Goal: Task Accomplishment & Management: Complete application form

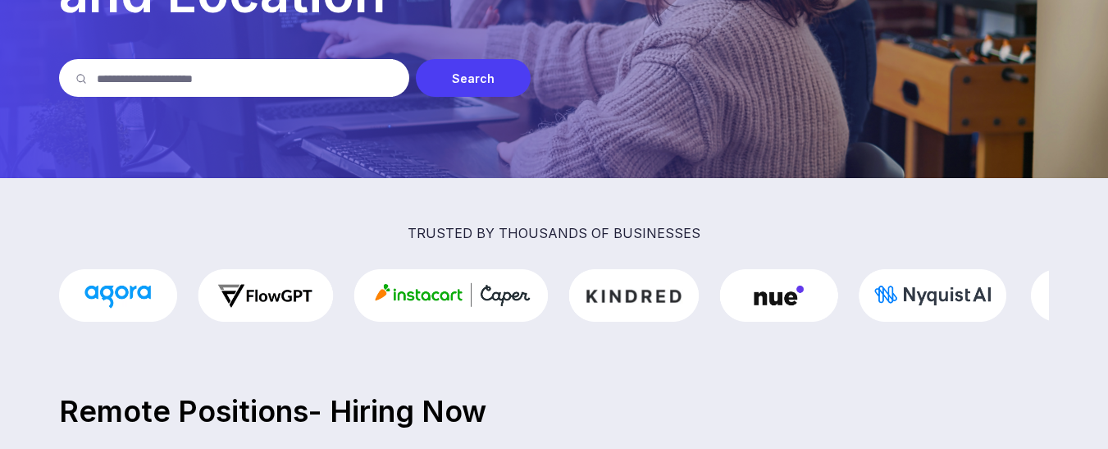
scroll to position [233, 0]
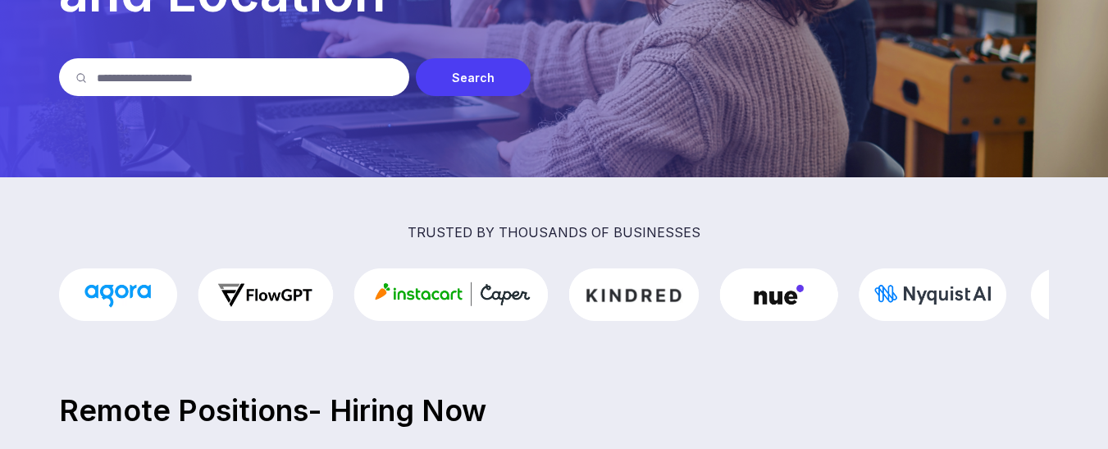
click at [277, 80] on input "text" at bounding box center [245, 77] width 296 height 38
click at [460, 76] on div "Search" at bounding box center [473, 77] width 115 height 38
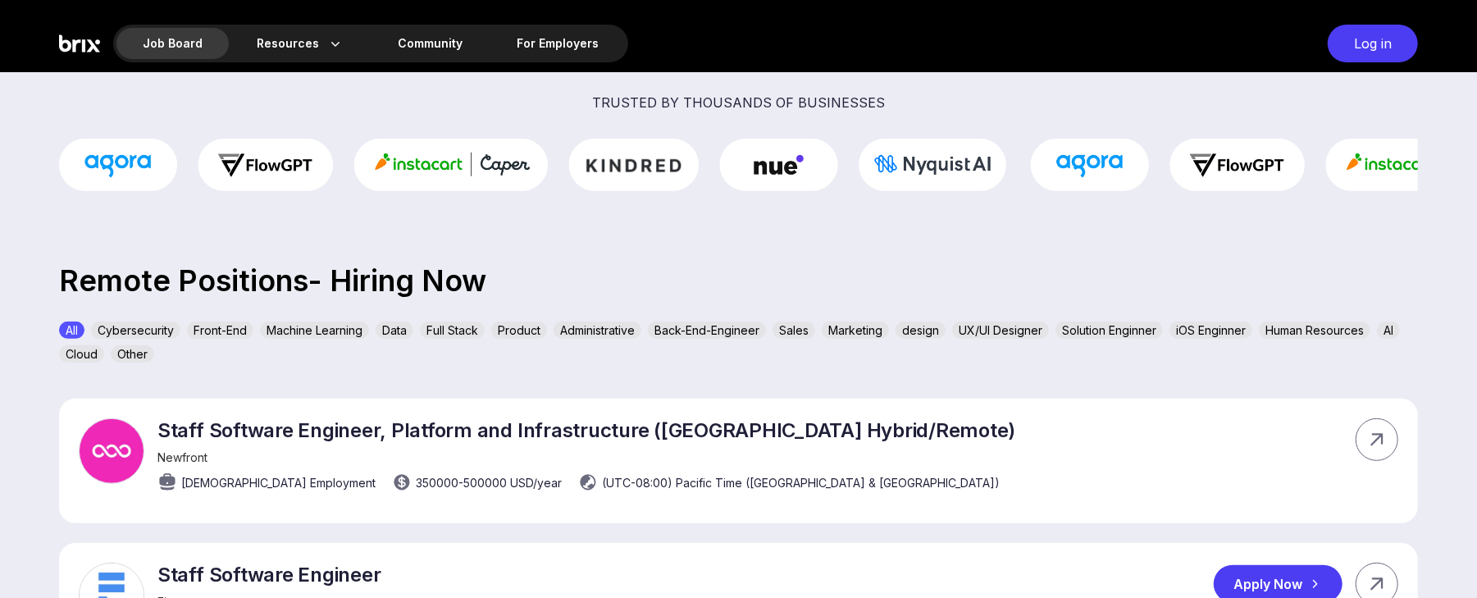
scroll to position [362, 0]
click at [297, 326] on div "Machine Learning" at bounding box center [314, 330] width 109 height 17
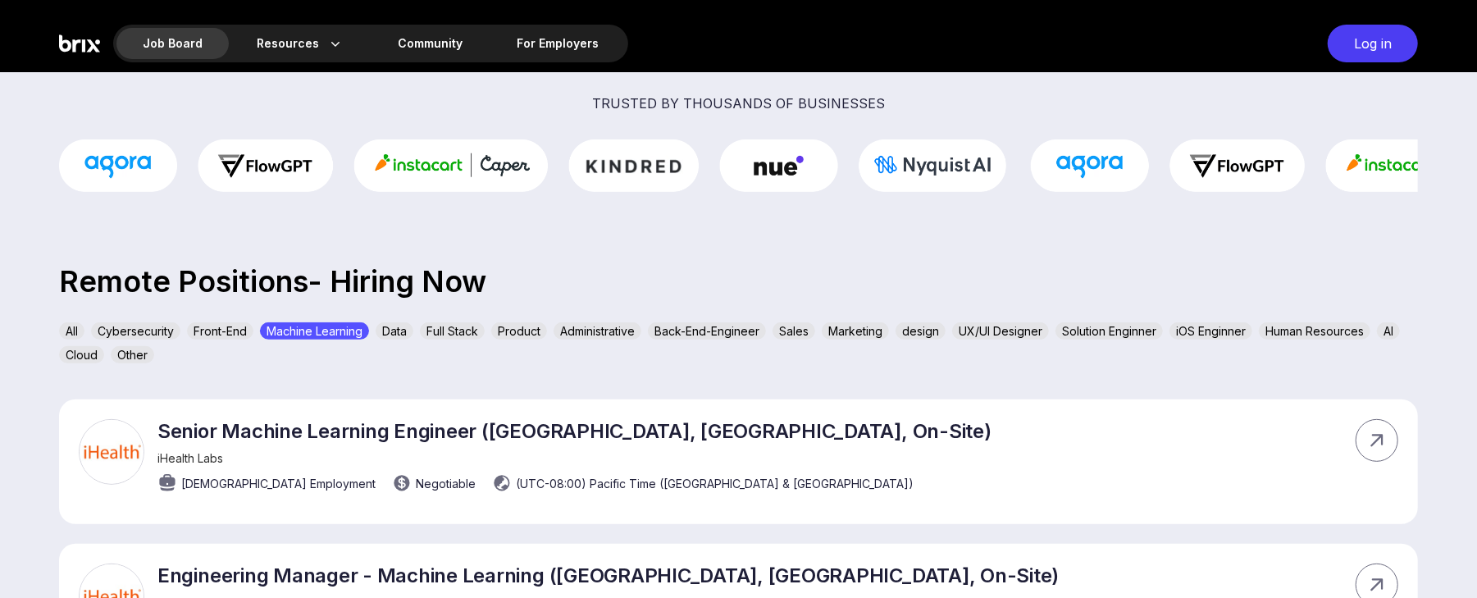
click at [402, 329] on div "Data" at bounding box center [395, 330] width 38 height 17
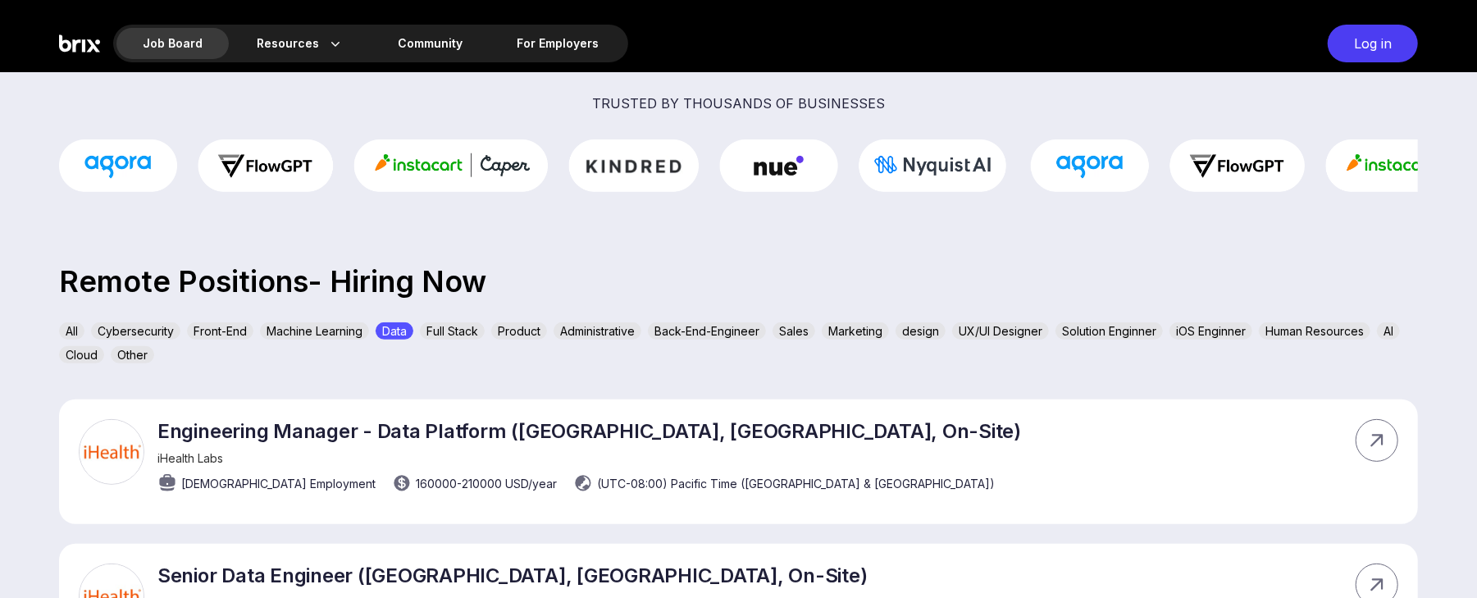
click at [322, 329] on div "Machine Learning" at bounding box center [314, 330] width 109 height 17
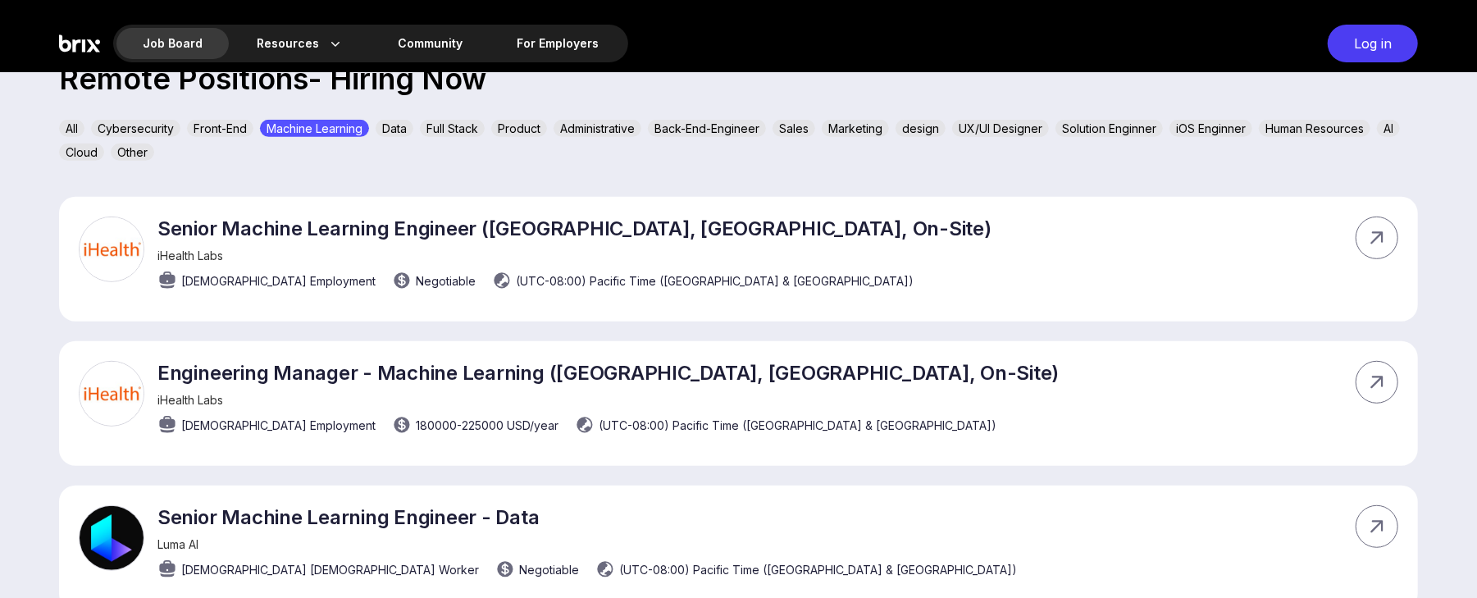
scroll to position [613, 0]
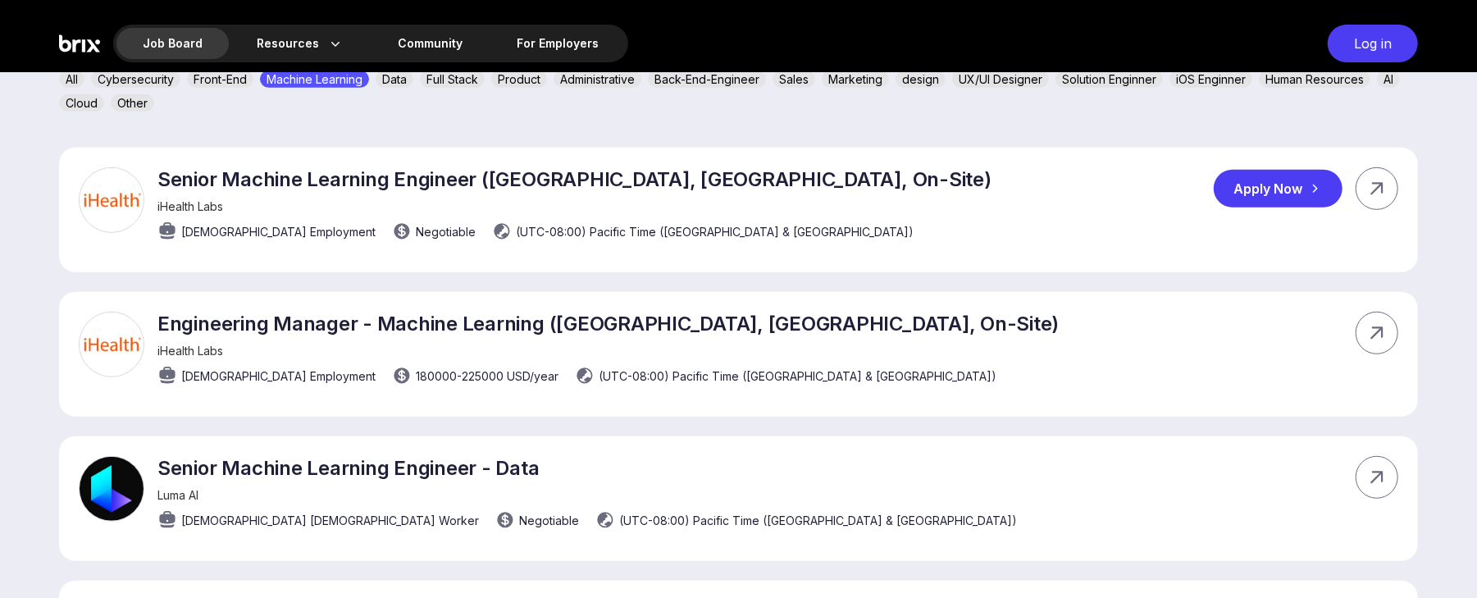
click at [1107, 189] on div "Apply Now" at bounding box center [1278, 189] width 129 height 38
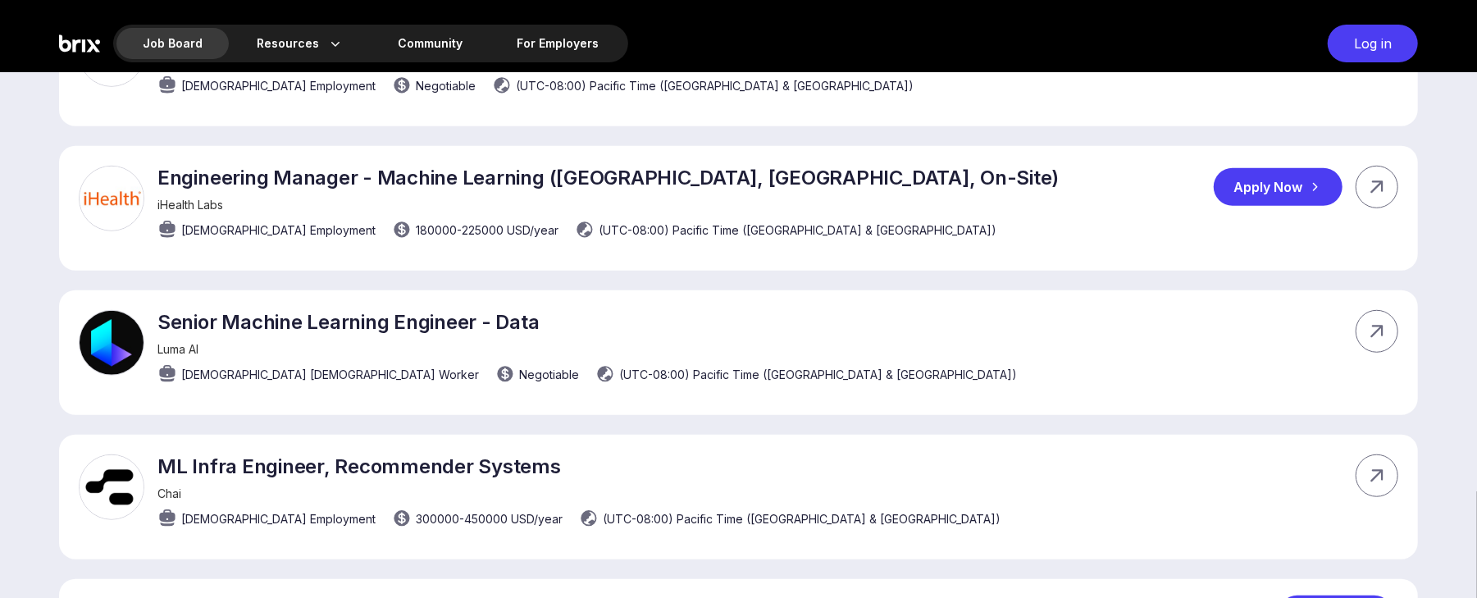
scroll to position [761, 0]
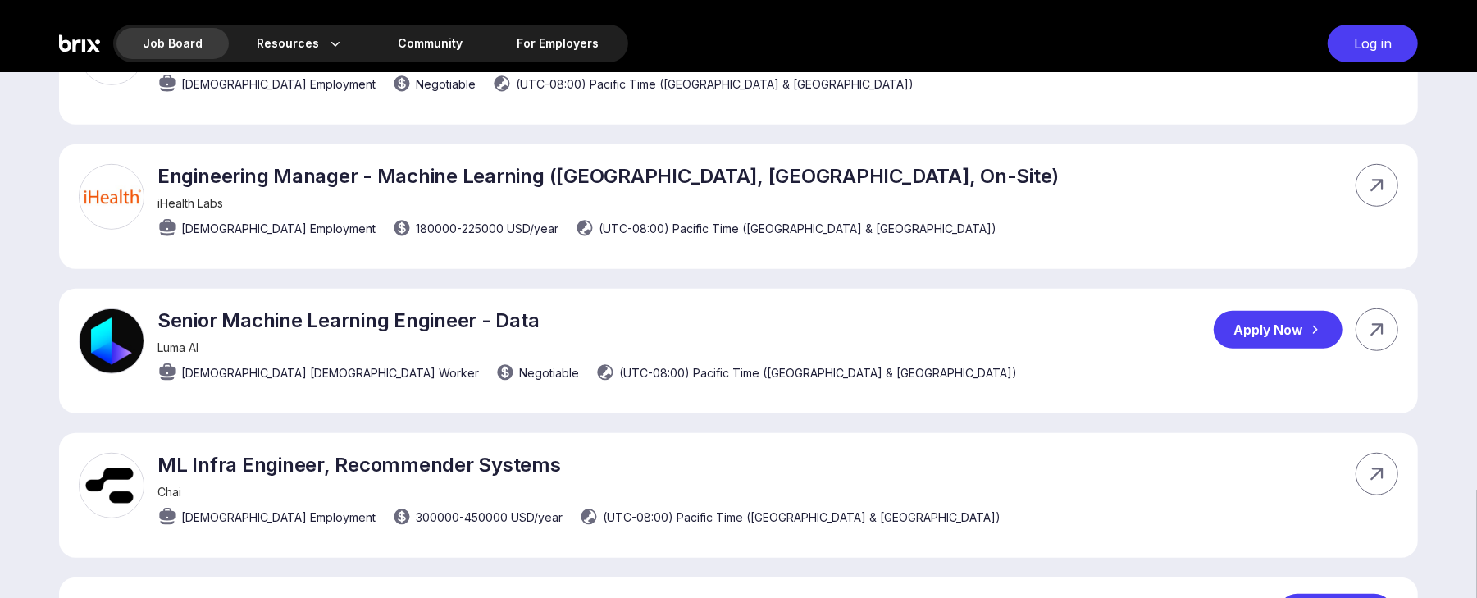
click at [1107, 332] on div "Apply Now" at bounding box center [1278, 330] width 129 height 38
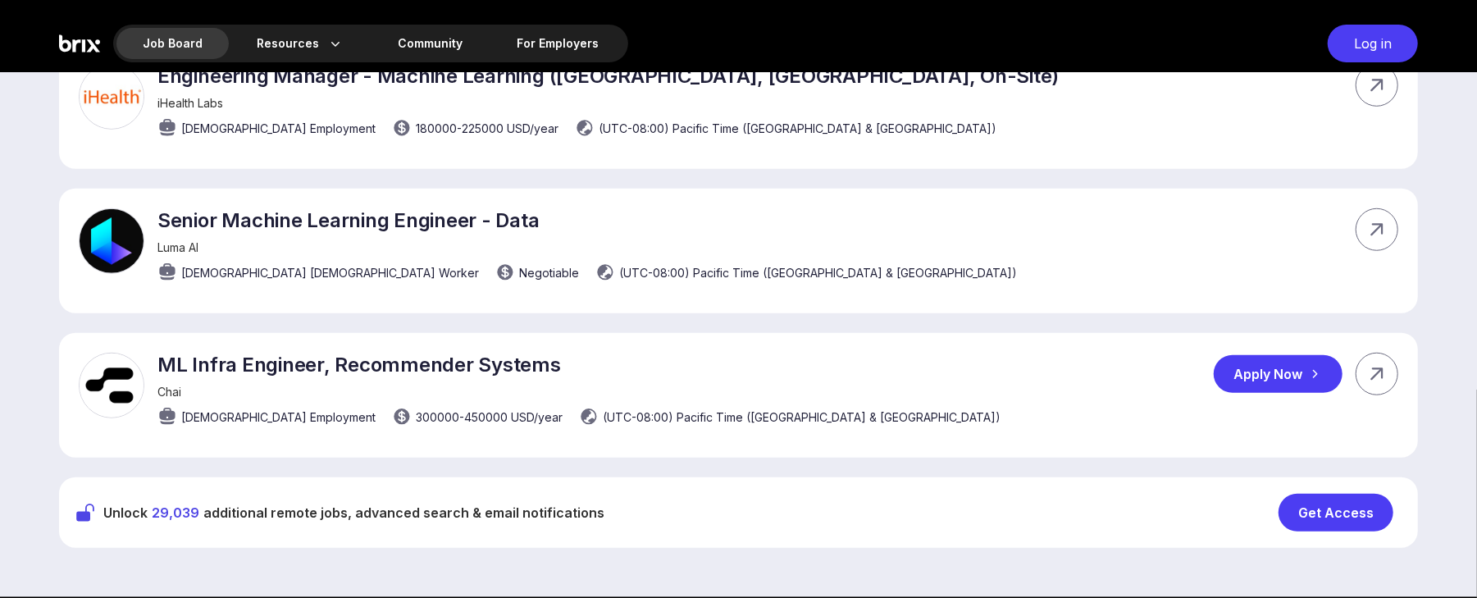
scroll to position [864, 0]
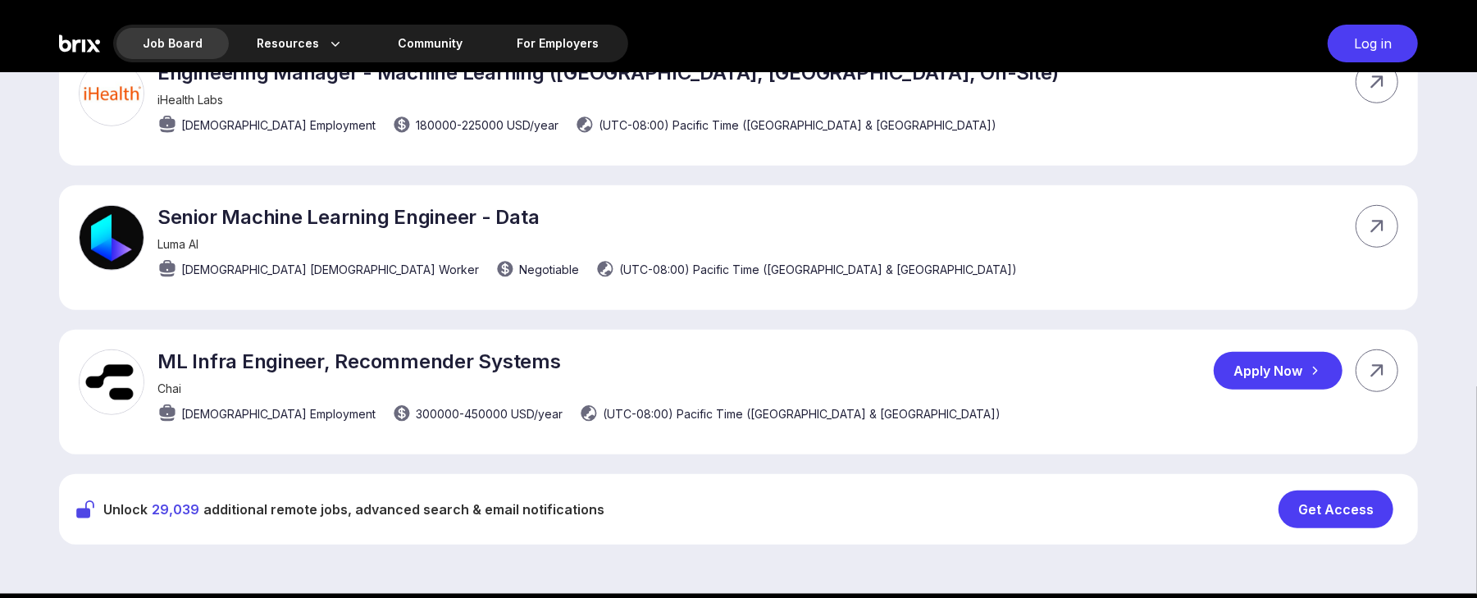
click at [1107, 362] on div "Apply Now" at bounding box center [1278, 371] width 129 height 38
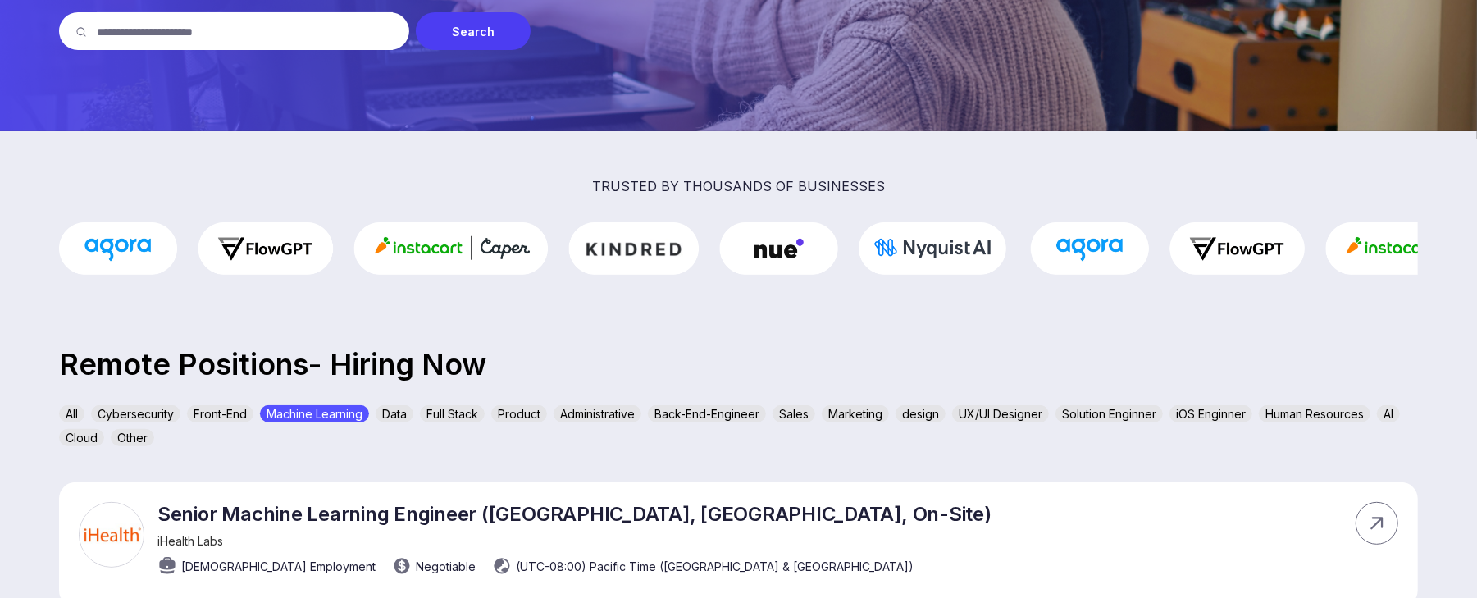
scroll to position [277, 0]
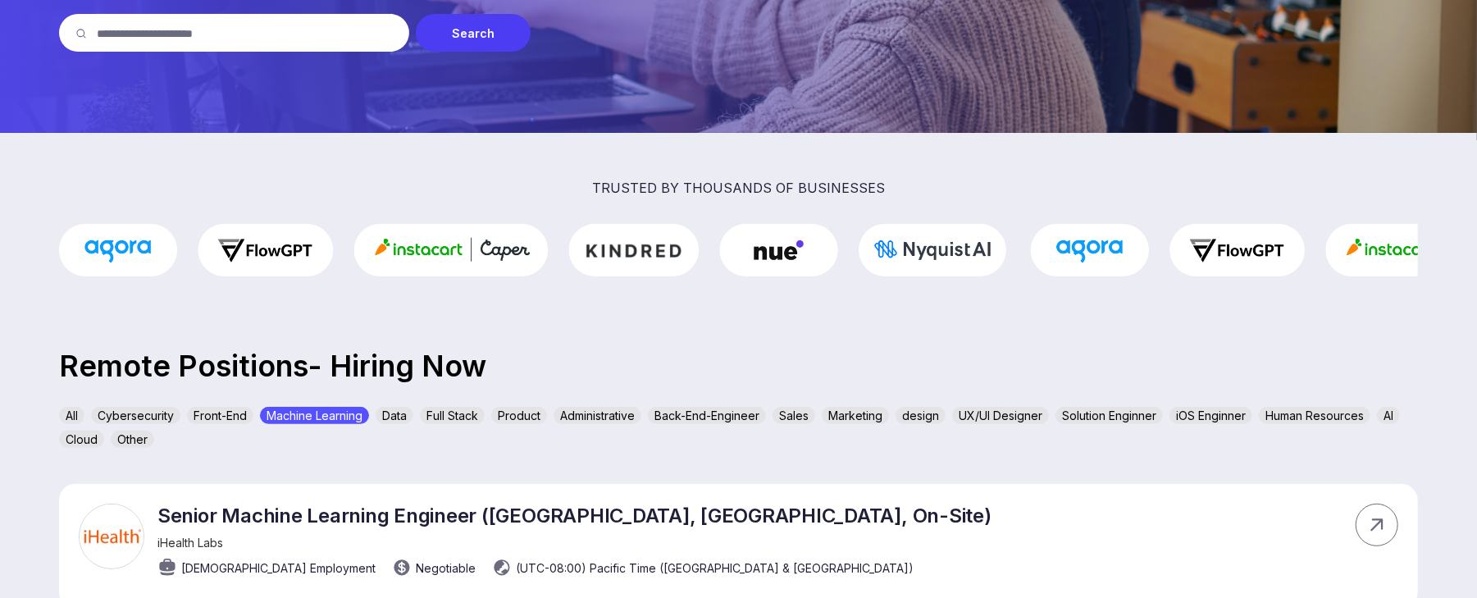
click at [390, 412] on div "Data" at bounding box center [395, 415] width 38 height 17
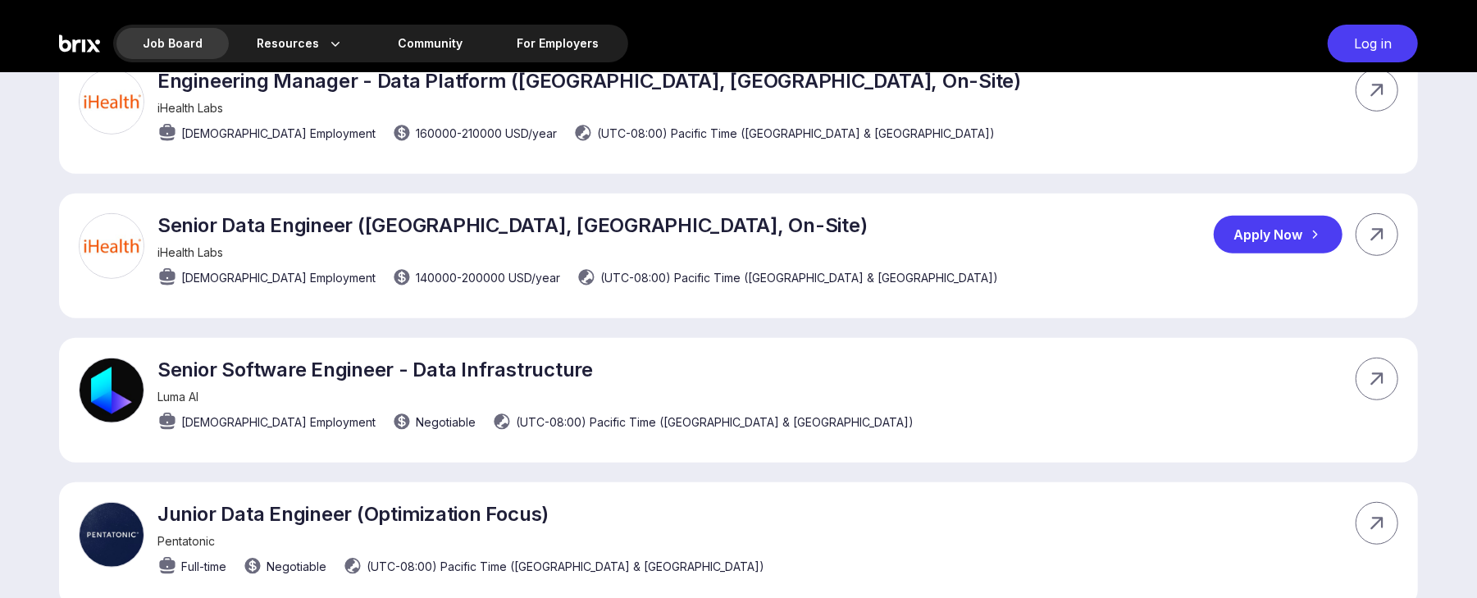
scroll to position [722, 0]
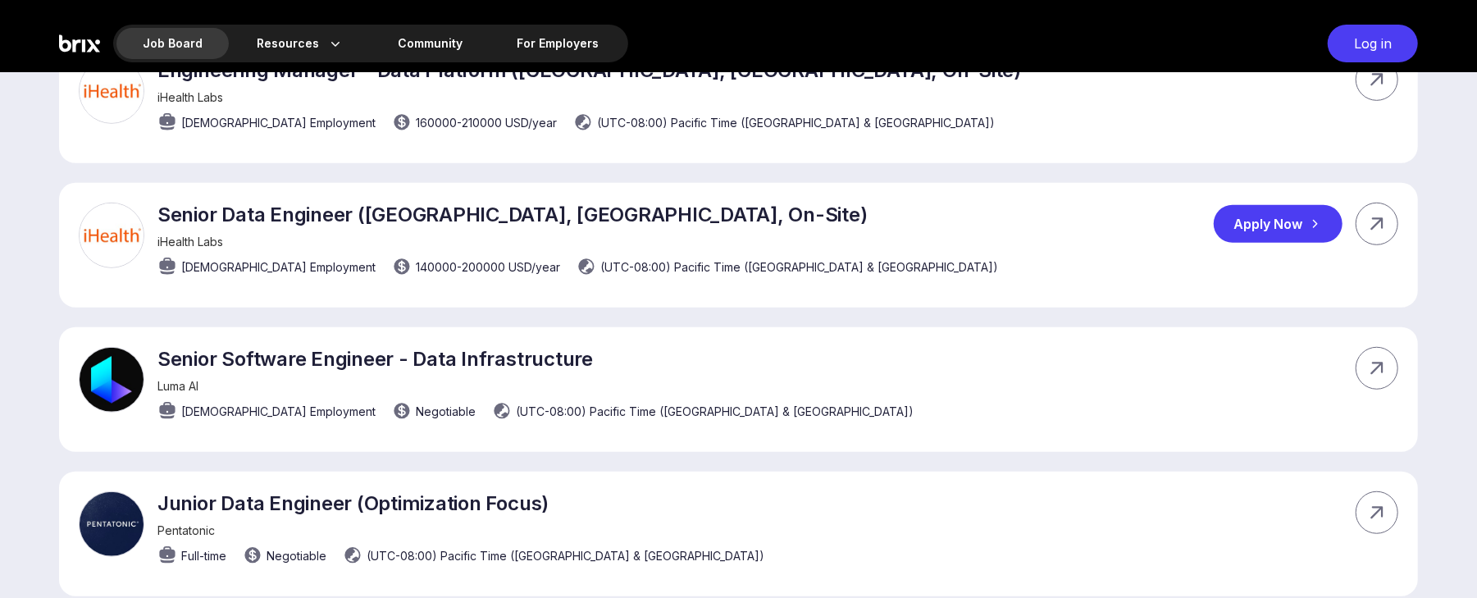
click at [1107, 226] on div "Apply Now" at bounding box center [1278, 224] width 129 height 38
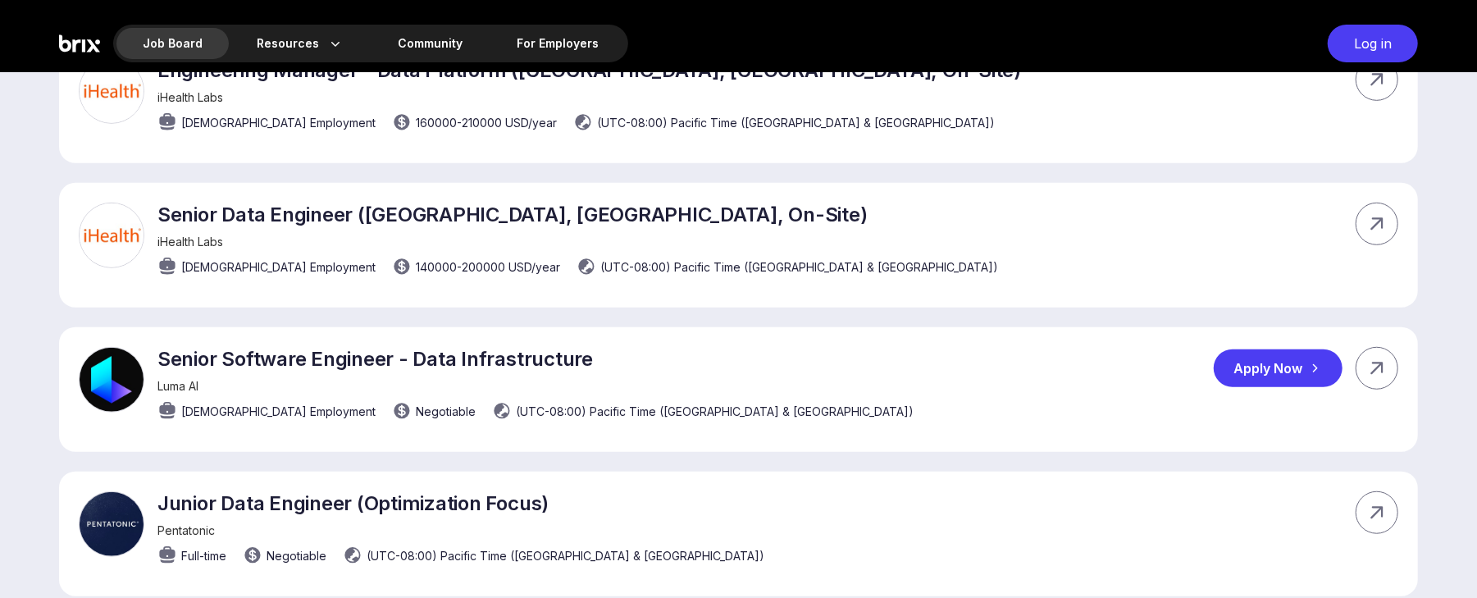
click at [1107, 366] on div "Apply Now" at bounding box center [1278, 368] width 129 height 38
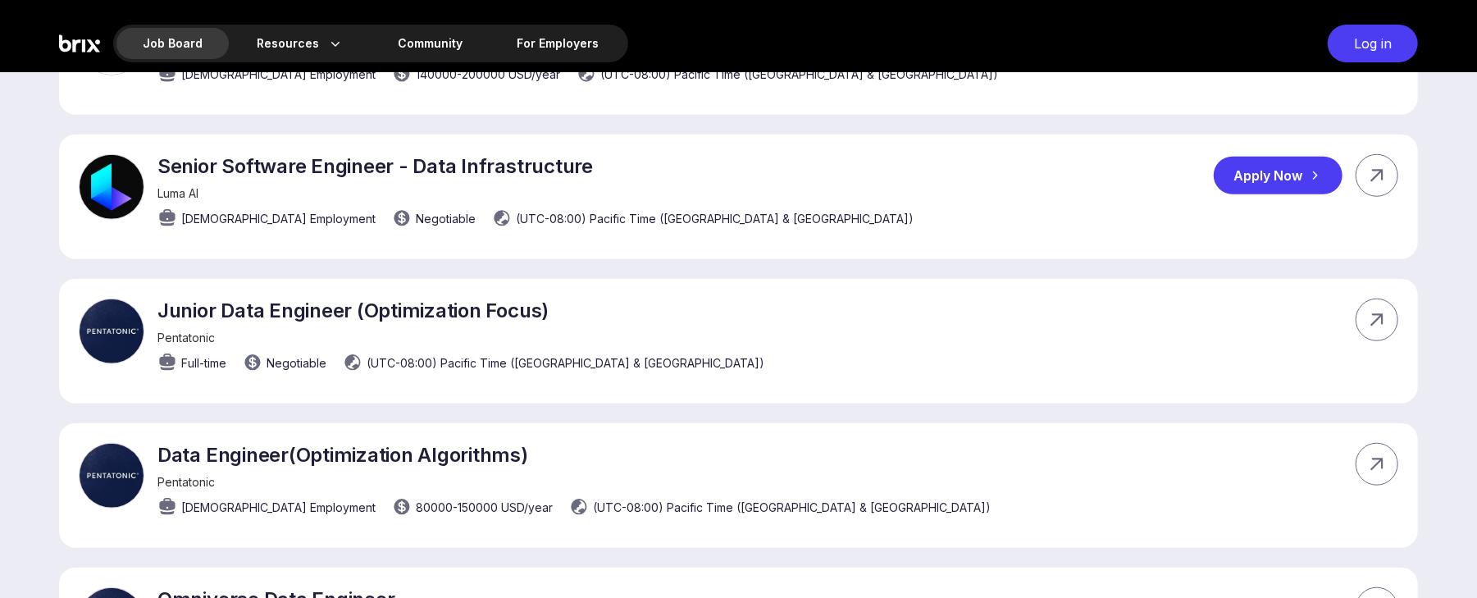
scroll to position [916, 0]
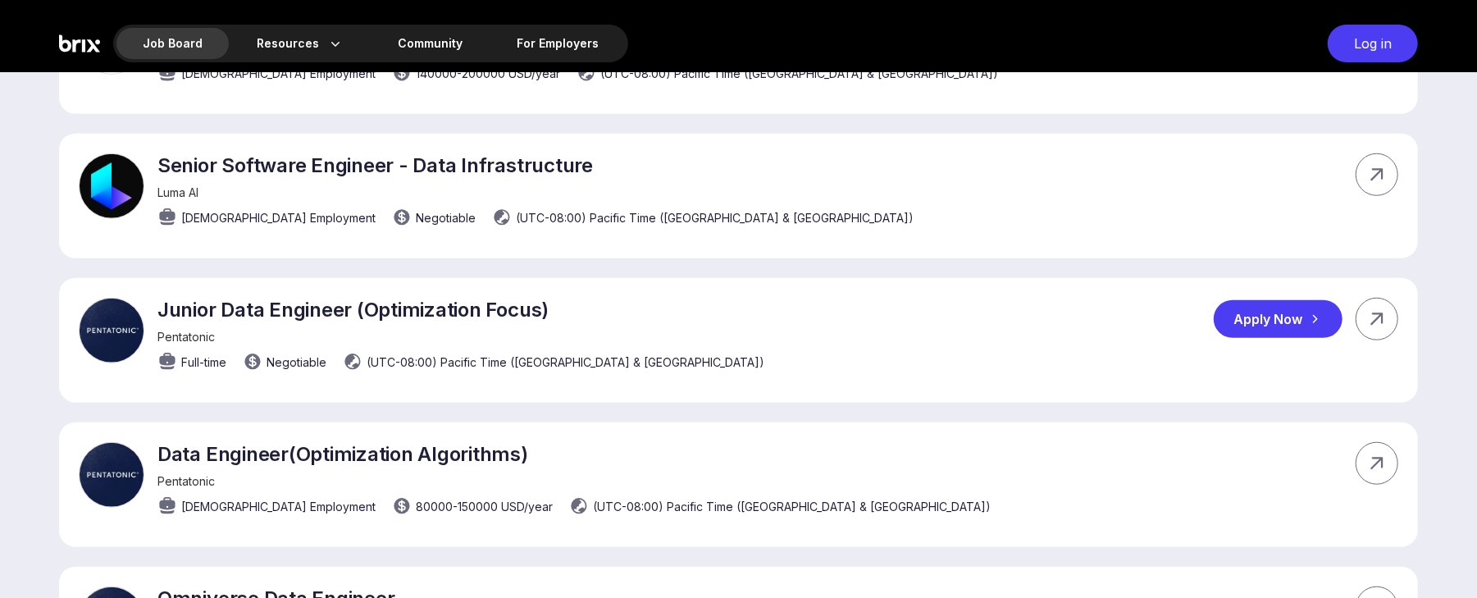
click at [1107, 321] on div "Apply Now" at bounding box center [1278, 319] width 129 height 38
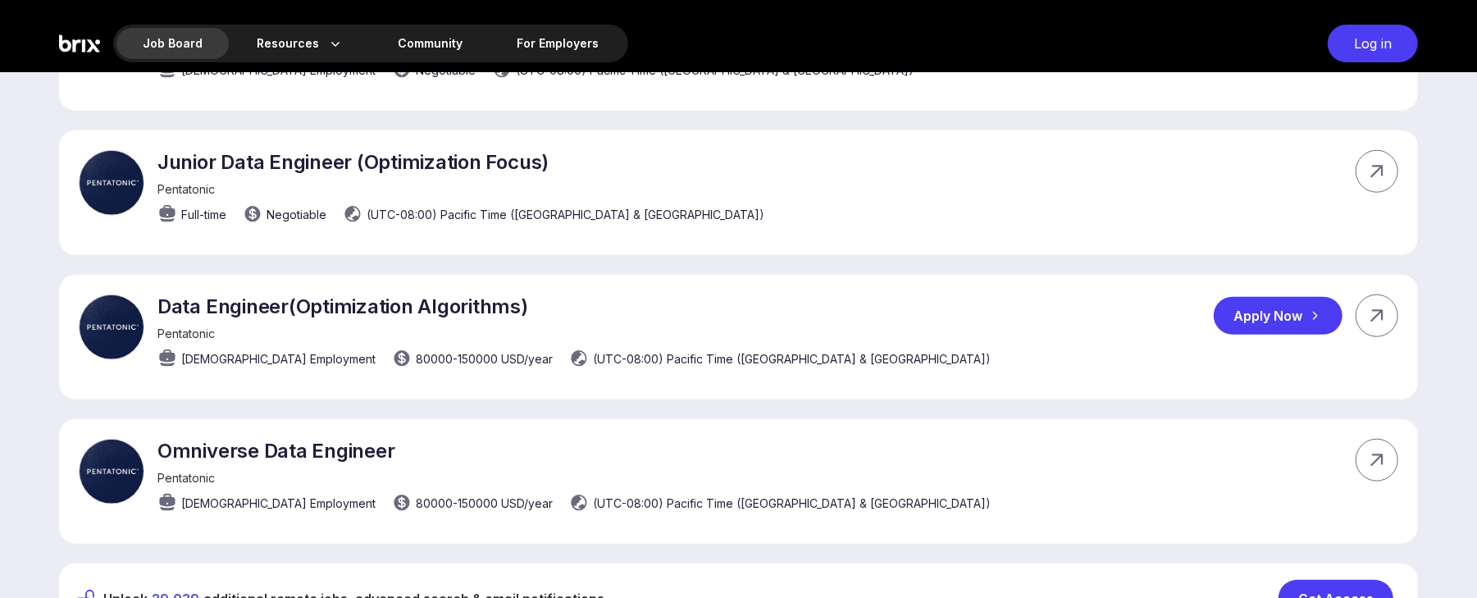
scroll to position [1064, 0]
click at [1107, 306] on div "Apply Now" at bounding box center [1278, 315] width 129 height 38
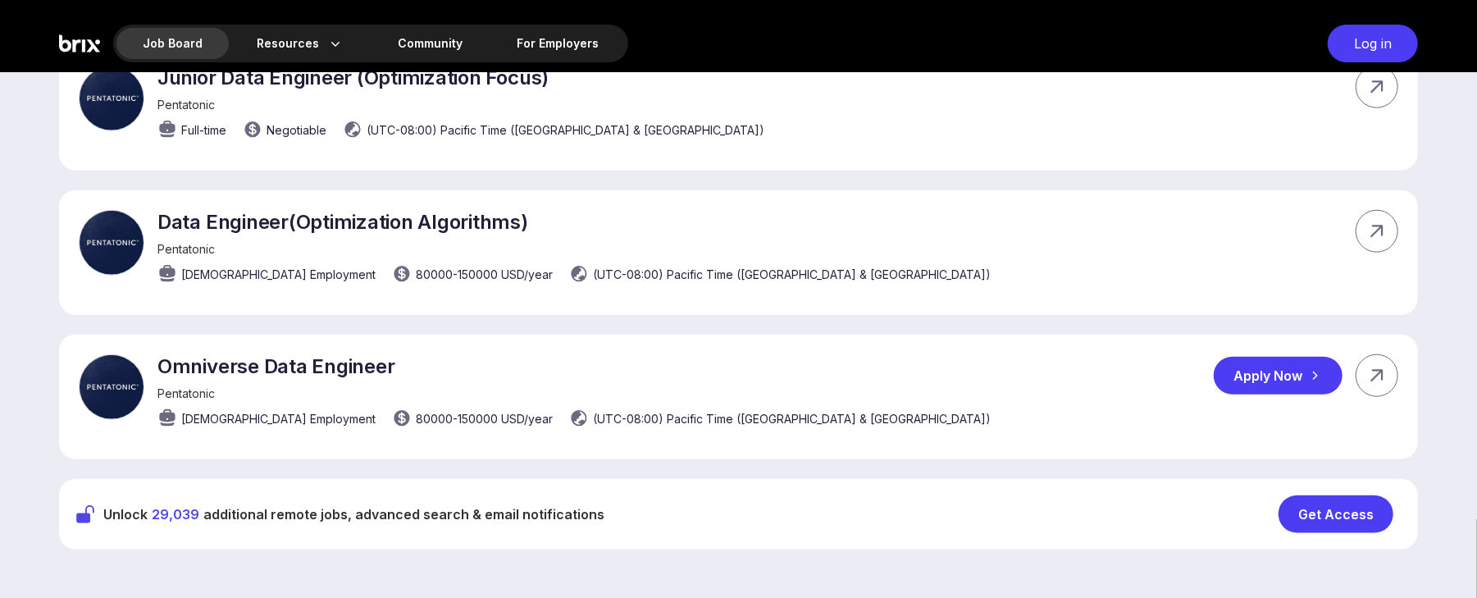
scroll to position [1149, 0]
click at [1107, 372] on div "Apply Now" at bounding box center [1278, 375] width 129 height 38
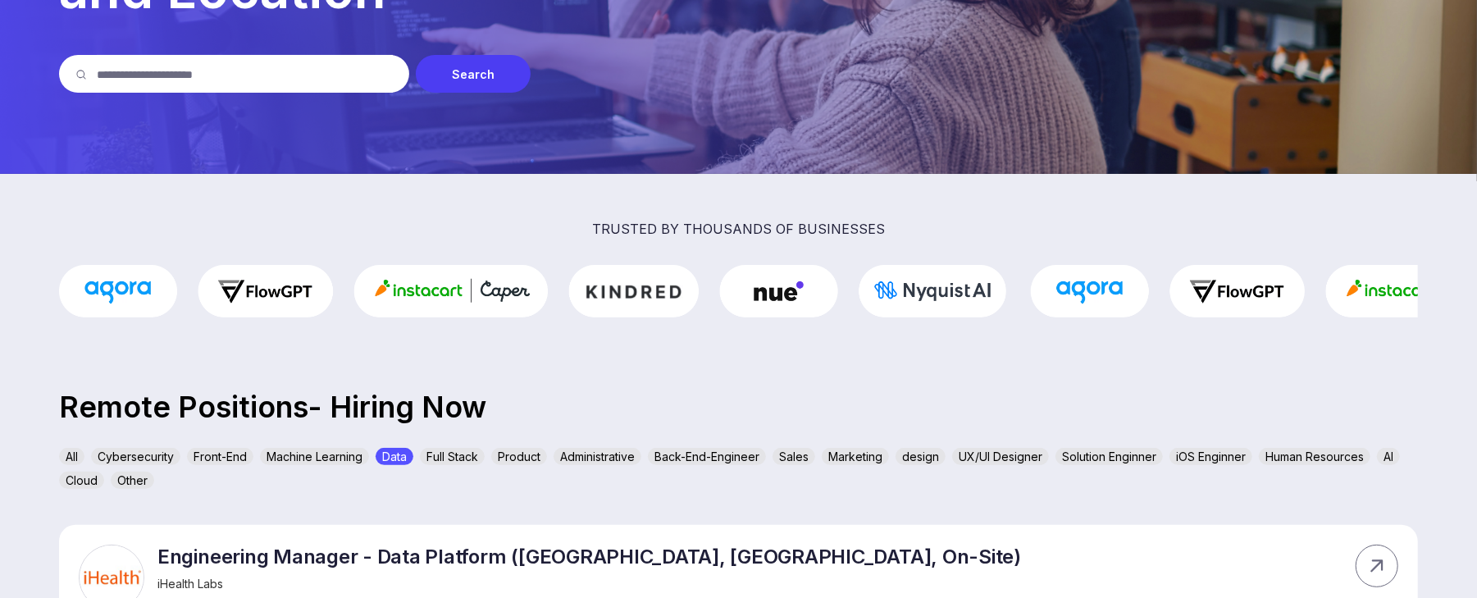
scroll to position [237, 0]
click at [434, 448] on div "All Cybersecurity Front-End Machine Learning Data Full Stack Product Administra…" at bounding box center [738, 471] width 1359 height 48
click at [449, 448] on div "Full Stack" at bounding box center [452, 455] width 65 height 17
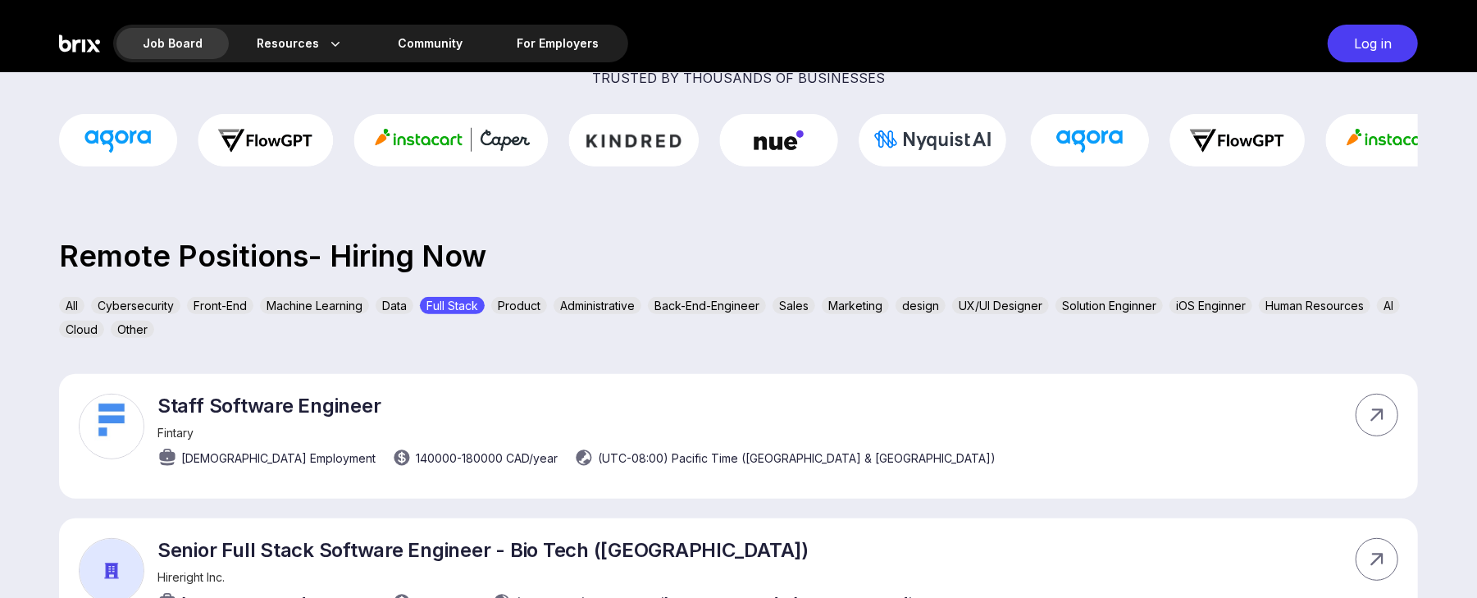
scroll to position [388, 0]
click at [1107, 423] on div "Apply Now" at bounding box center [1278, 414] width 129 height 38
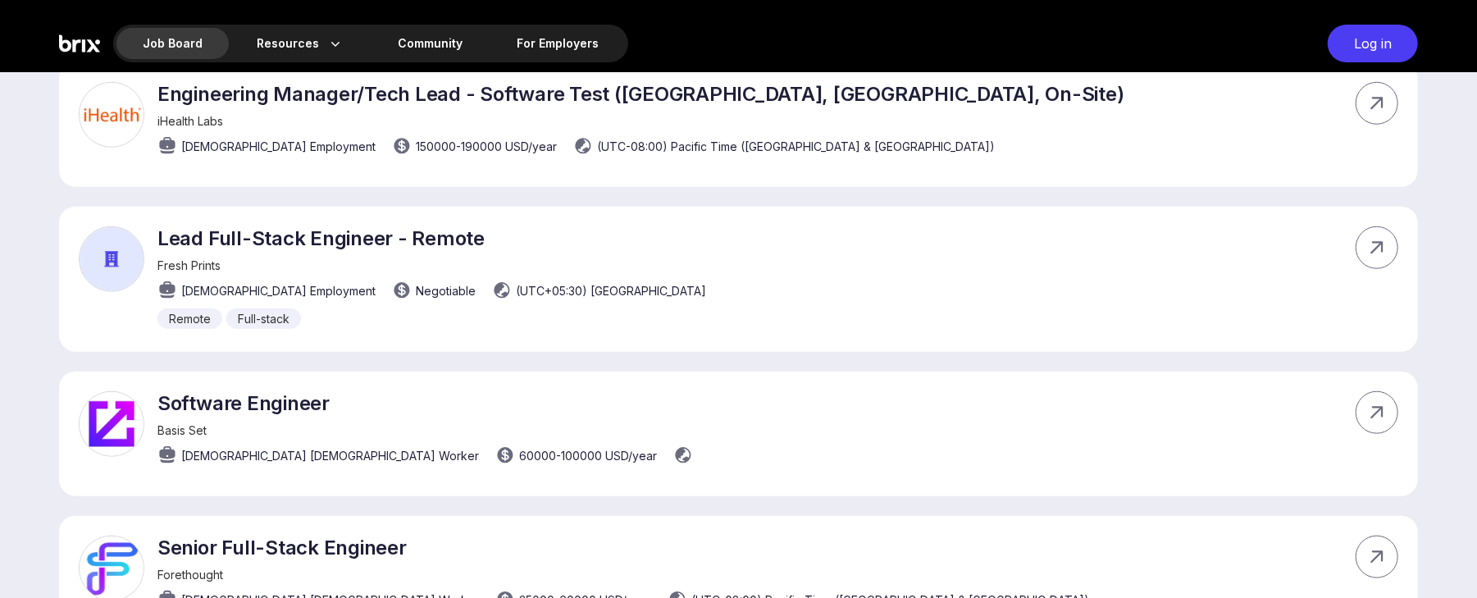
scroll to position [989, 0]
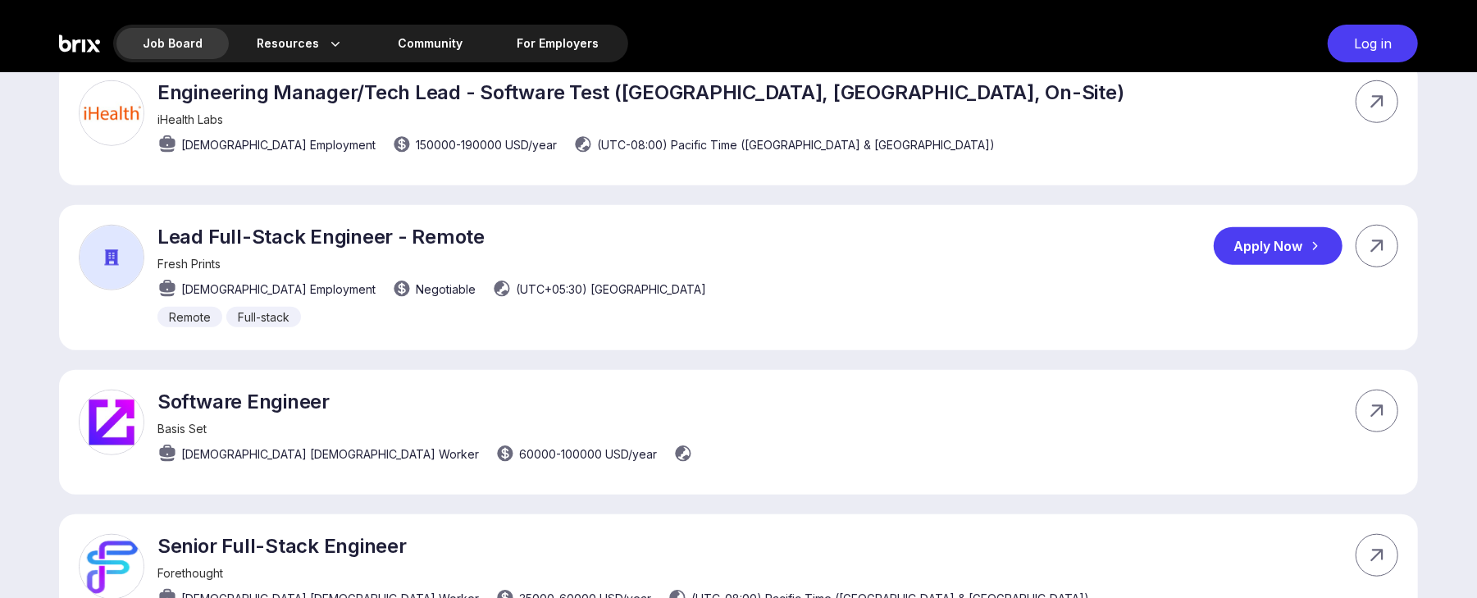
click at [1107, 243] on div "Apply Now" at bounding box center [1278, 246] width 129 height 38
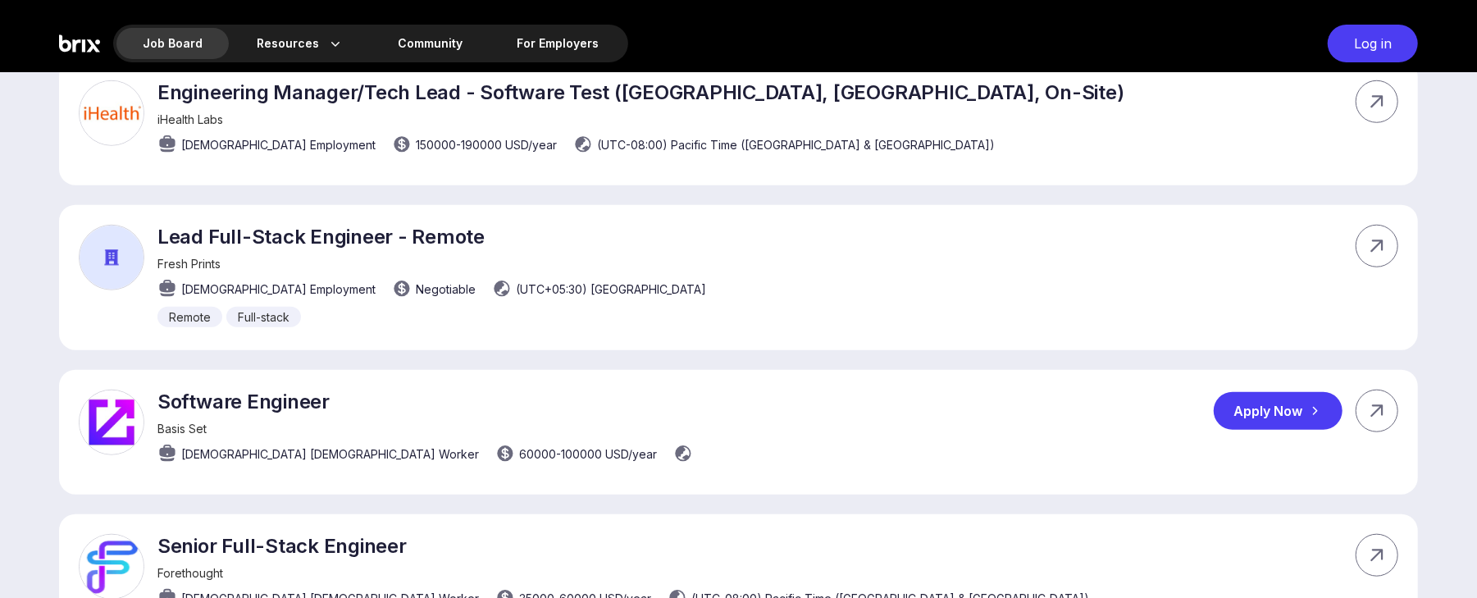
click at [1107, 408] on div "Apply Now" at bounding box center [1278, 411] width 129 height 38
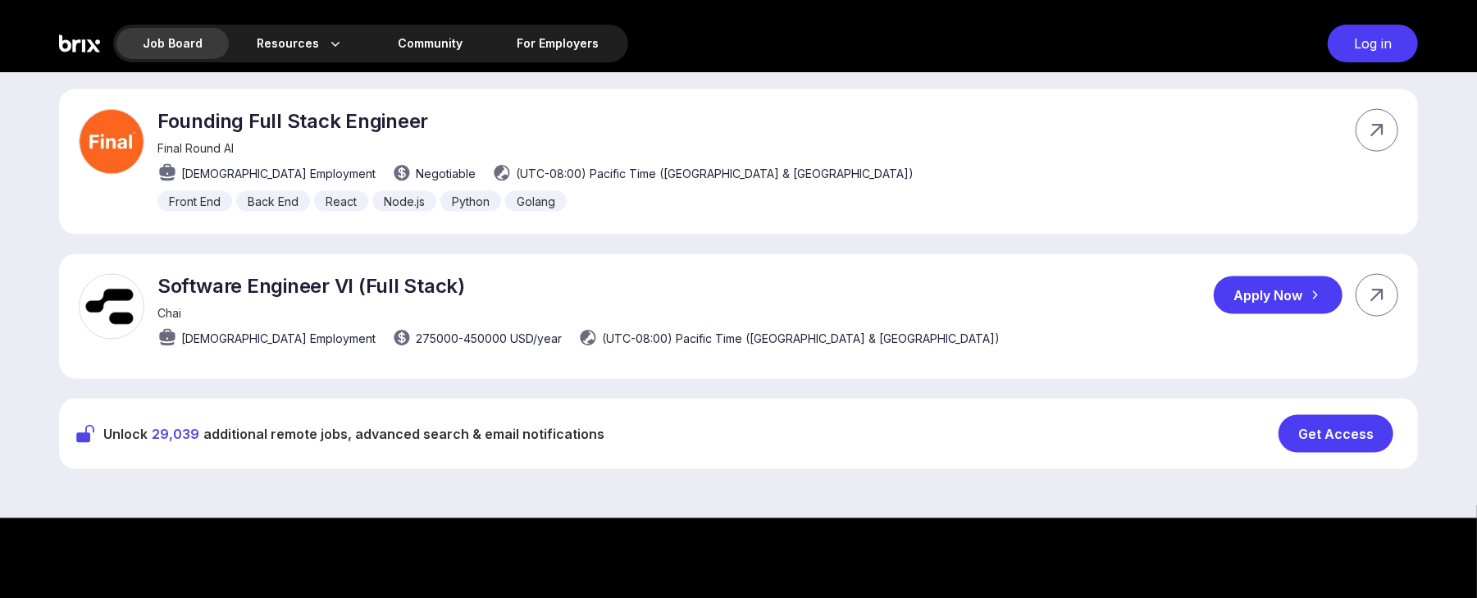
scroll to position [1588, 0]
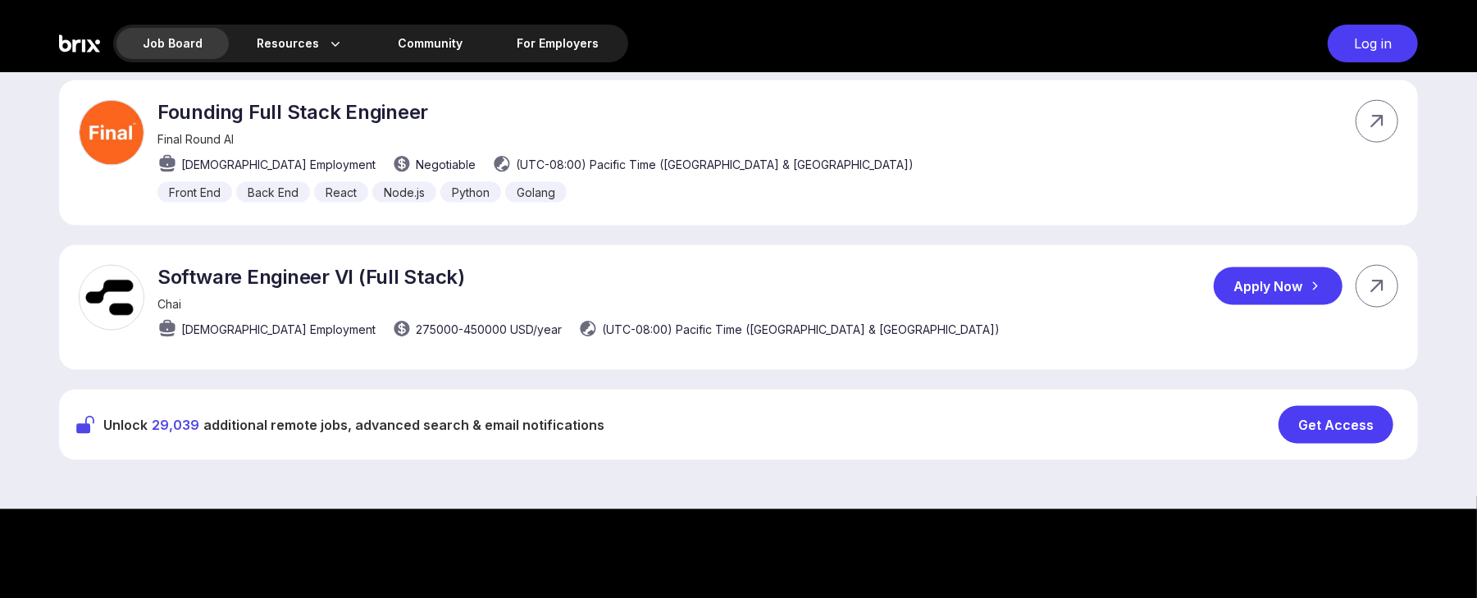
click at [1107, 278] on icon at bounding box center [1314, 286] width 16 height 16
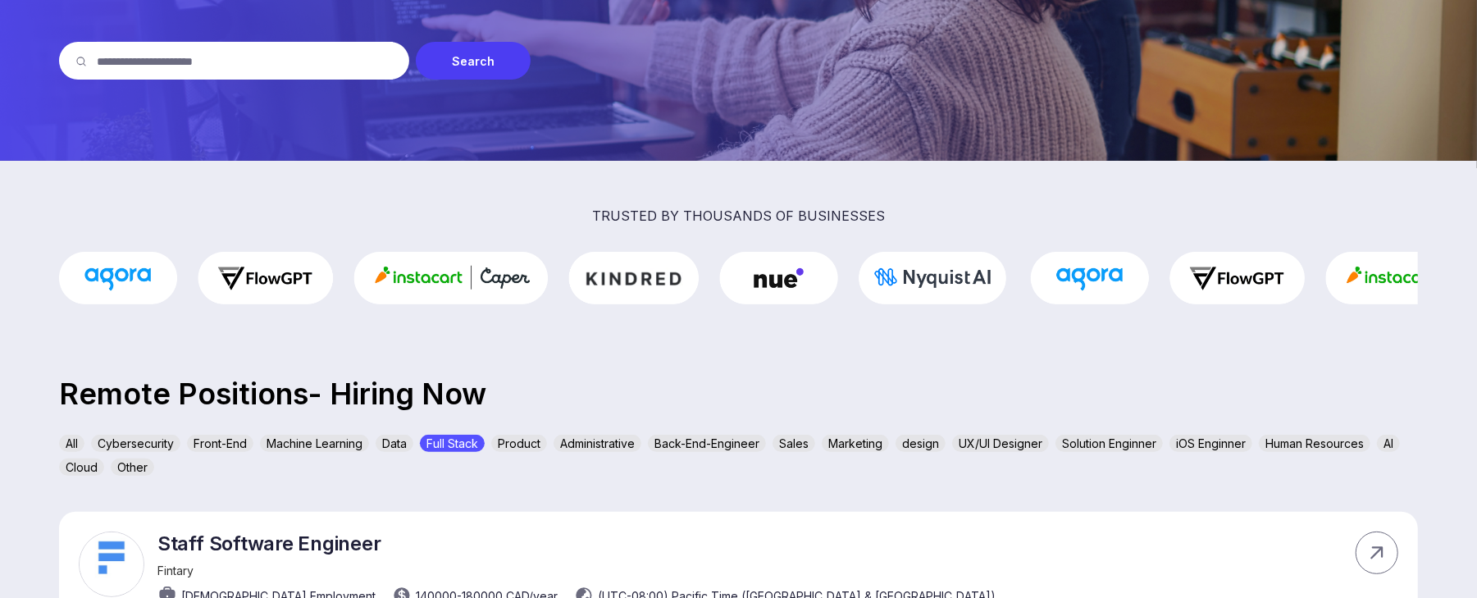
scroll to position [250, 0]
click at [722, 441] on div "Back-End-Engineer" at bounding box center [707, 442] width 118 height 17
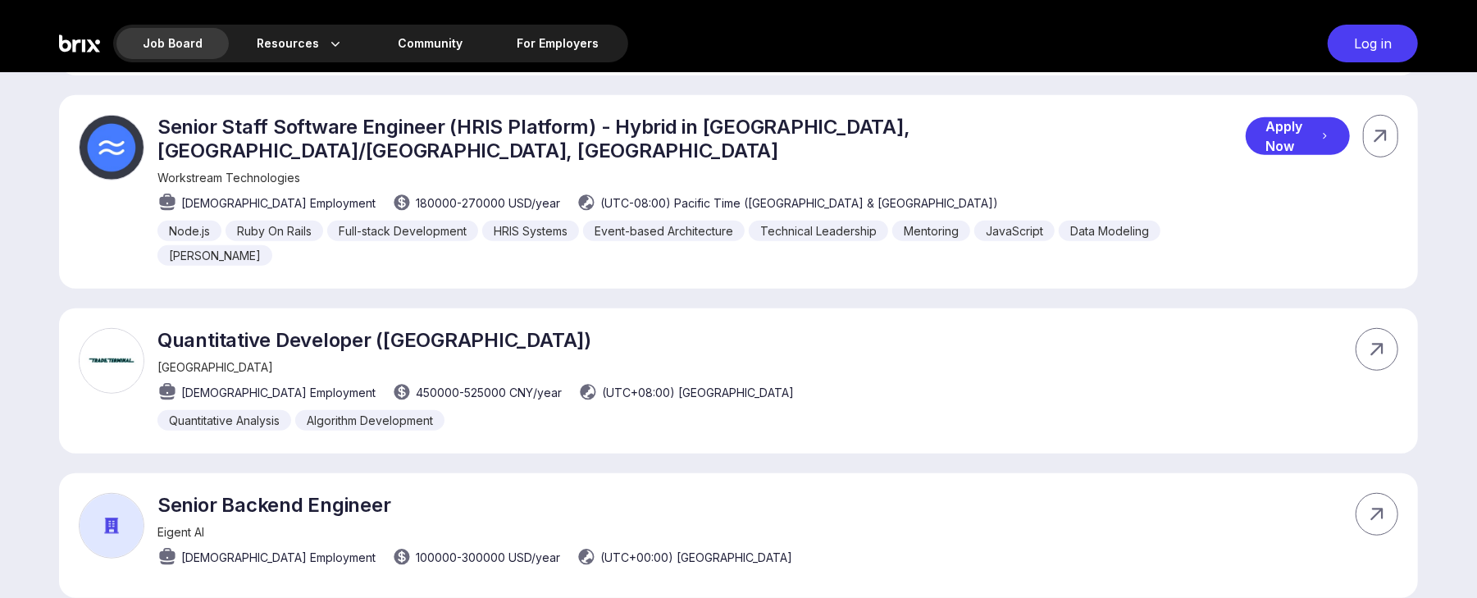
scroll to position [811, 0]
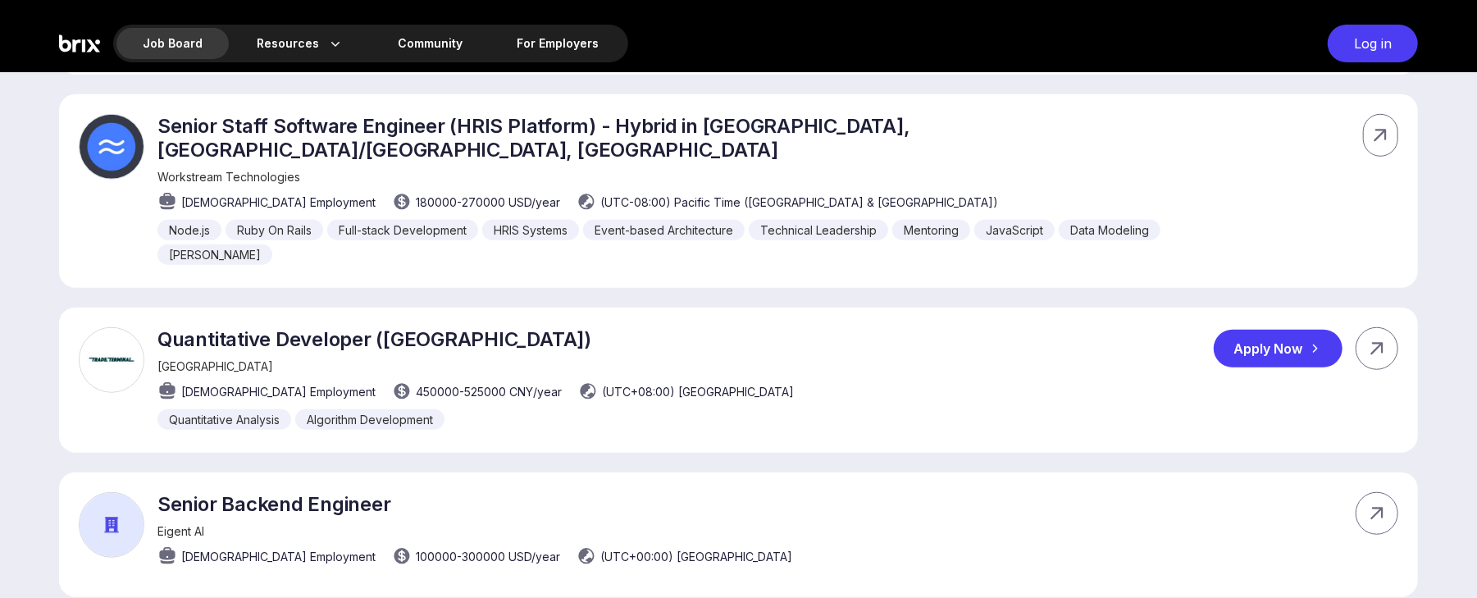
click at [1107, 330] on div "Apply Now" at bounding box center [1278, 349] width 129 height 38
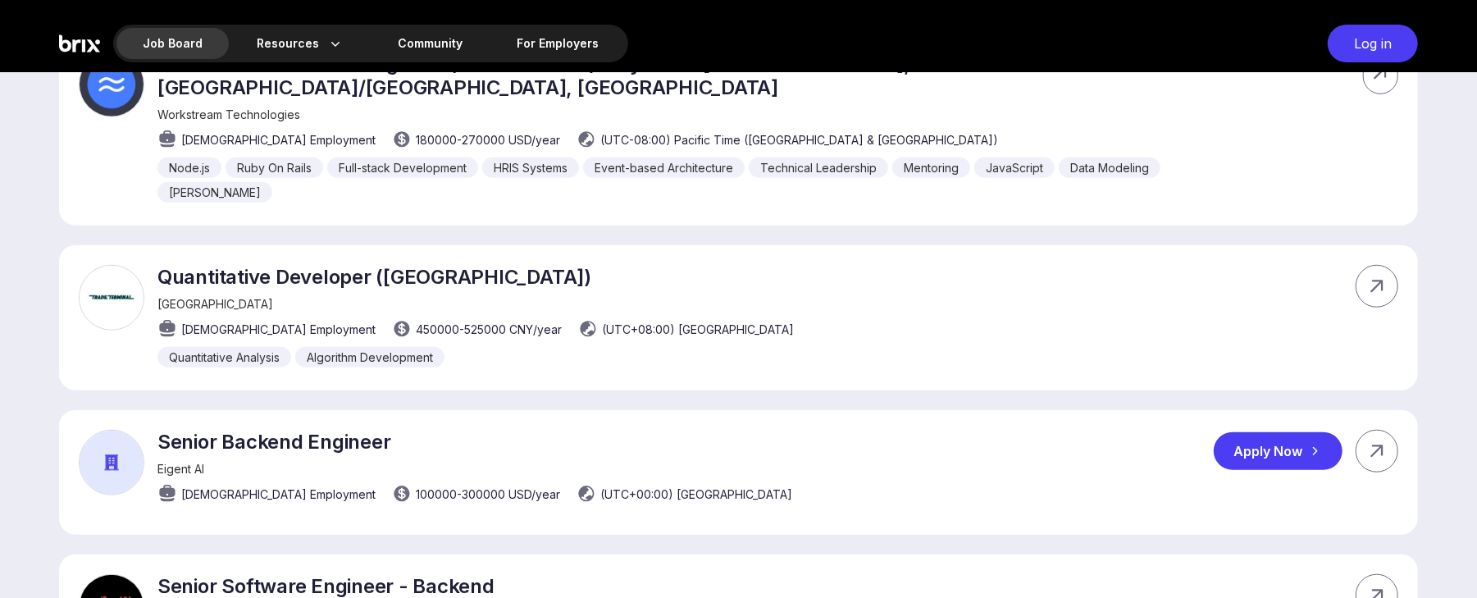
scroll to position [880, 0]
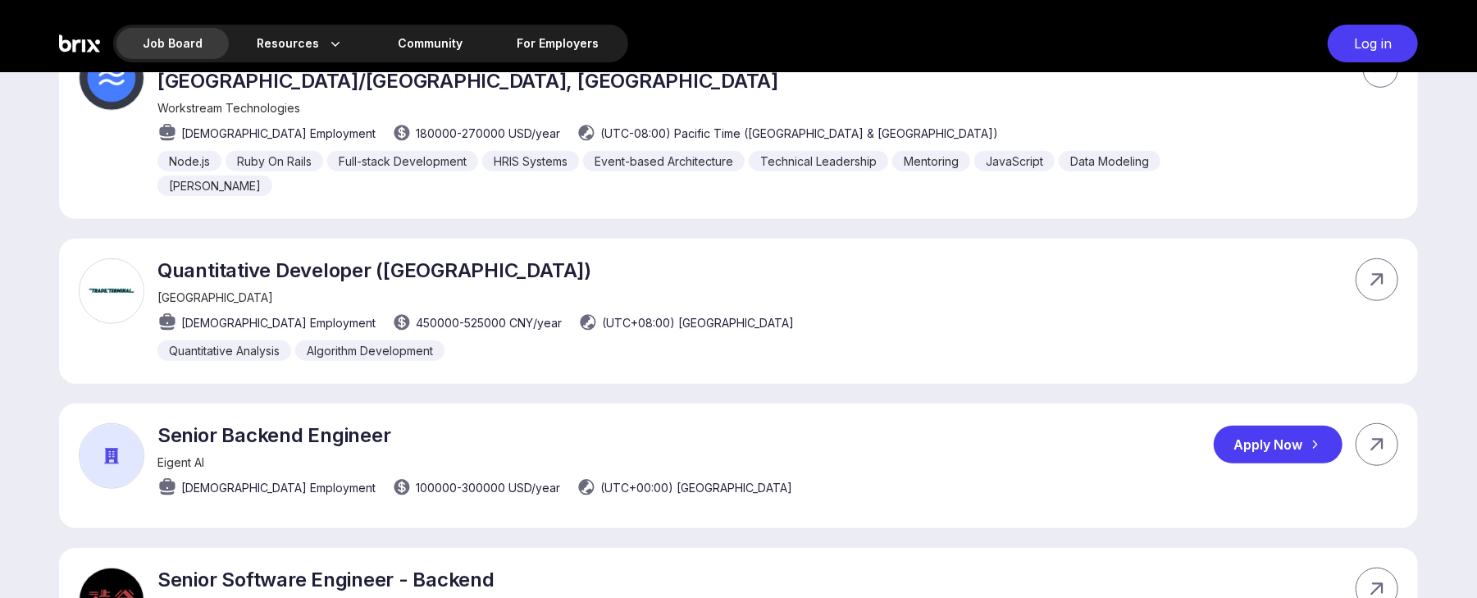
click at [1107, 426] on div "Apply Now" at bounding box center [1278, 445] width 129 height 38
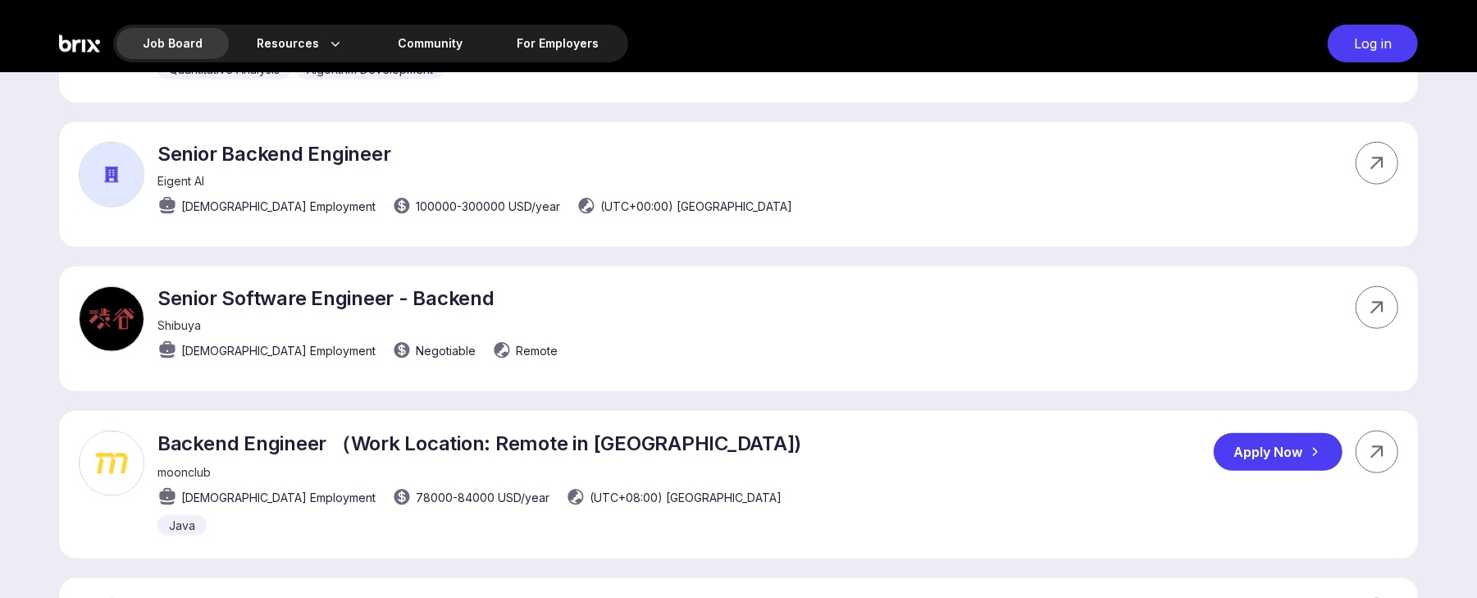
scroll to position [1168, 0]
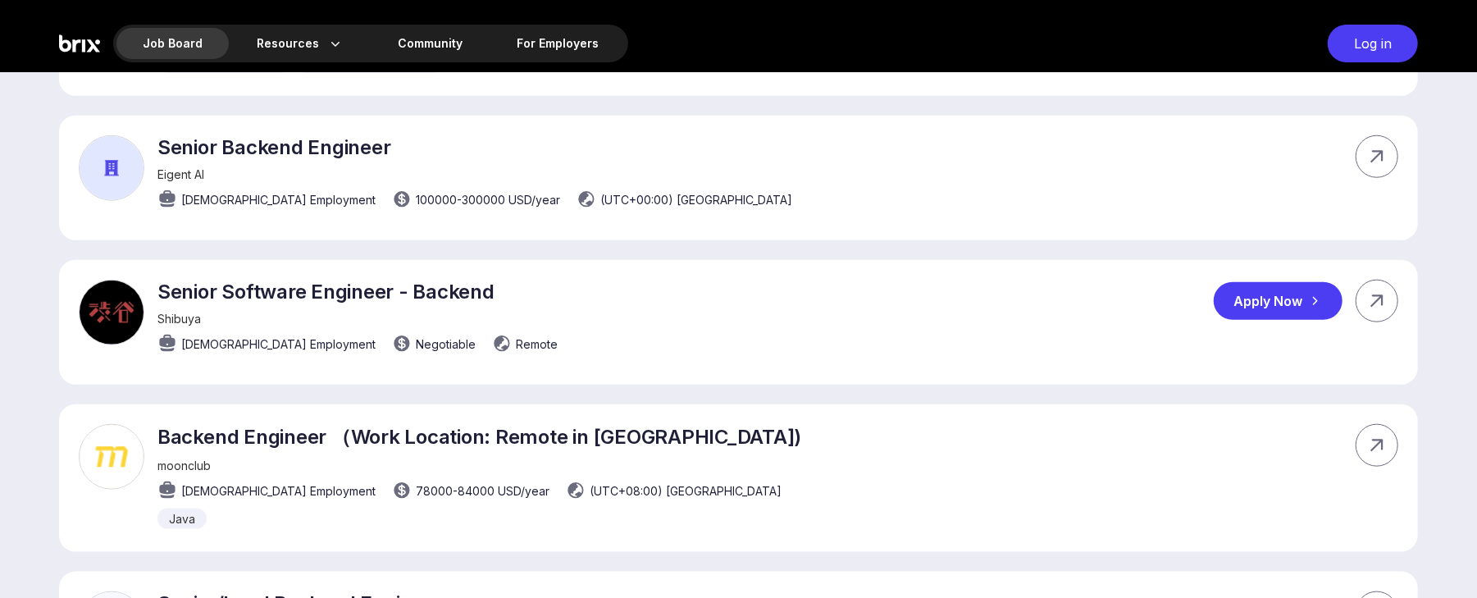
click at [1107, 282] on div "Apply Now" at bounding box center [1278, 301] width 129 height 38
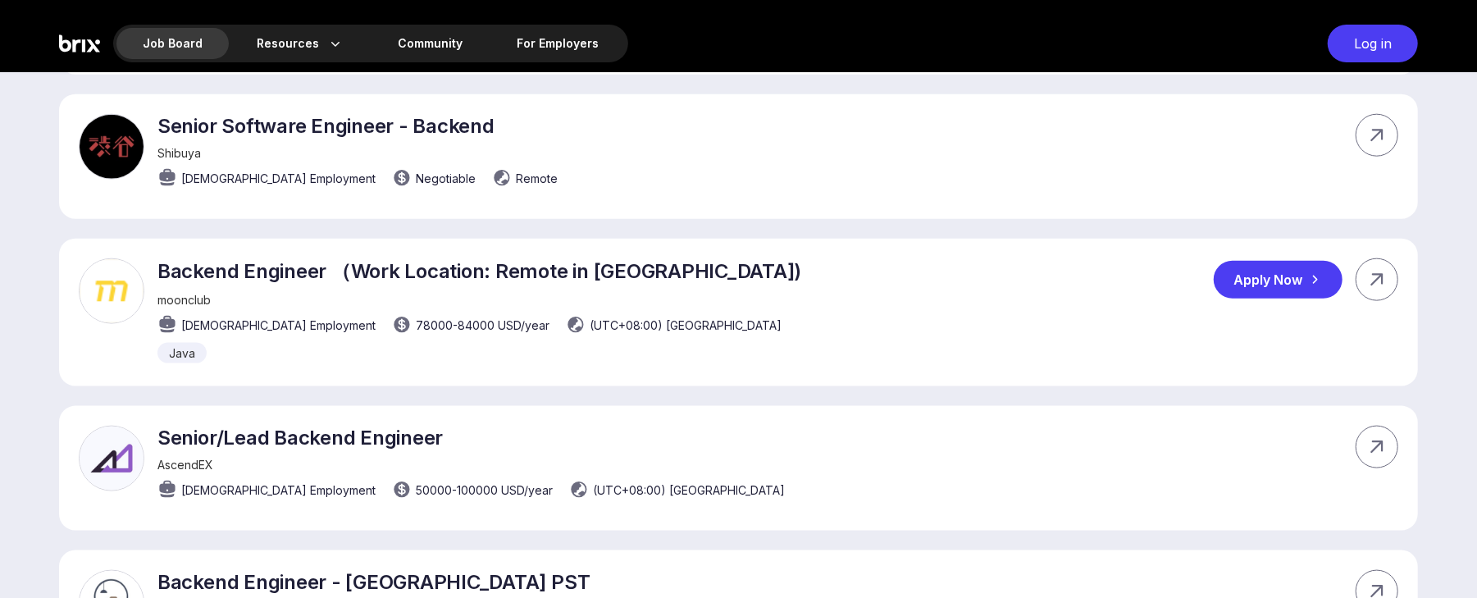
scroll to position [1336, 0]
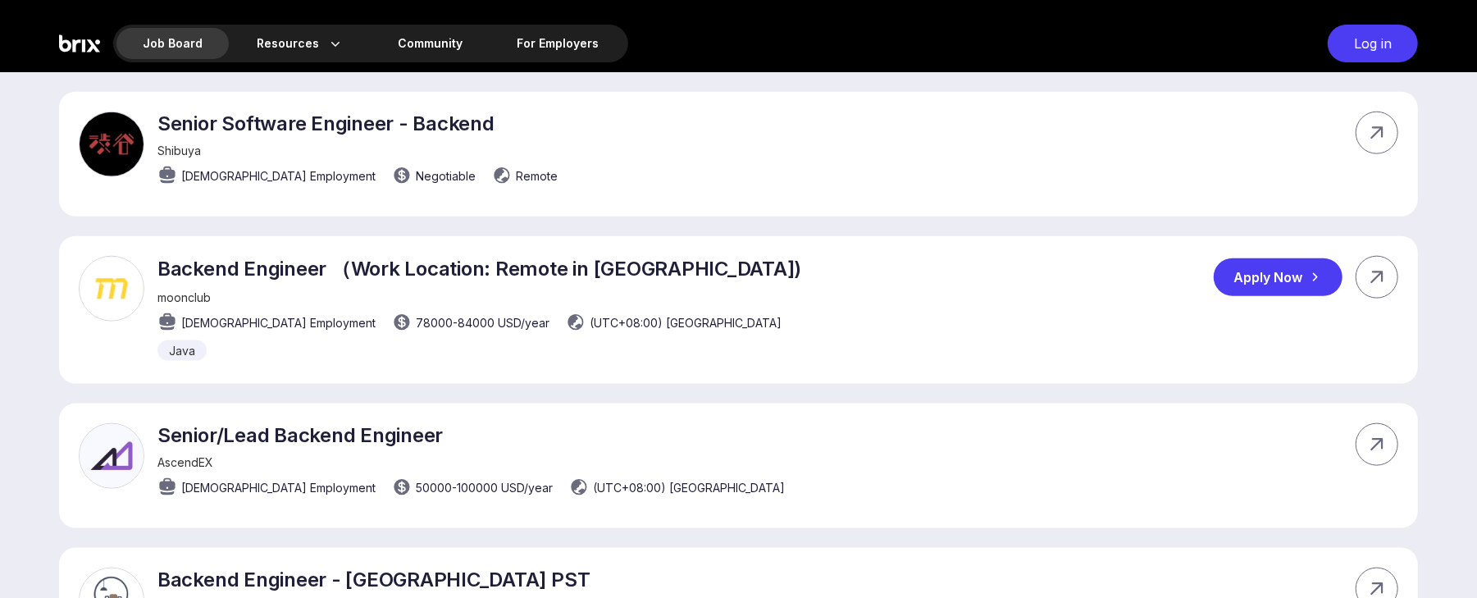
click at [1107, 258] on div "Apply Now" at bounding box center [1278, 277] width 129 height 38
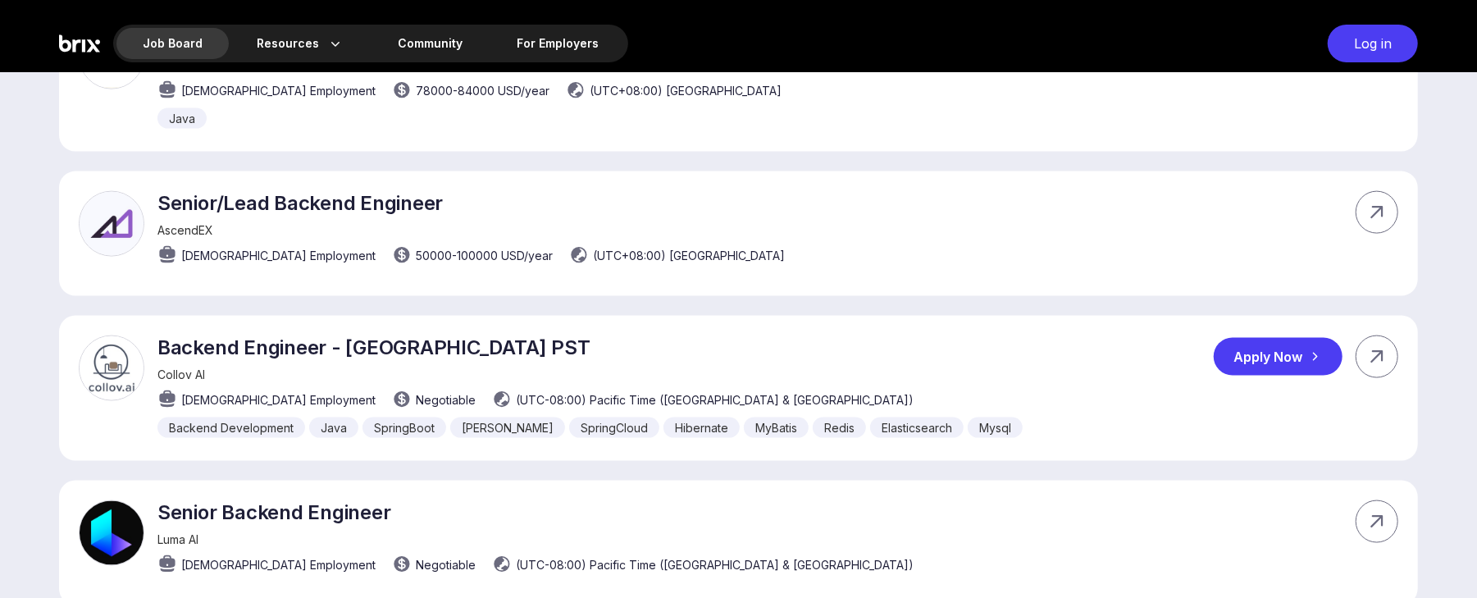
scroll to position [1569, 0]
click at [1107, 337] on div "Apply Now" at bounding box center [1278, 356] width 129 height 38
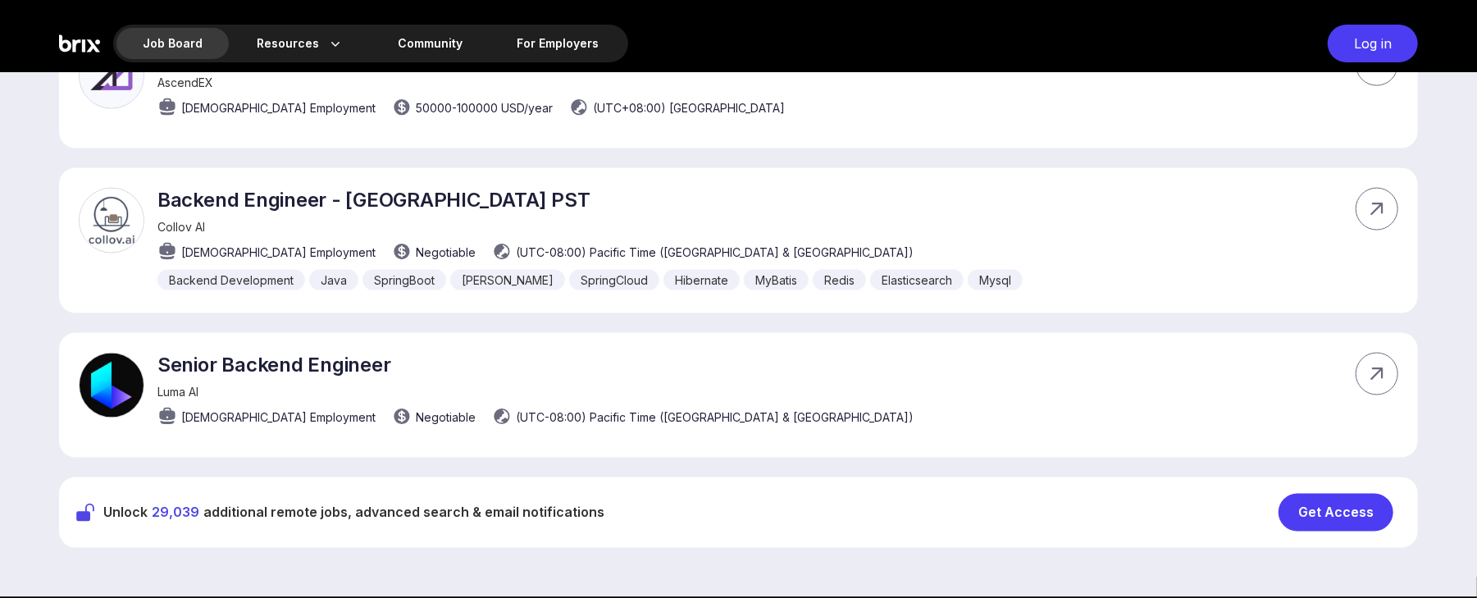
scroll to position [1720, 0]
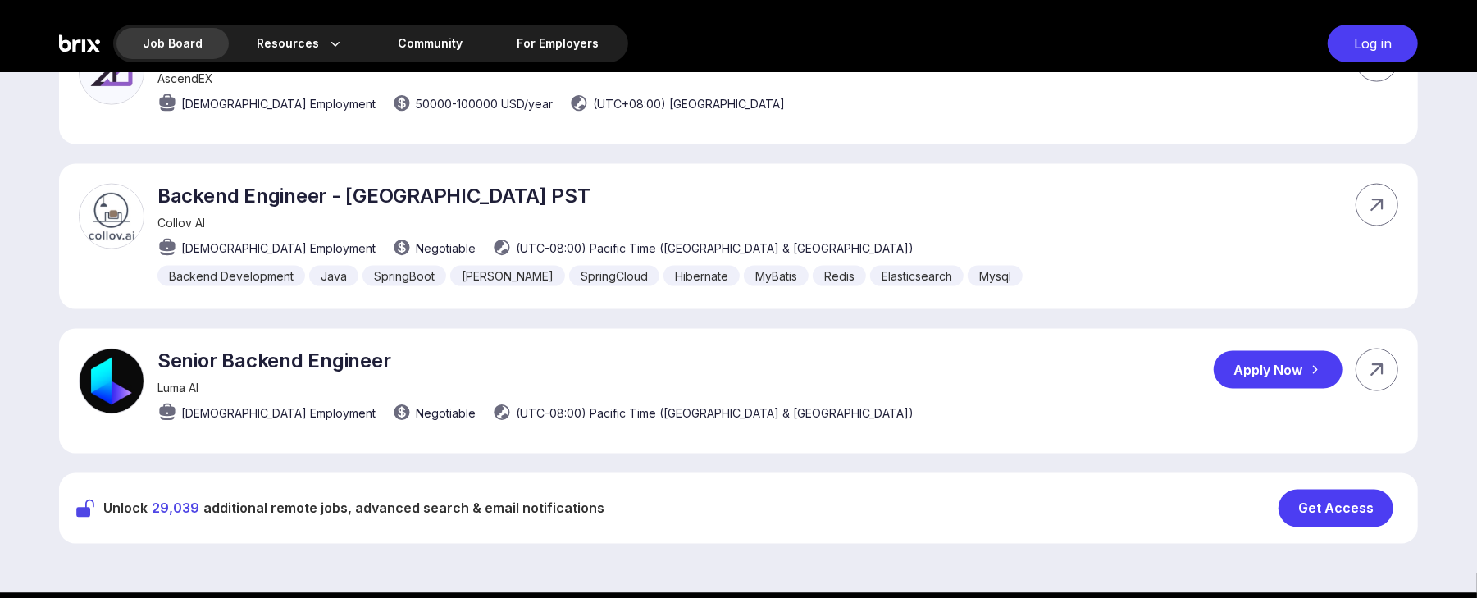
click at [1107, 351] on div "Apply Now" at bounding box center [1278, 370] width 129 height 38
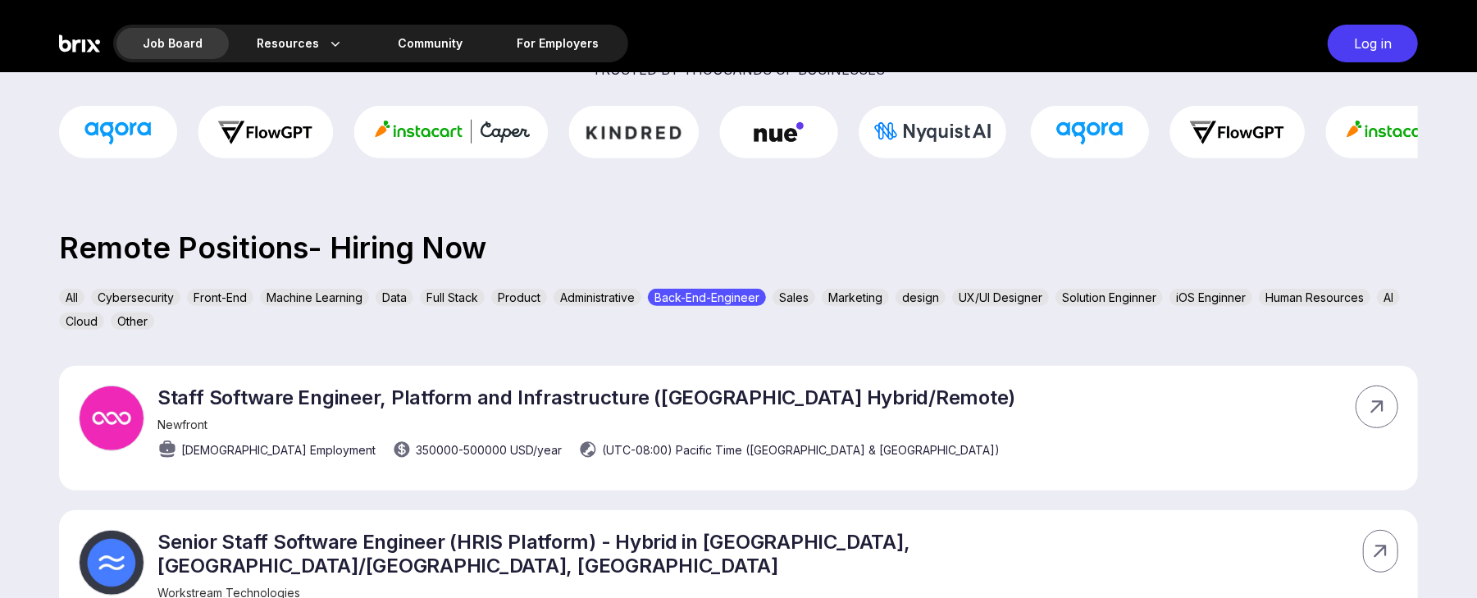
scroll to position [394, 0]
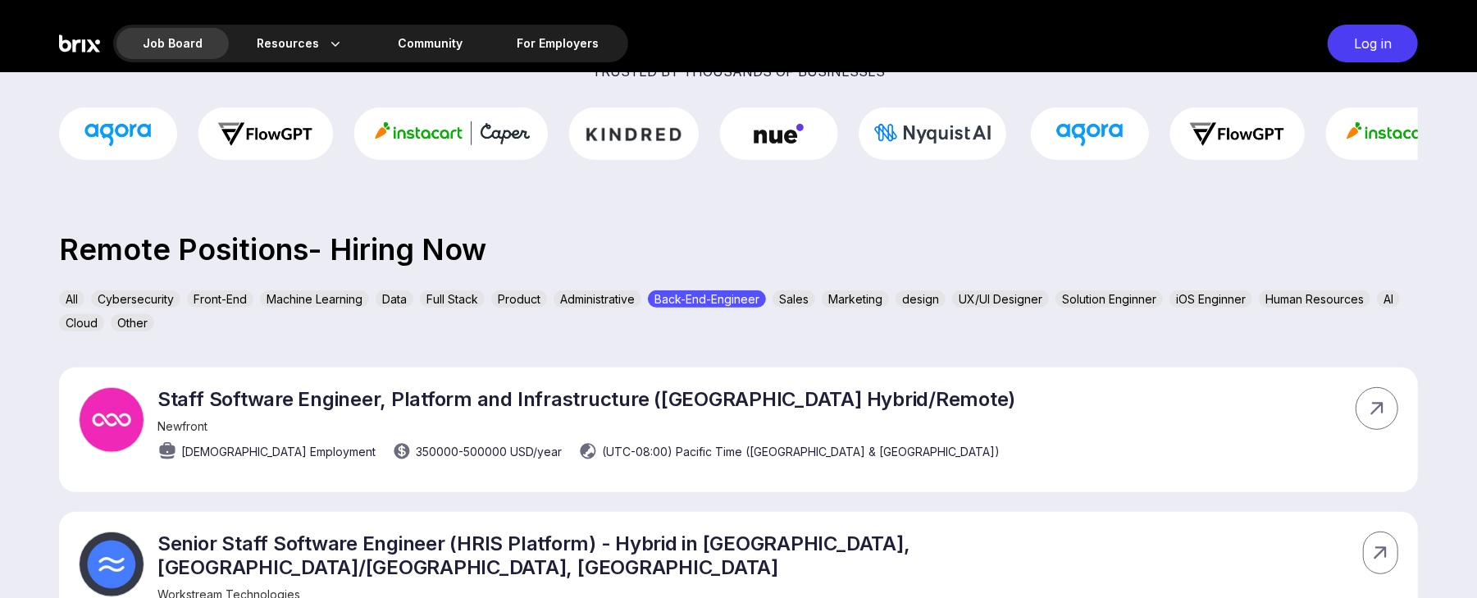
click at [1107, 299] on div "Solution Enginner" at bounding box center [1108, 298] width 107 height 17
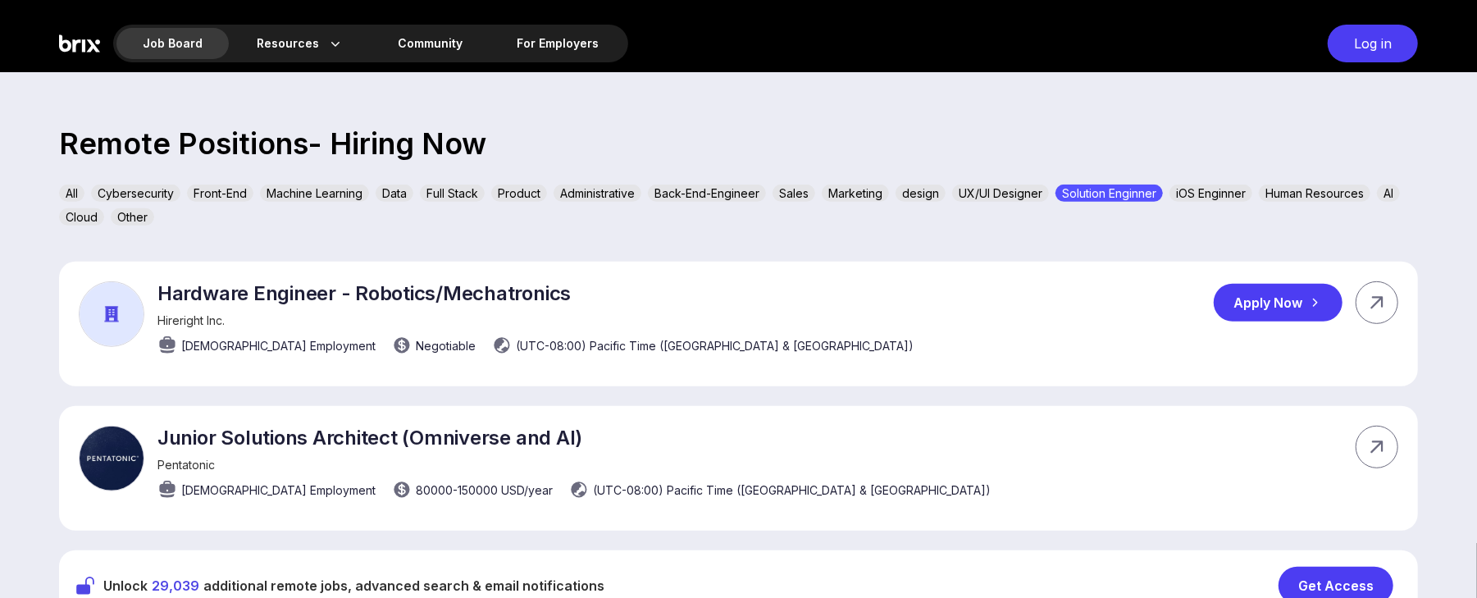
scroll to position [499, 0]
click at [1107, 189] on div "AI" at bounding box center [1388, 193] width 23 height 17
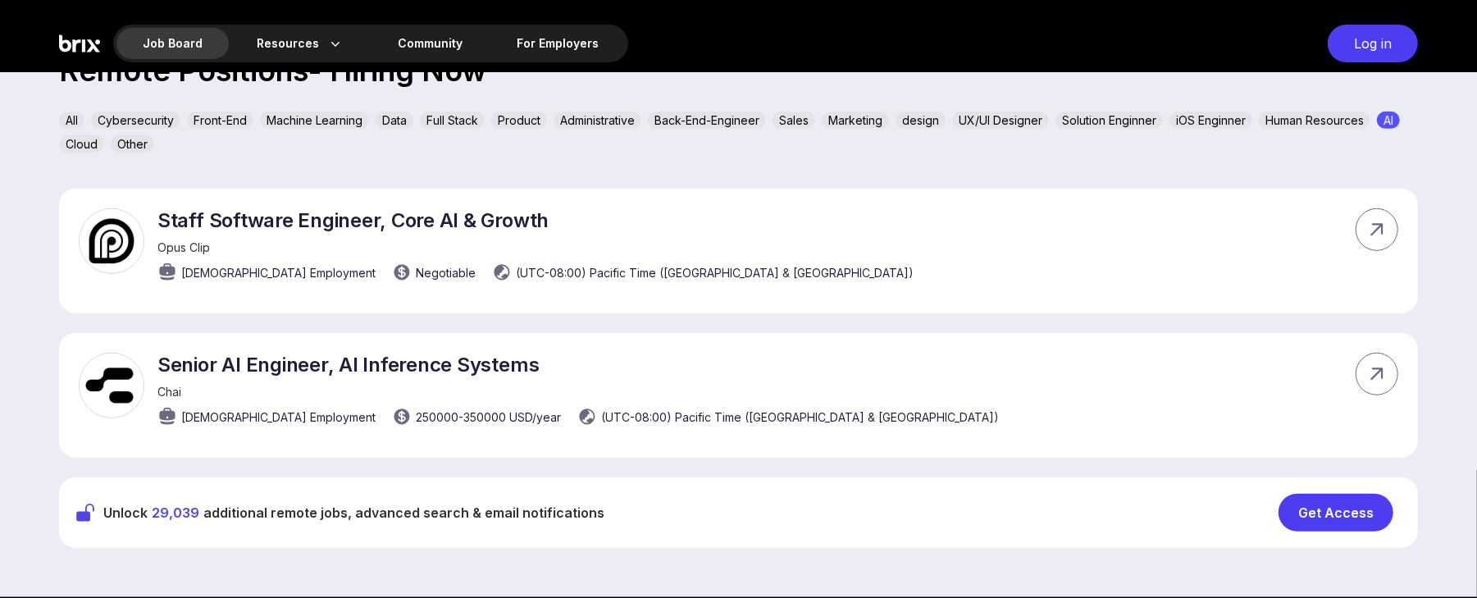
scroll to position [574, 0]
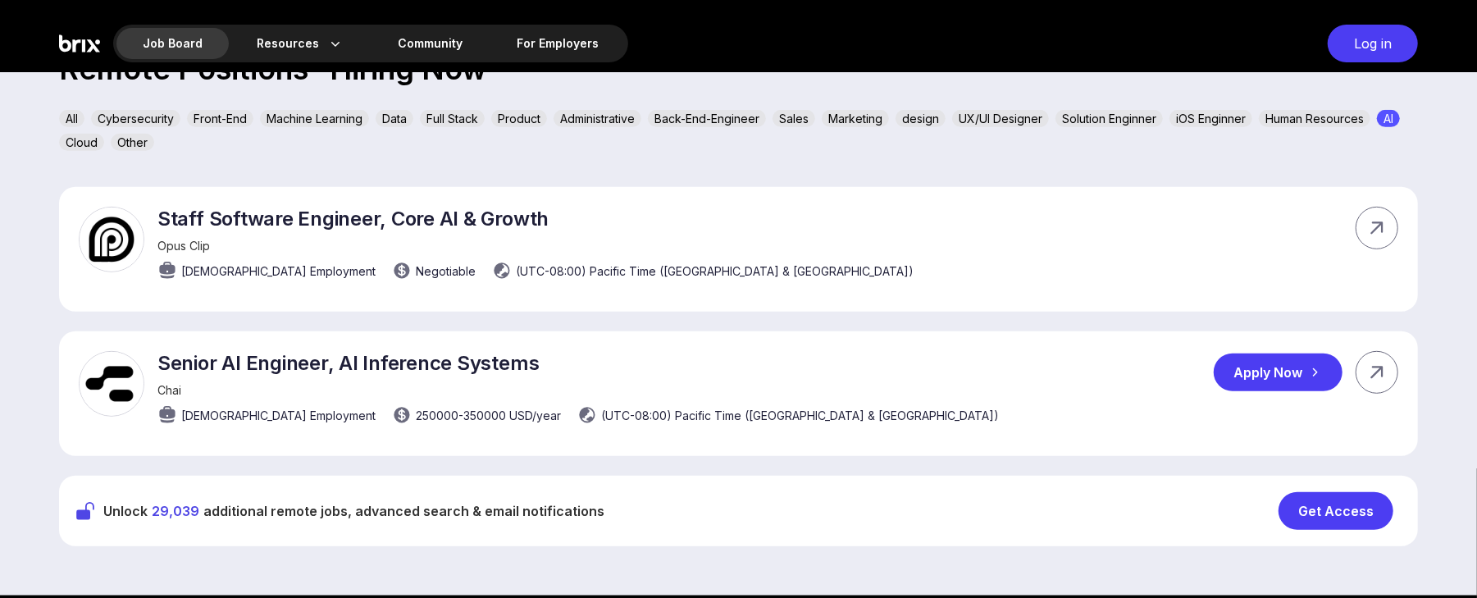
click at [1107, 356] on div "Apply Now" at bounding box center [1278, 372] width 129 height 38
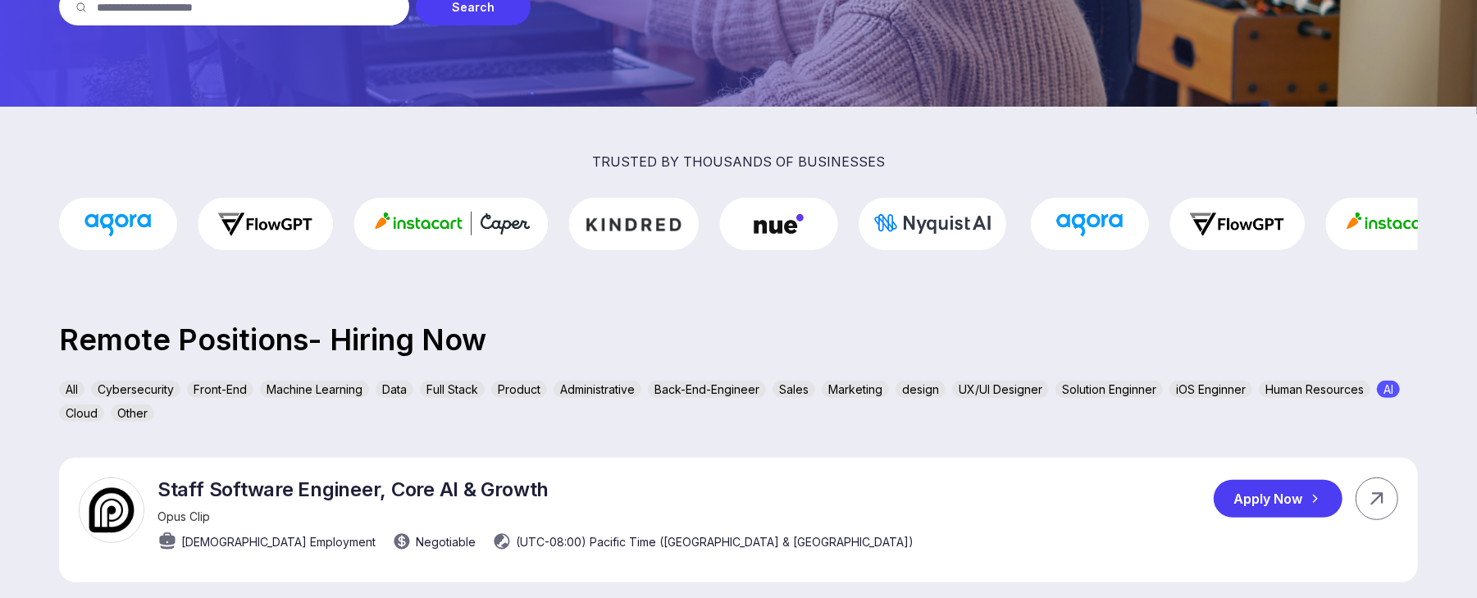
scroll to position [0, 0]
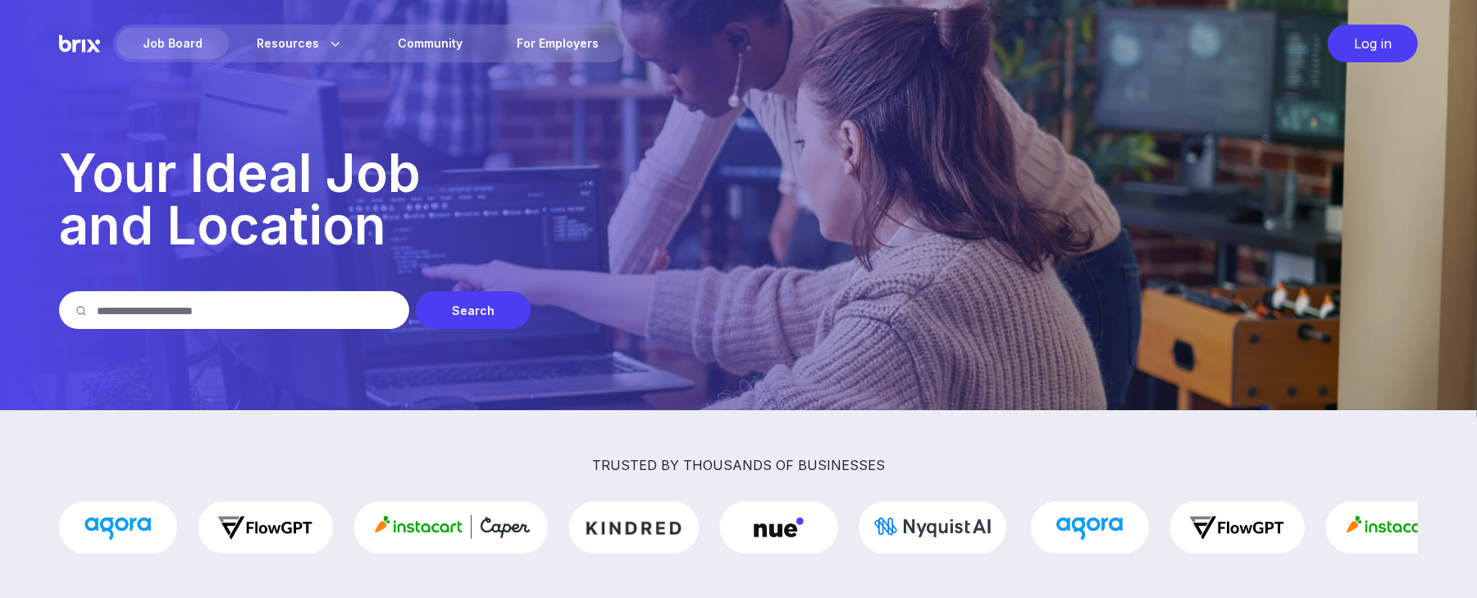
click at [782, 215] on p "Your Ideal Job and Location" at bounding box center [738, 199] width 1359 height 105
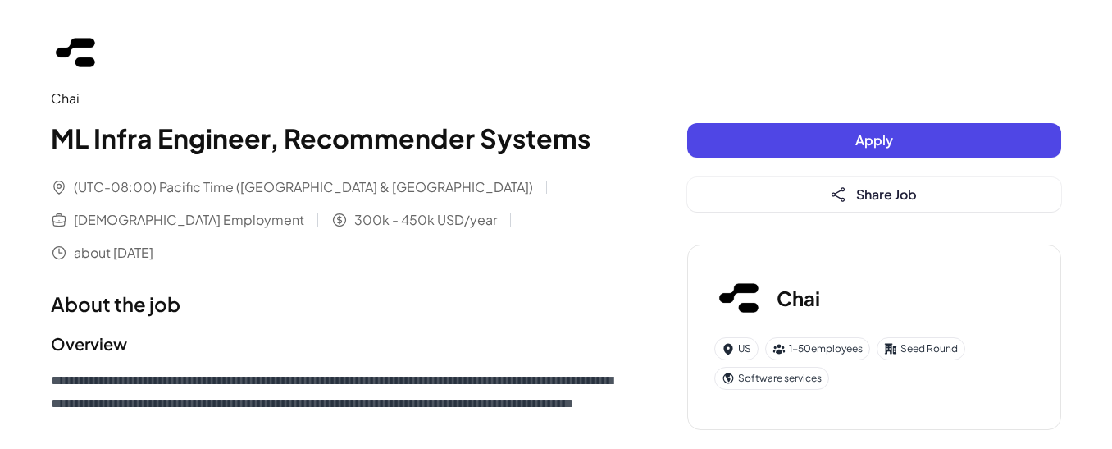
click at [737, 136] on button "Apply" at bounding box center [874, 140] width 374 height 34
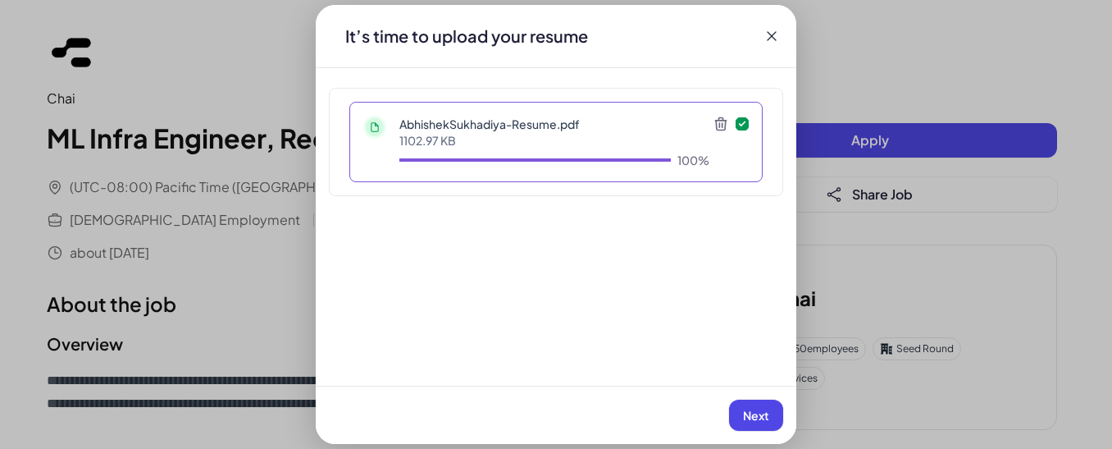
click at [741, 409] on button "Next" at bounding box center [756, 414] width 54 height 31
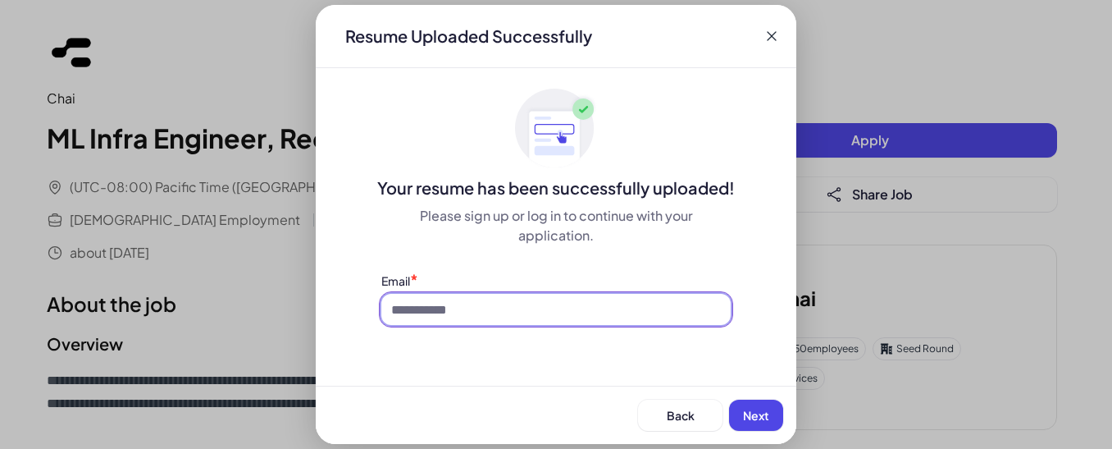
click at [550, 321] on input at bounding box center [555, 309] width 349 height 31
type input "**********"
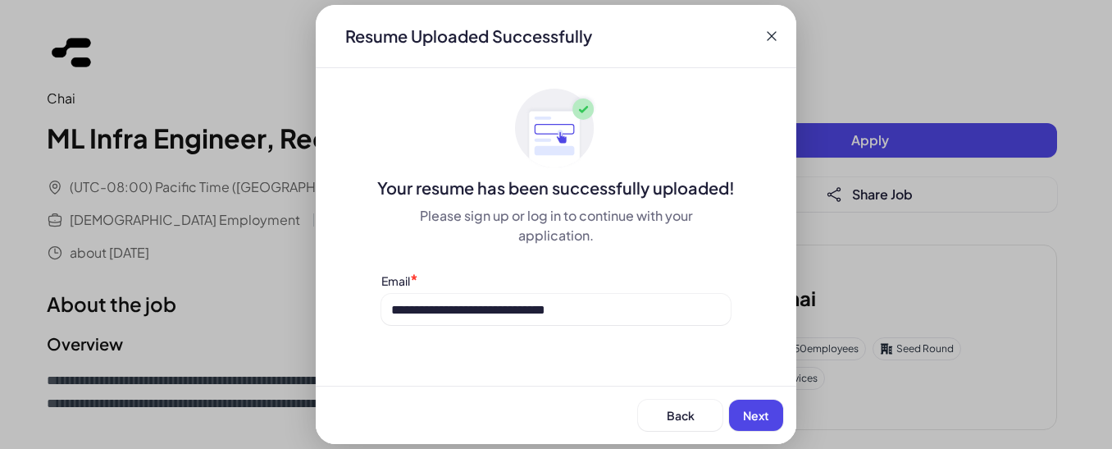
click at [776, 407] on button "Next" at bounding box center [756, 414] width 54 height 31
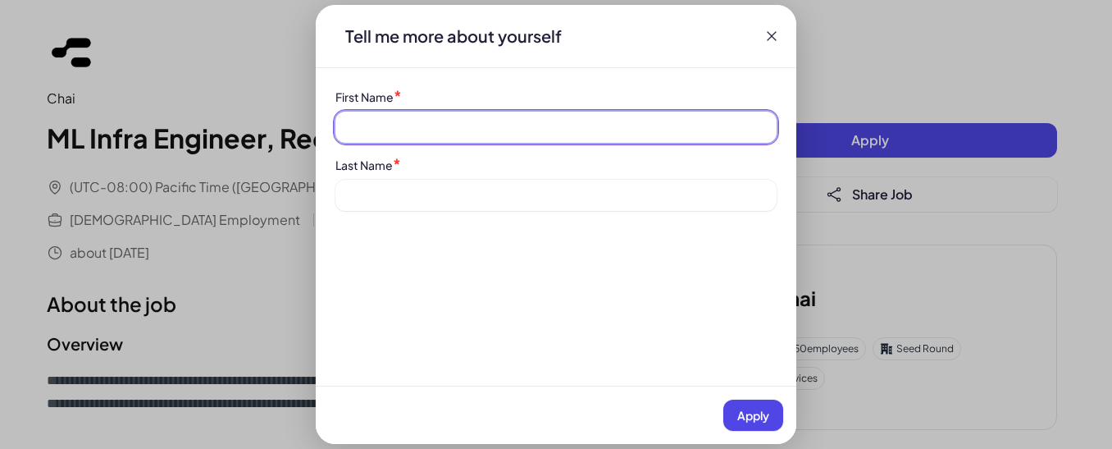
click at [446, 121] on input at bounding box center [555, 127] width 441 height 31
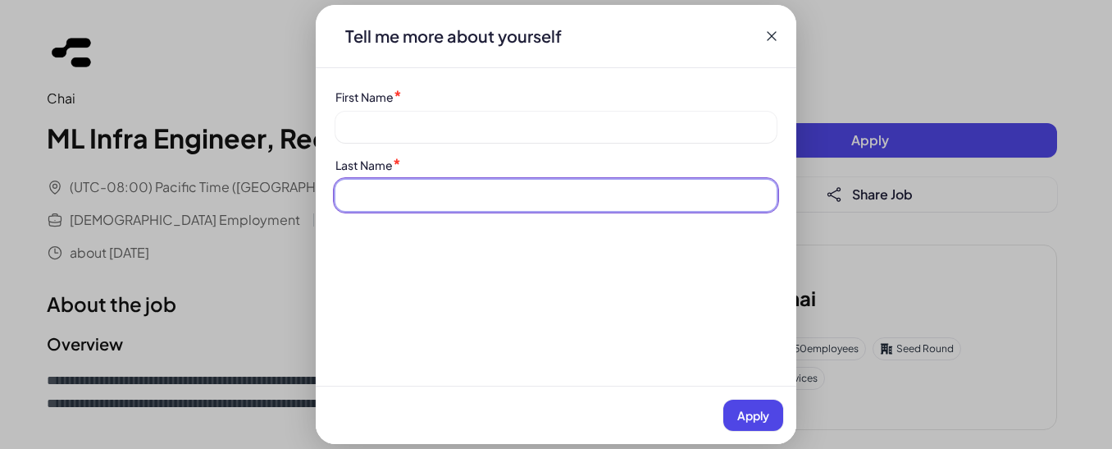
click at [399, 194] on input at bounding box center [555, 195] width 441 height 31
type input "*********"
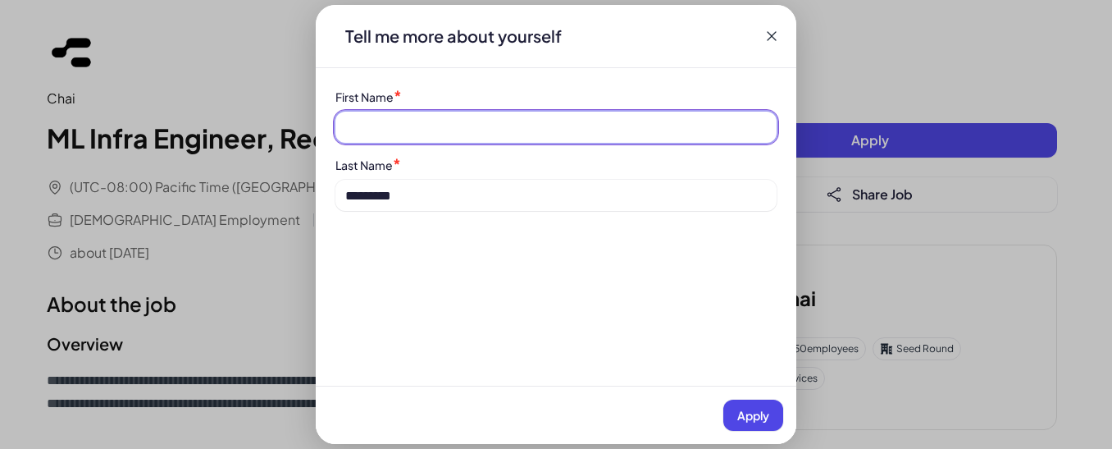
click at [440, 116] on input at bounding box center [555, 127] width 441 height 31
type input "********"
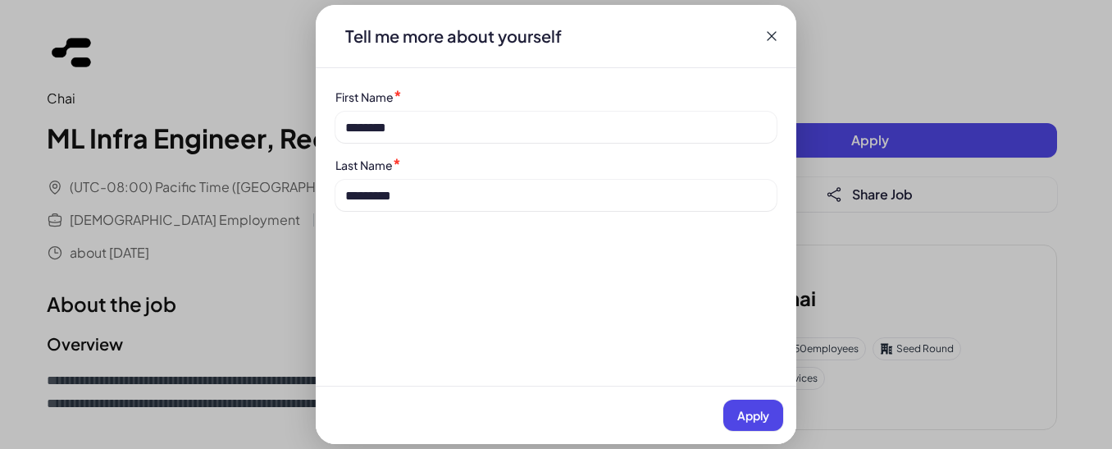
click at [759, 408] on span "Apply" at bounding box center [753, 415] width 32 height 15
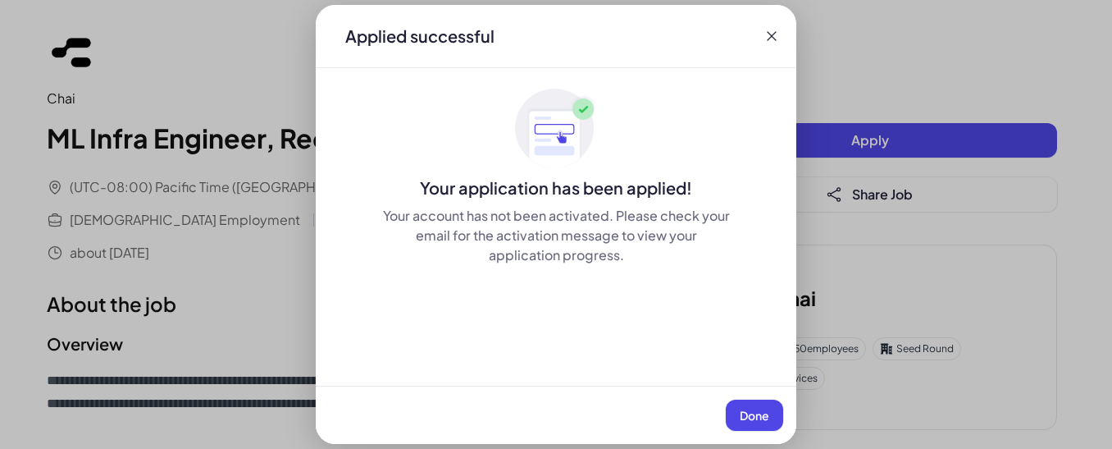
click at [763, 411] on span "Done" at bounding box center [755, 415] width 30 height 15
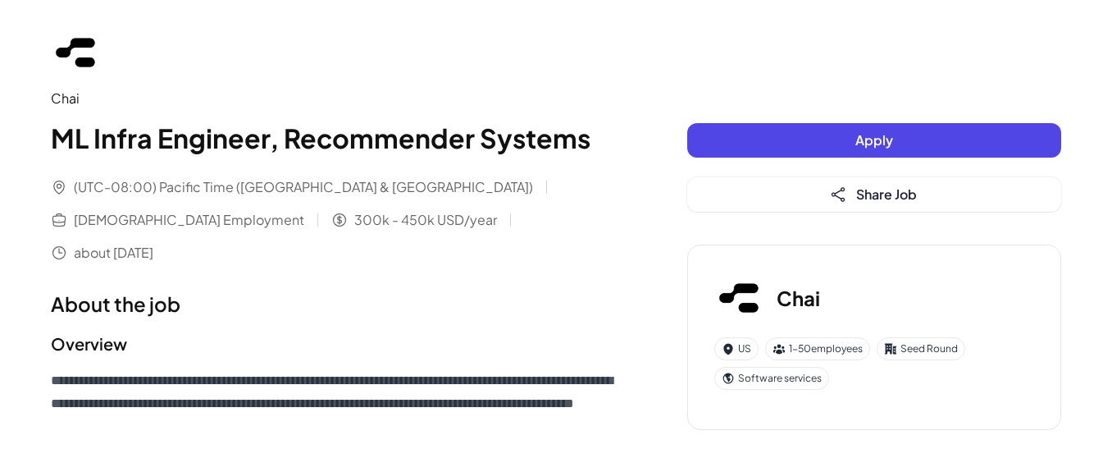
click at [789, 134] on button "Apply" at bounding box center [874, 140] width 374 height 34
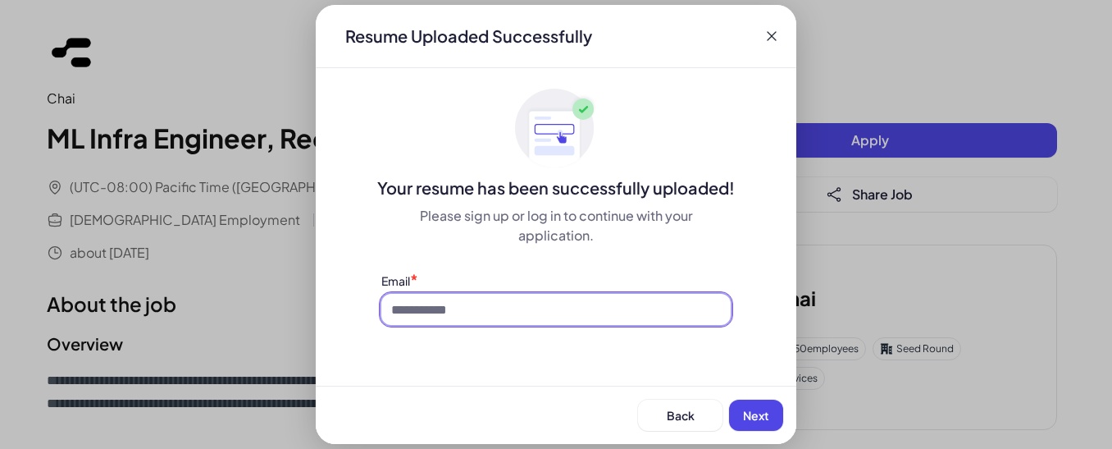
click at [502, 308] on input at bounding box center [555, 309] width 349 height 31
type input "**********"
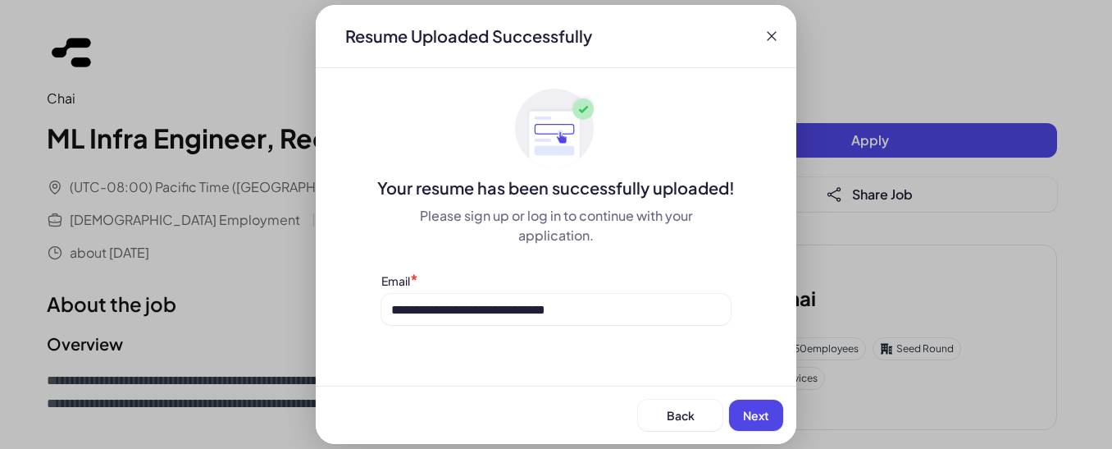
click at [754, 420] on span "Next" at bounding box center [756, 415] width 26 height 15
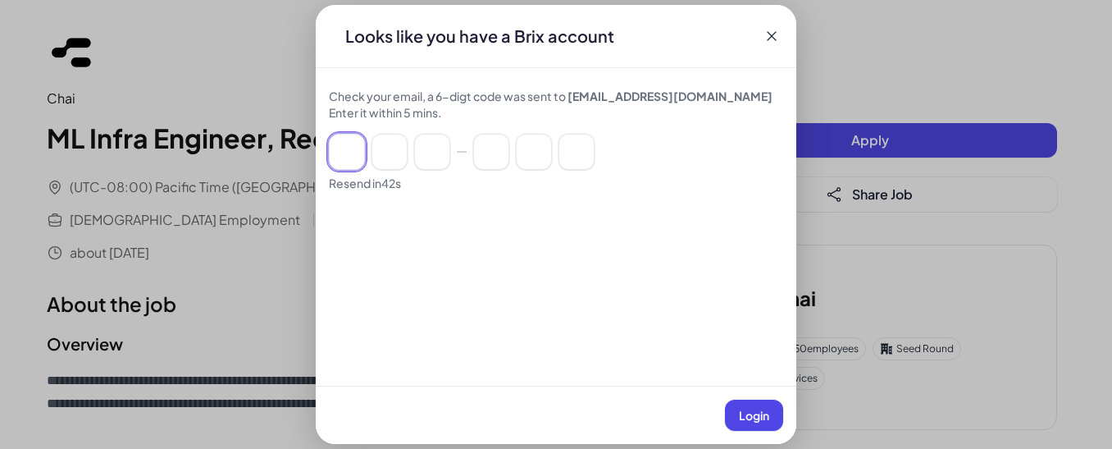
click at [348, 161] on input at bounding box center [347, 152] width 36 height 36
type input "*"
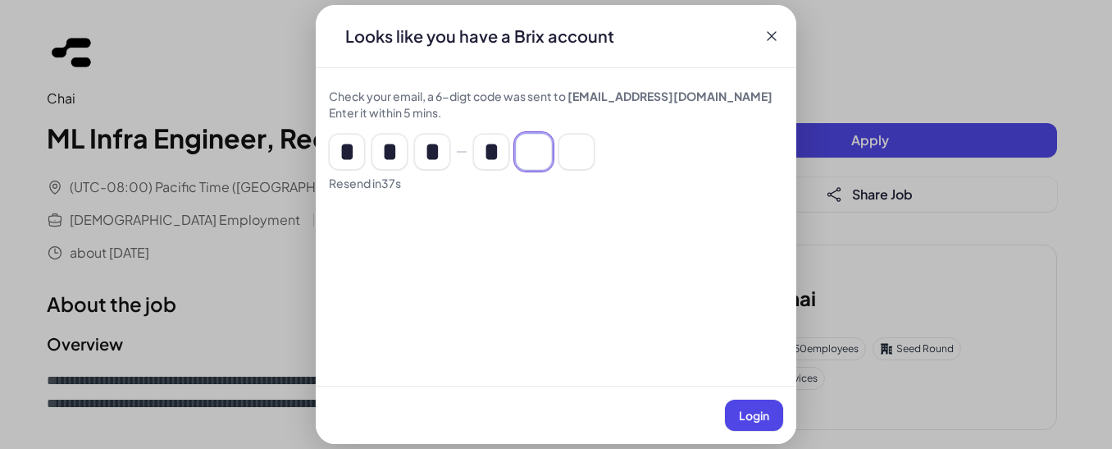
type input "*"
click at [735, 412] on button "Login" at bounding box center [754, 414] width 58 height 31
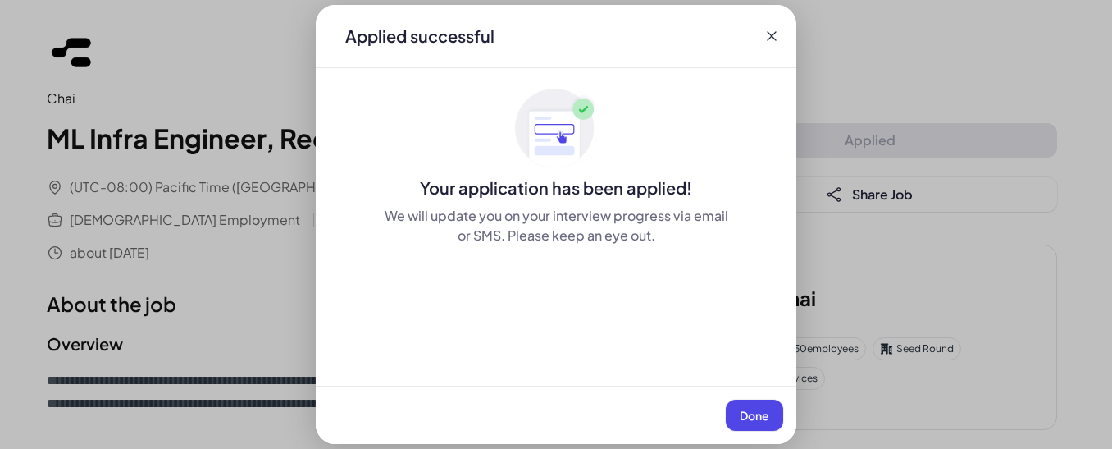
click at [734, 410] on button "Done" at bounding box center [754, 414] width 57 height 31
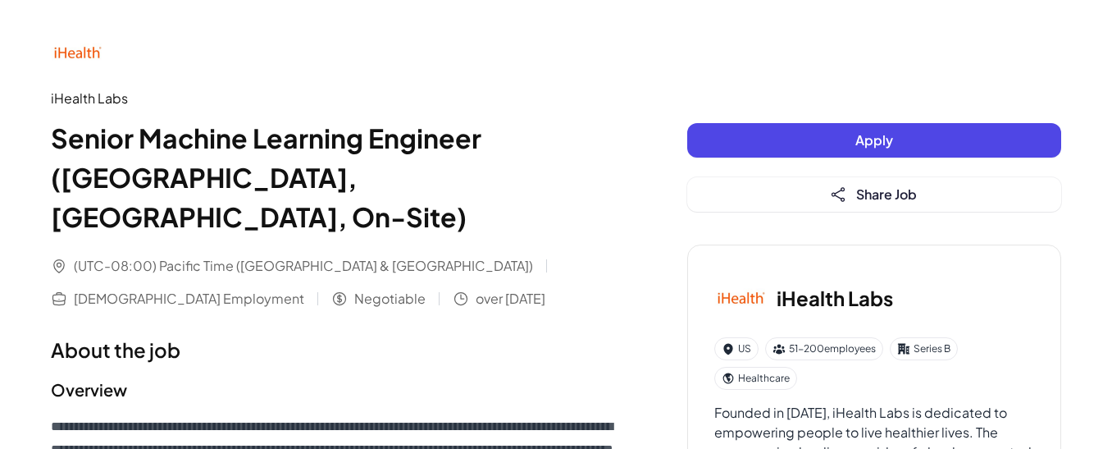
click at [748, 141] on button "Apply" at bounding box center [874, 140] width 374 height 34
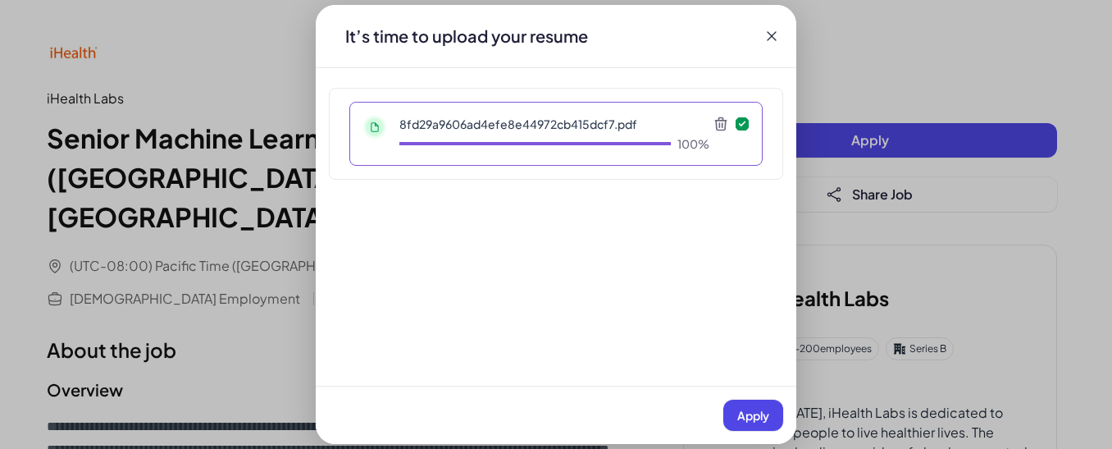
click at [765, 420] on span "Apply" at bounding box center [753, 415] width 32 height 15
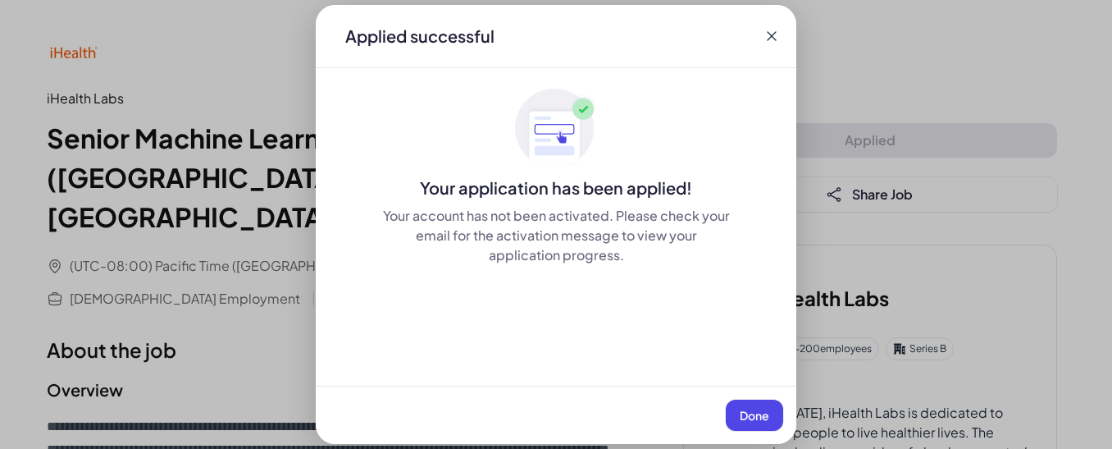
click at [755, 412] on span "Done" at bounding box center [755, 415] width 30 height 15
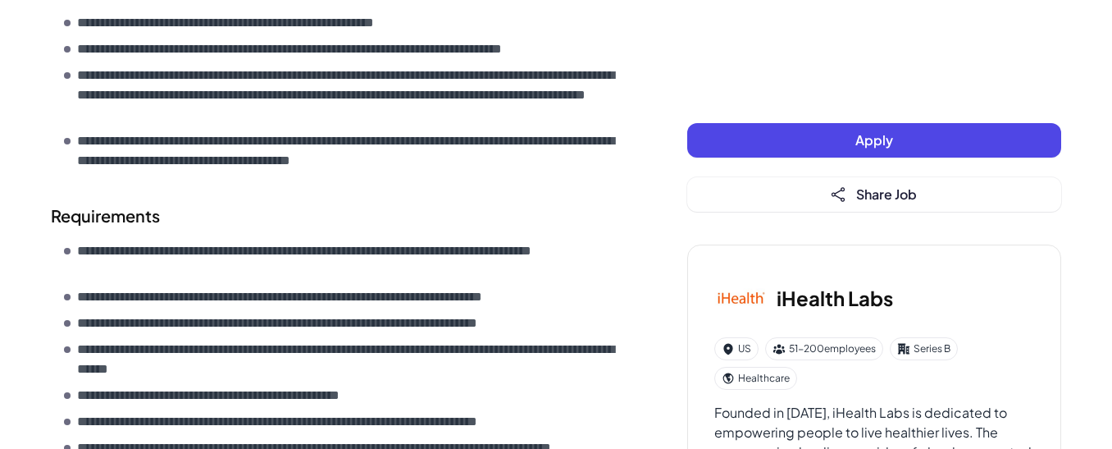
scroll to position [1024, 0]
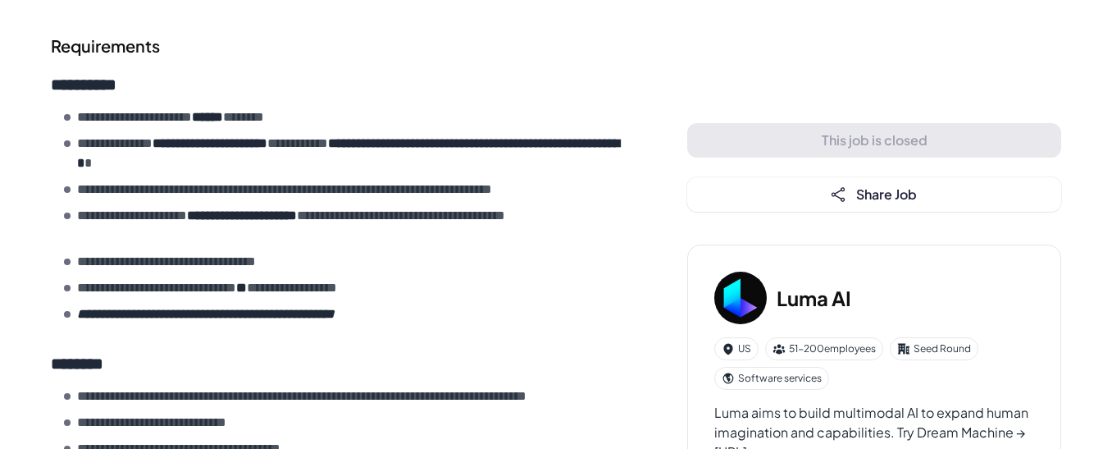
scroll to position [1168, 0]
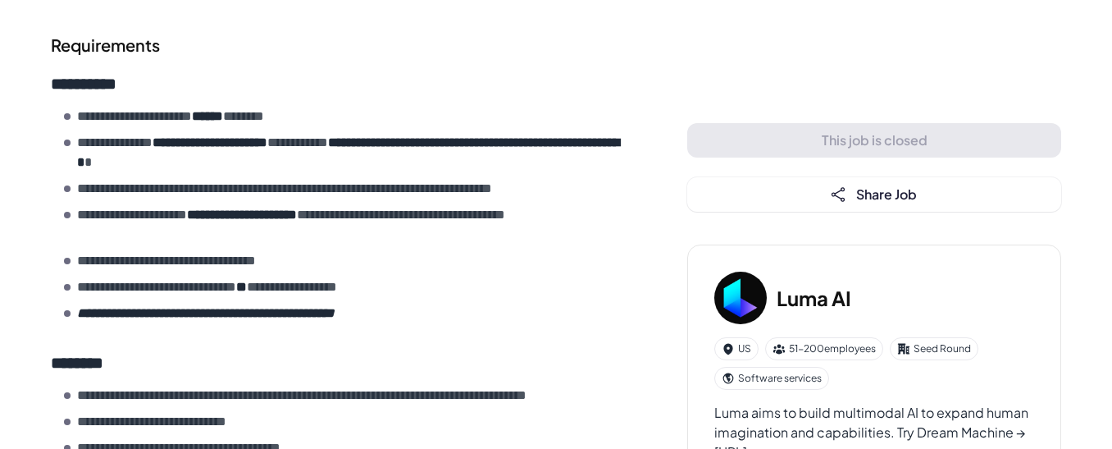
click at [312, 261] on li "**********" at bounding box center [343, 261] width 558 height 20
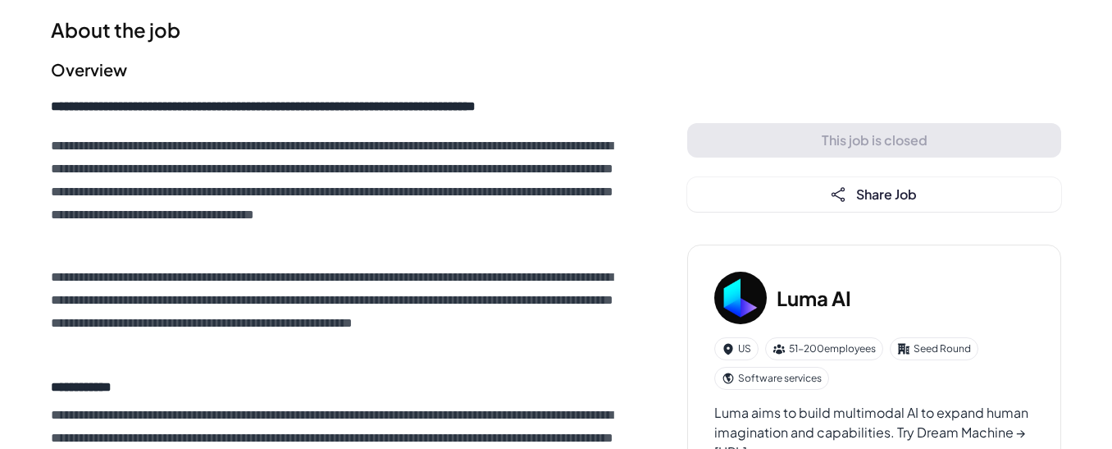
scroll to position [0, 0]
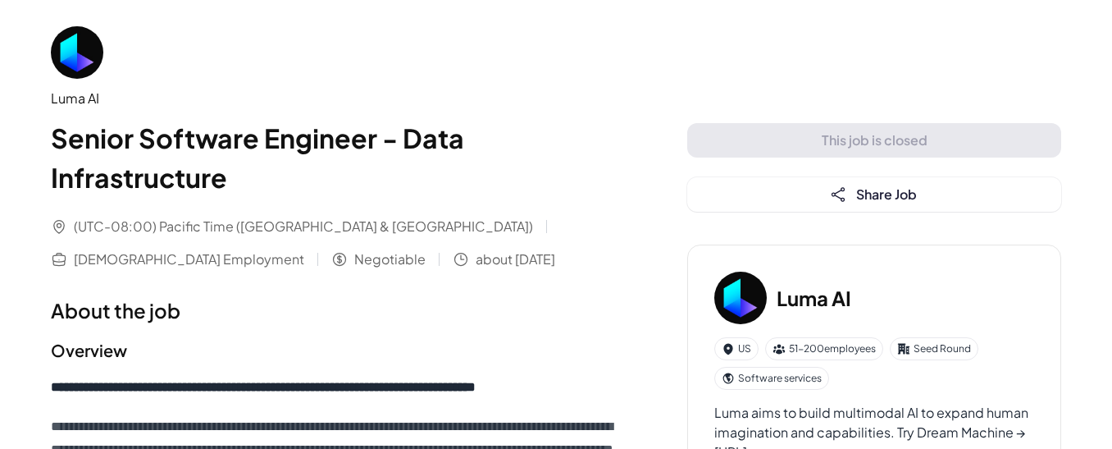
click at [495, 155] on h1 "Senior Software Engineer - Data Infrastructure" at bounding box center [336, 157] width 571 height 79
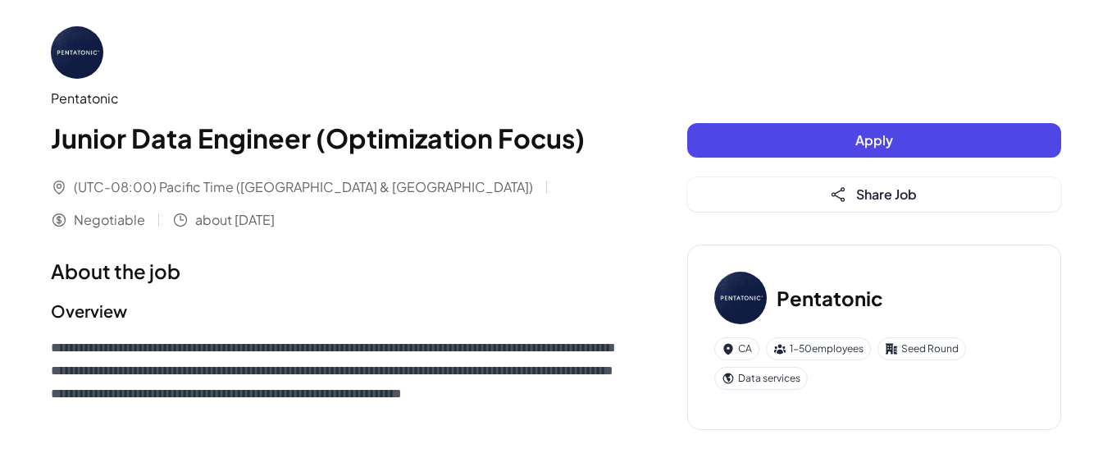
click at [822, 139] on button "Apply" at bounding box center [874, 140] width 374 height 34
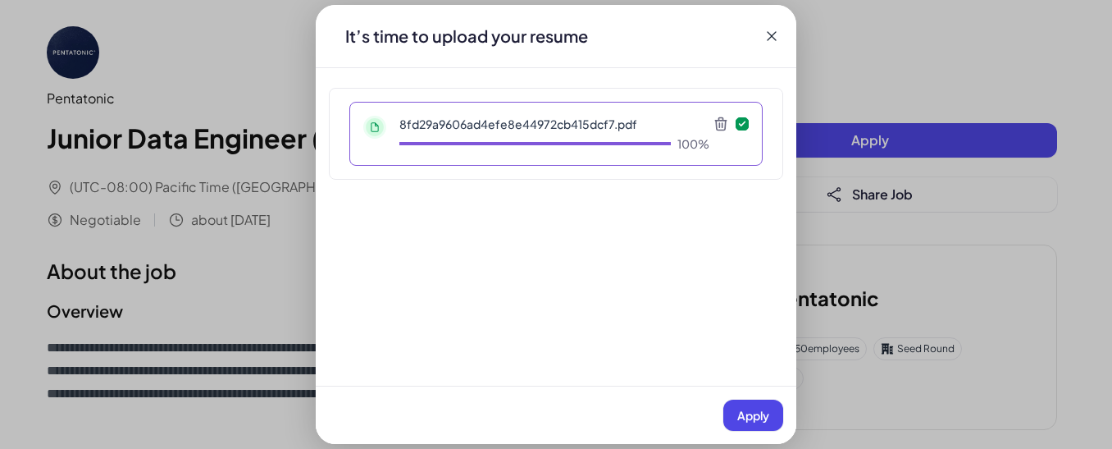
click at [714, 121] on icon at bounding box center [721, 124] width 16 height 16
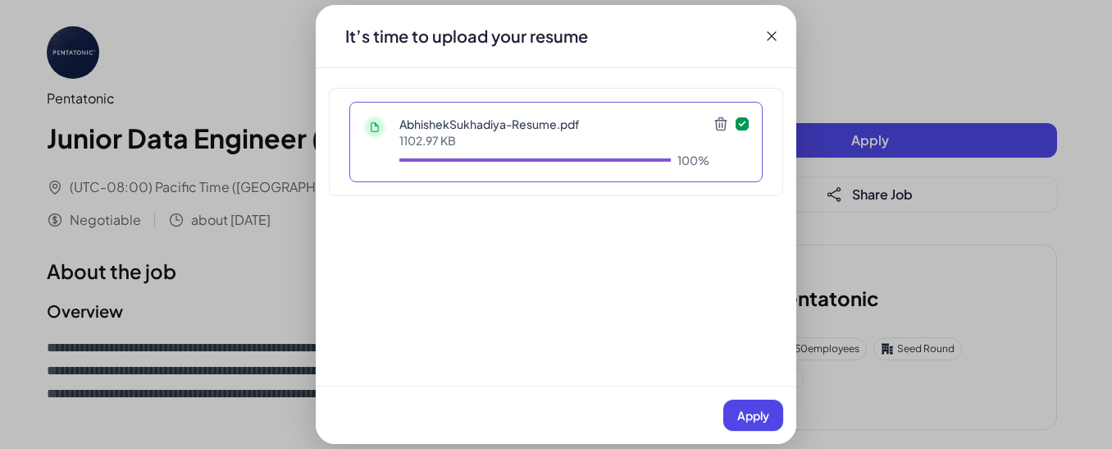
click at [745, 407] on button "Apply" at bounding box center [753, 414] width 60 height 31
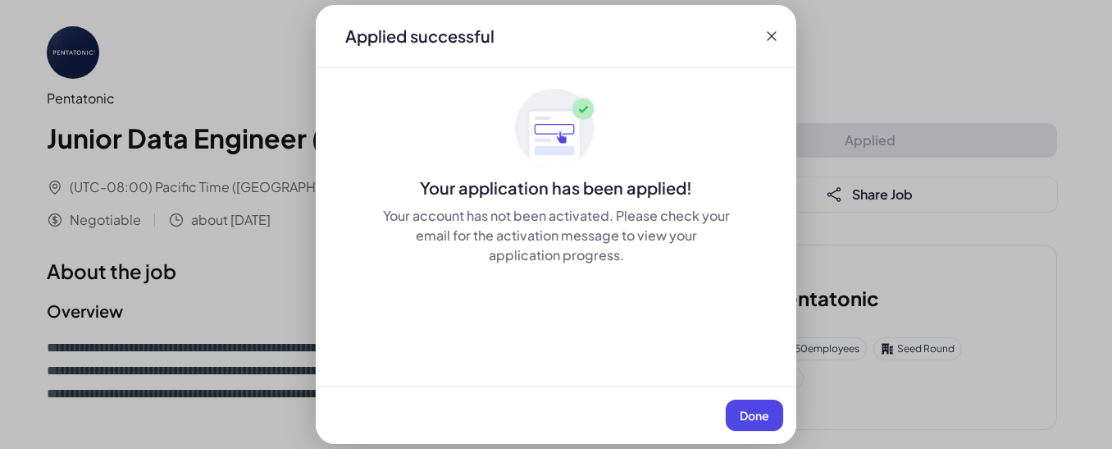
click at [745, 412] on span "Done" at bounding box center [755, 415] width 30 height 15
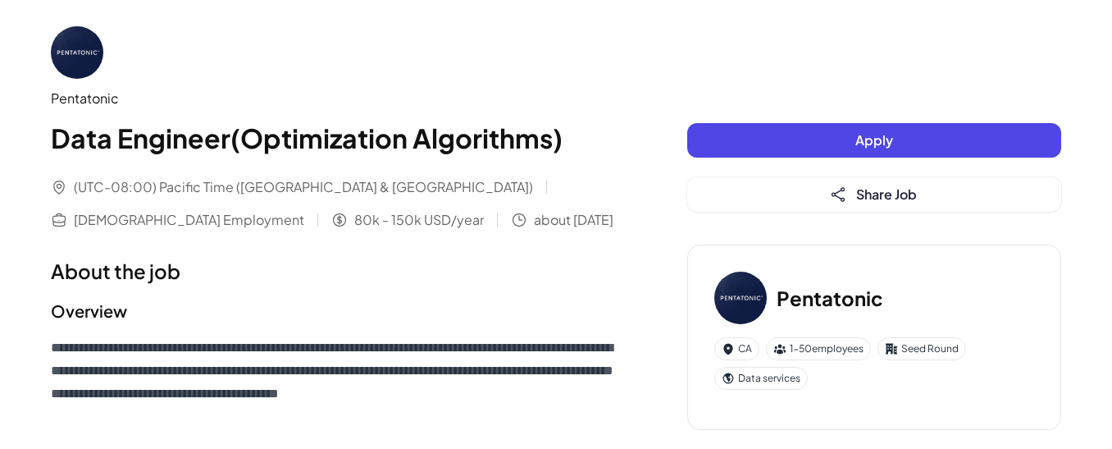
click at [827, 137] on button "Apply" at bounding box center [874, 140] width 374 height 34
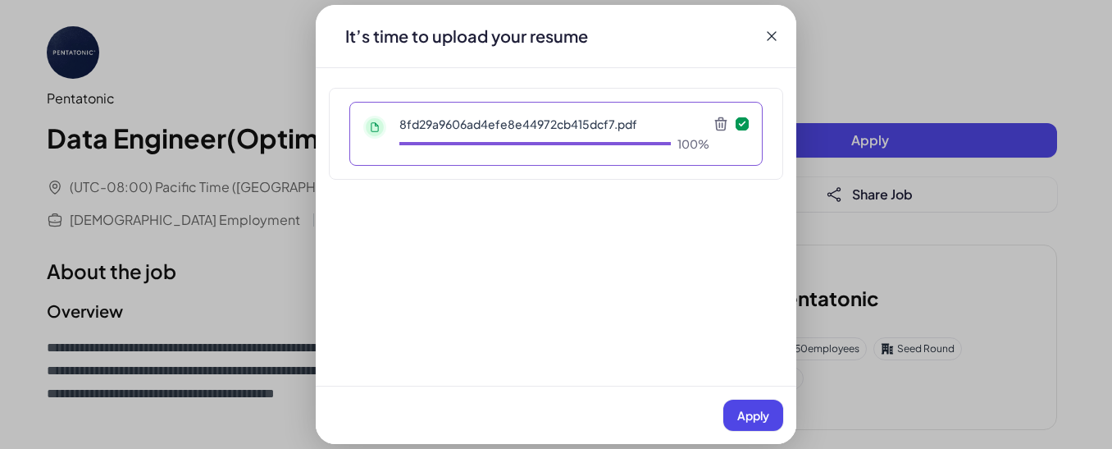
click at [759, 418] on span "Apply" at bounding box center [753, 415] width 32 height 15
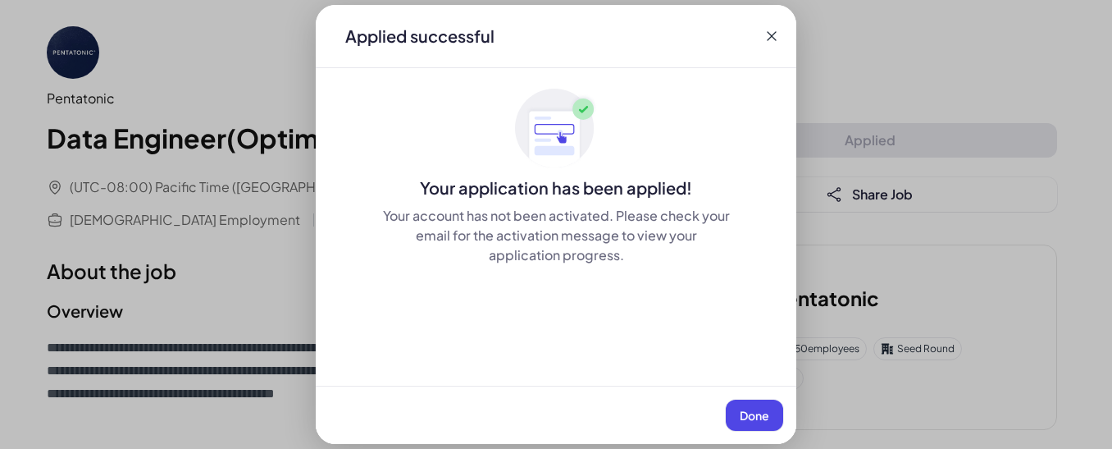
click at [781, 408] on button "Done" at bounding box center [754, 414] width 57 height 31
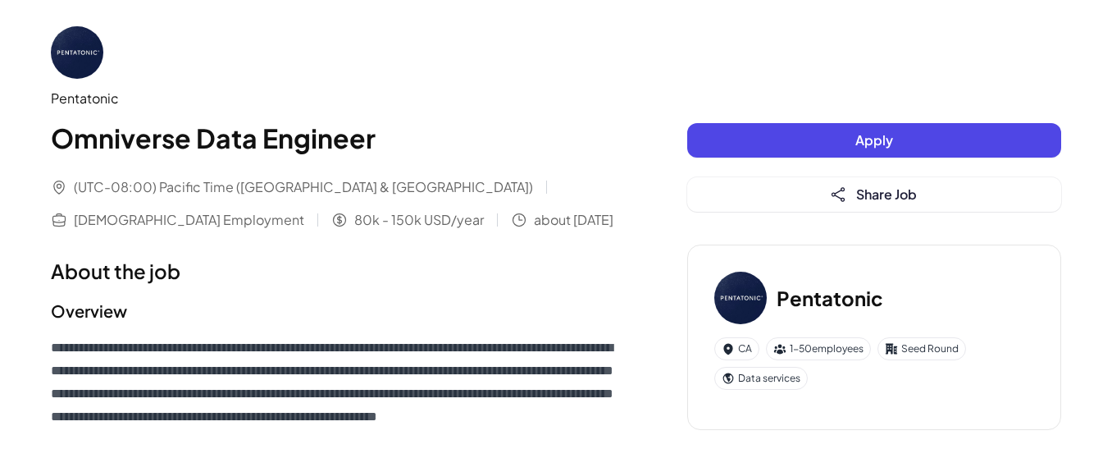
click at [851, 139] on button "Apply" at bounding box center [874, 140] width 374 height 34
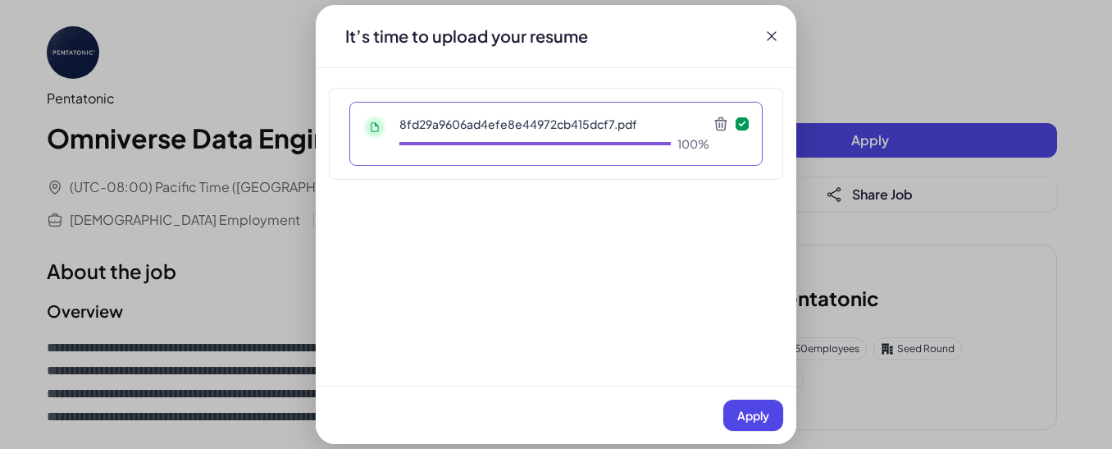
click at [762, 419] on span "Apply" at bounding box center [753, 415] width 32 height 15
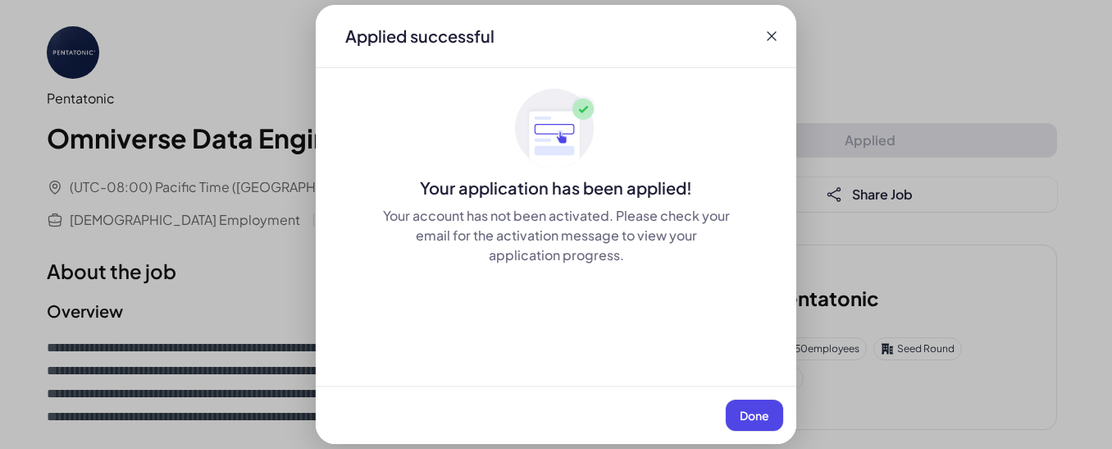
click at [755, 403] on button "Done" at bounding box center [754, 414] width 57 height 31
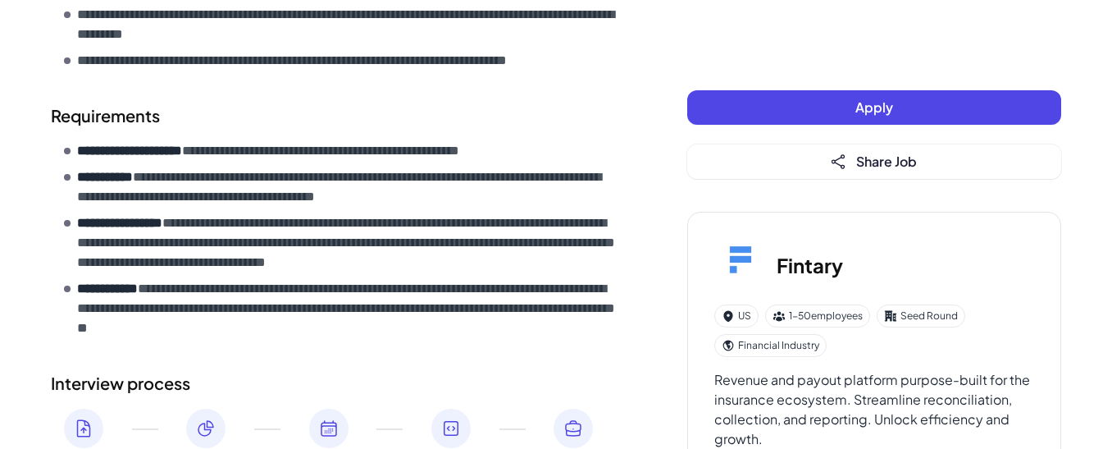
scroll to position [777, 0]
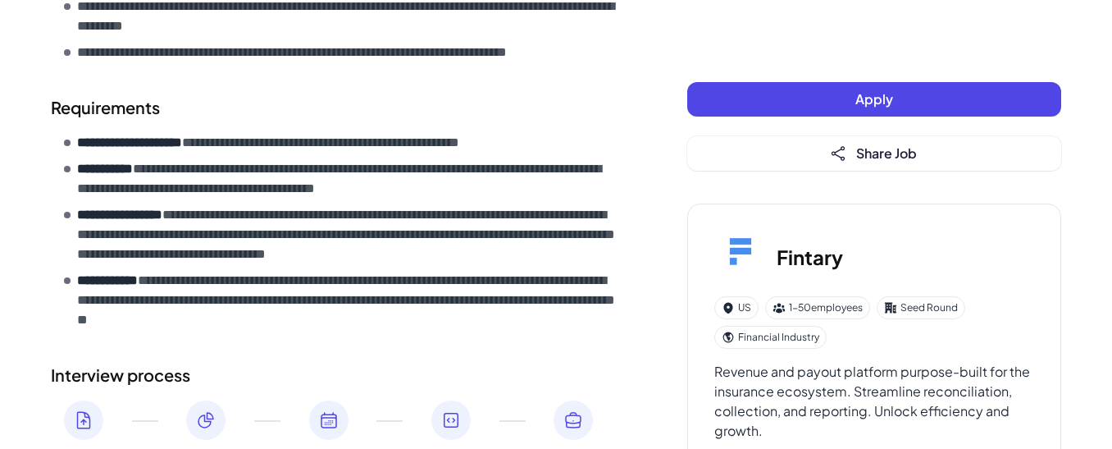
click at [256, 168] on p "**********" at bounding box center [349, 178] width 545 height 39
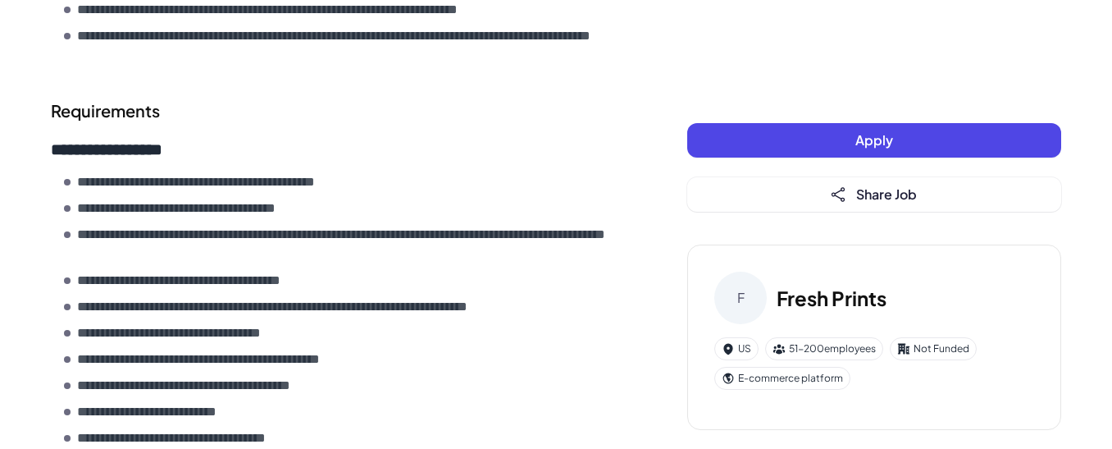
scroll to position [1324, 0]
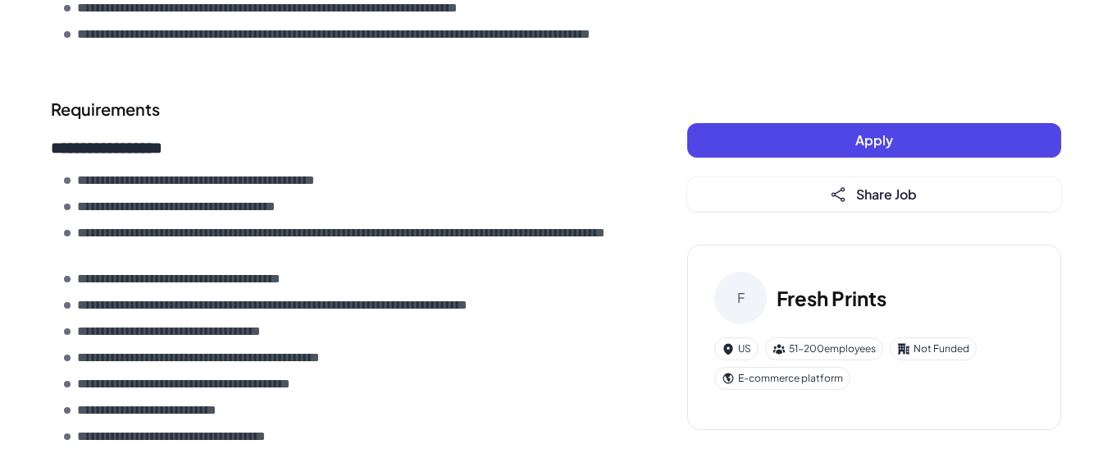
click at [201, 226] on p "**********" at bounding box center [349, 242] width 545 height 39
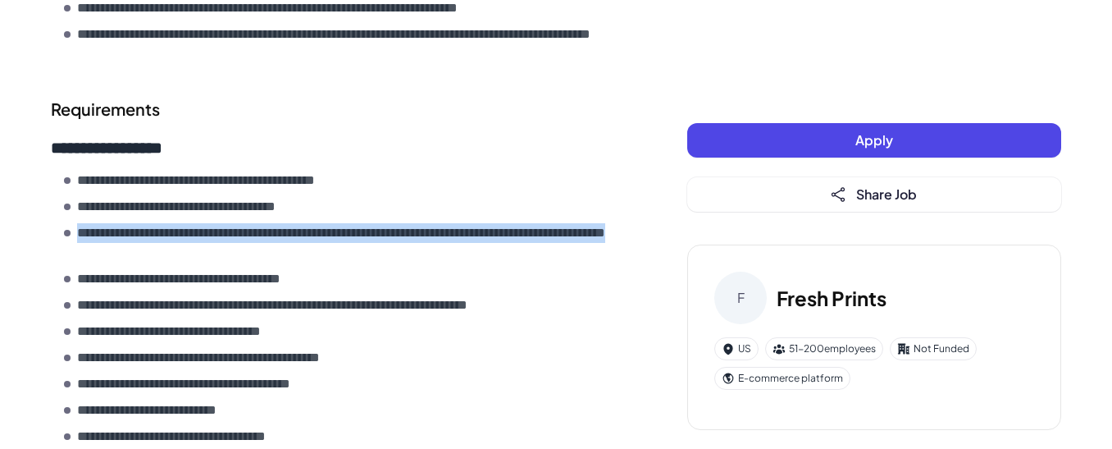
click at [201, 226] on p "**********" at bounding box center [349, 242] width 545 height 39
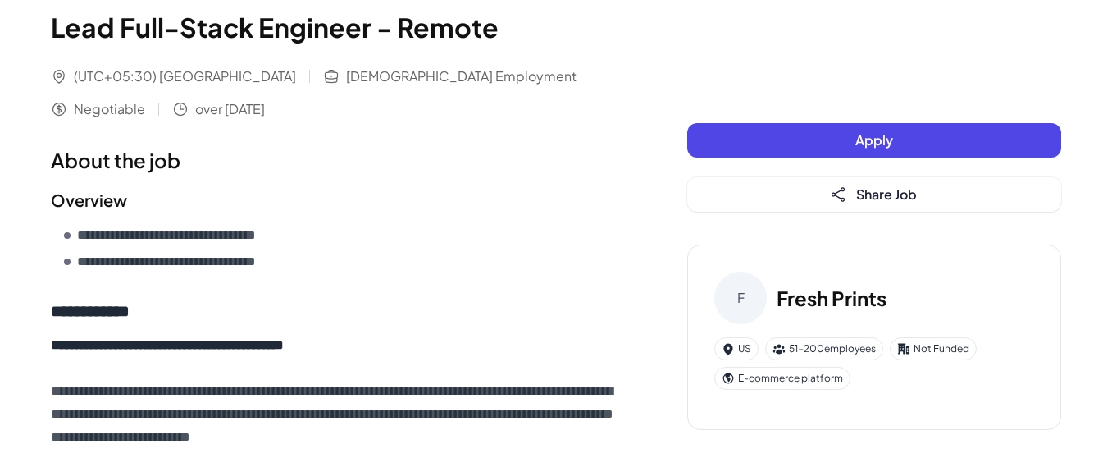
scroll to position [0, 0]
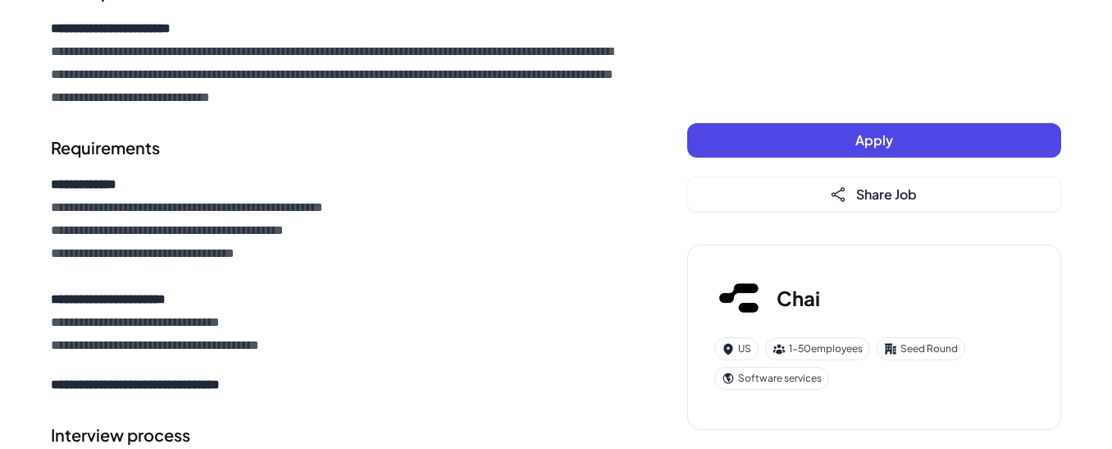
scroll to position [581, 0]
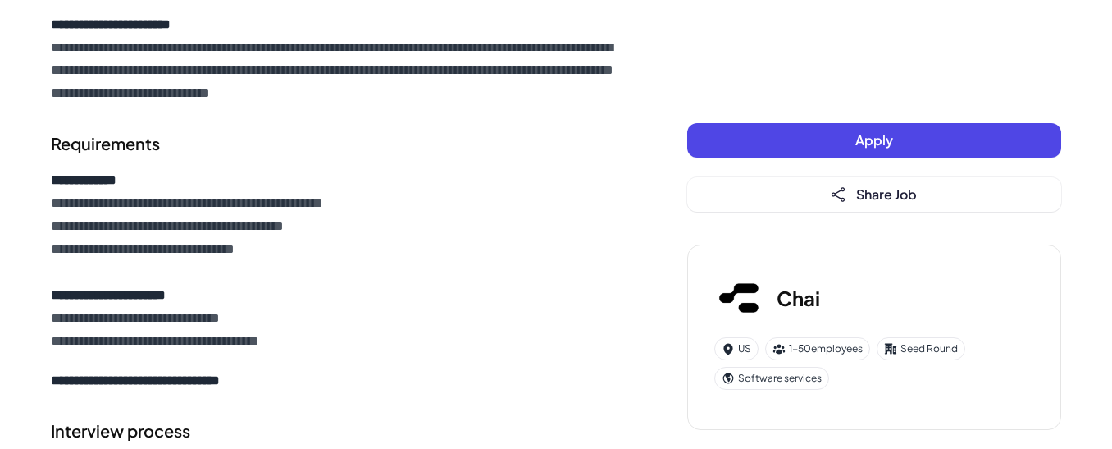
click at [766, 143] on button "Apply" at bounding box center [874, 140] width 374 height 34
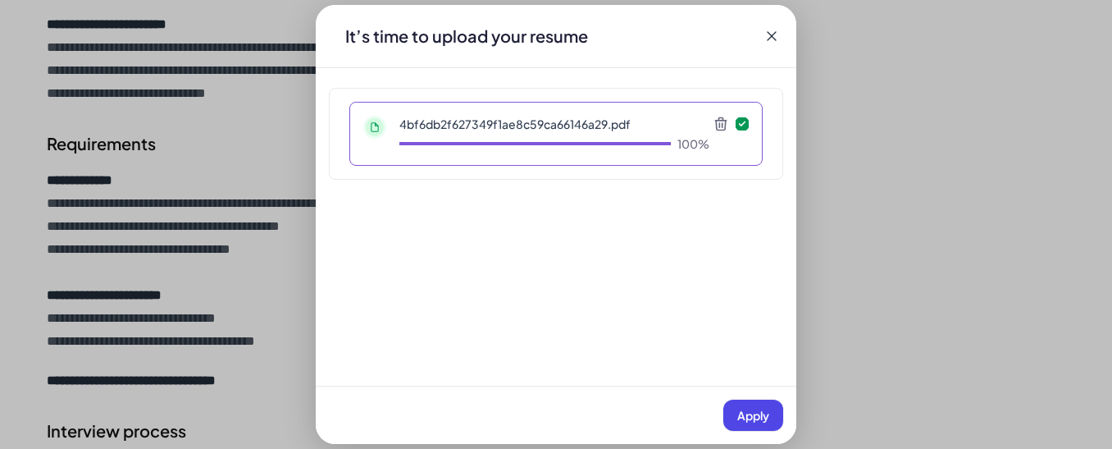
click at [750, 416] on span "Apply" at bounding box center [753, 415] width 32 height 15
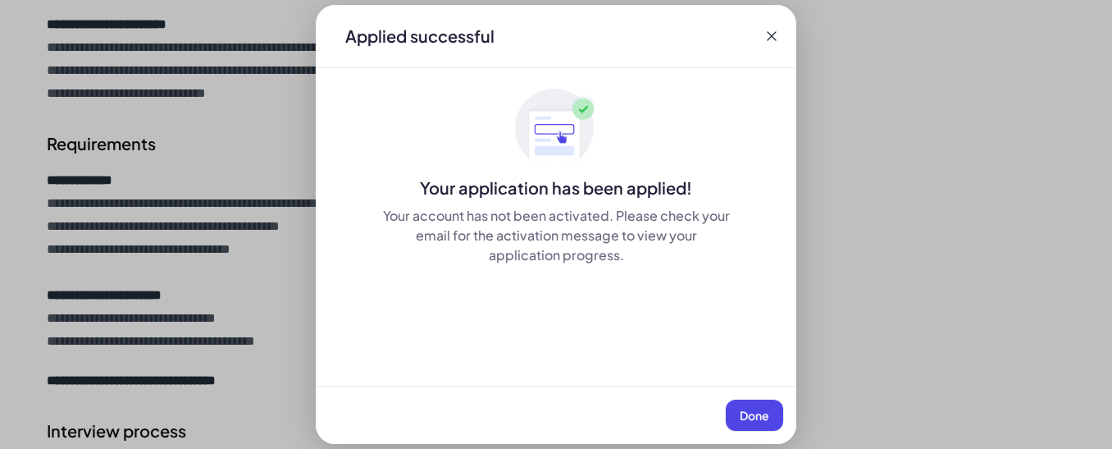
click at [750, 416] on span "Done" at bounding box center [755, 415] width 30 height 15
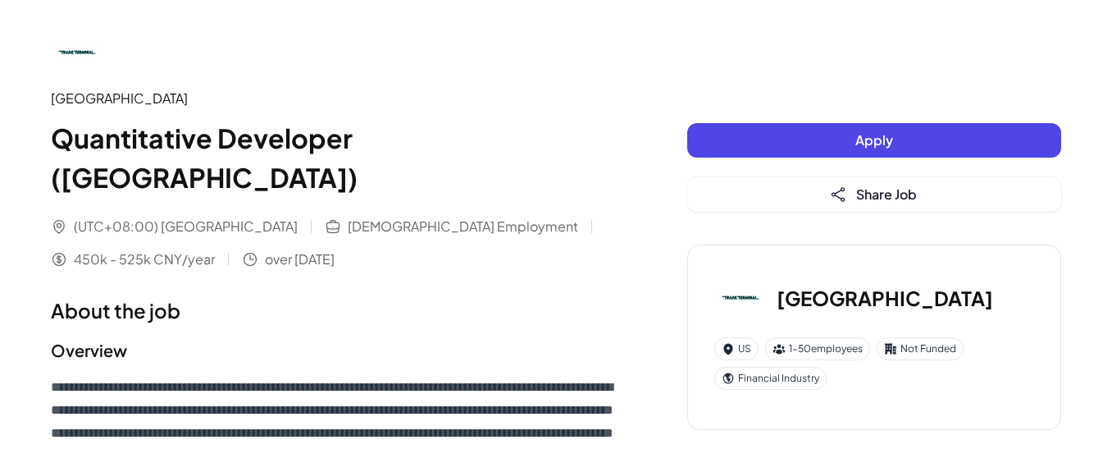
click at [272, 153] on h1 "Quantitative Developer ([GEOGRAPHIC_DATA])" at bounding box center [336, 157] width 571 height 79
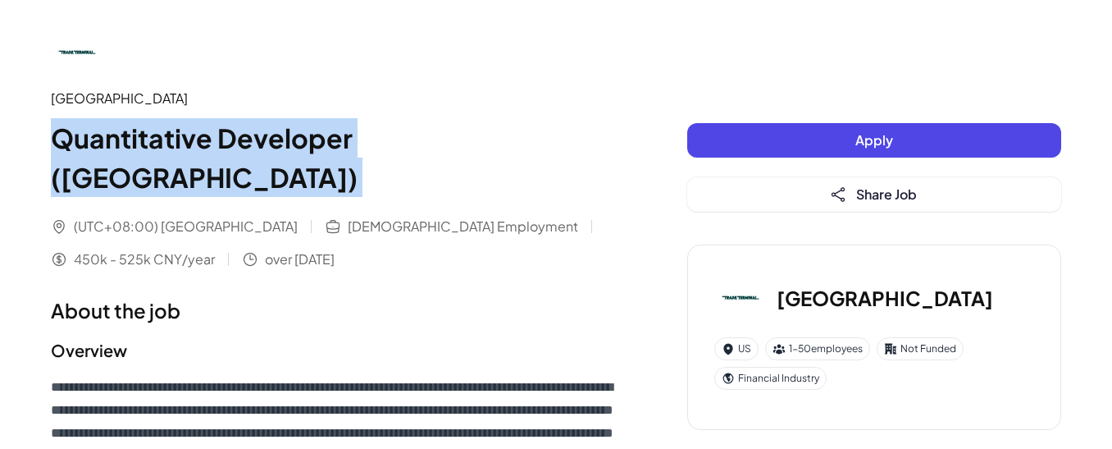
click at [272, 153] on h1 "Quantitative Developer ([GEOGRAPHIC_DATA])" at bounding box center [336, 157] width 571 height 79
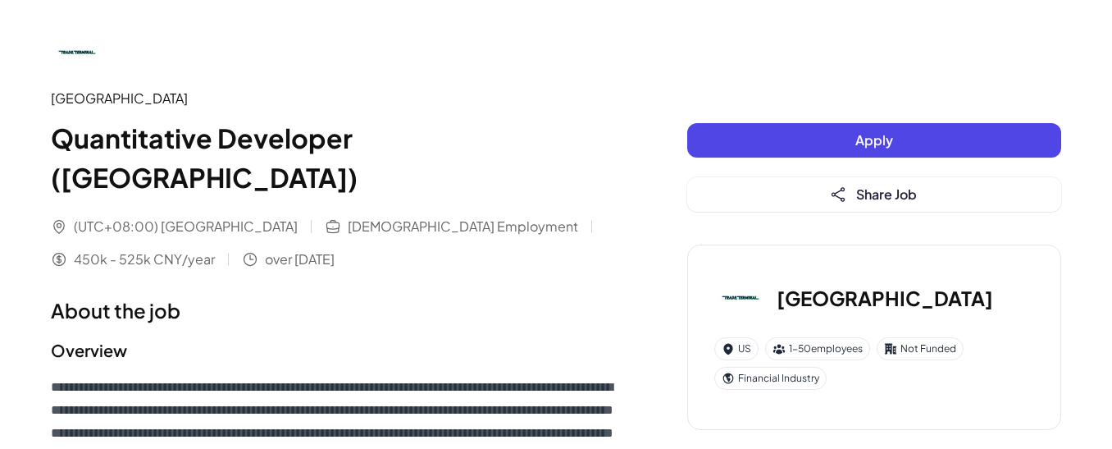
click at [321, 174] on div "Trade Terminal Quantitative Developer (Shanghai) (UTC+08:00) Beijing Full-time …" at bounding box center [336, 147] width 571 height 243
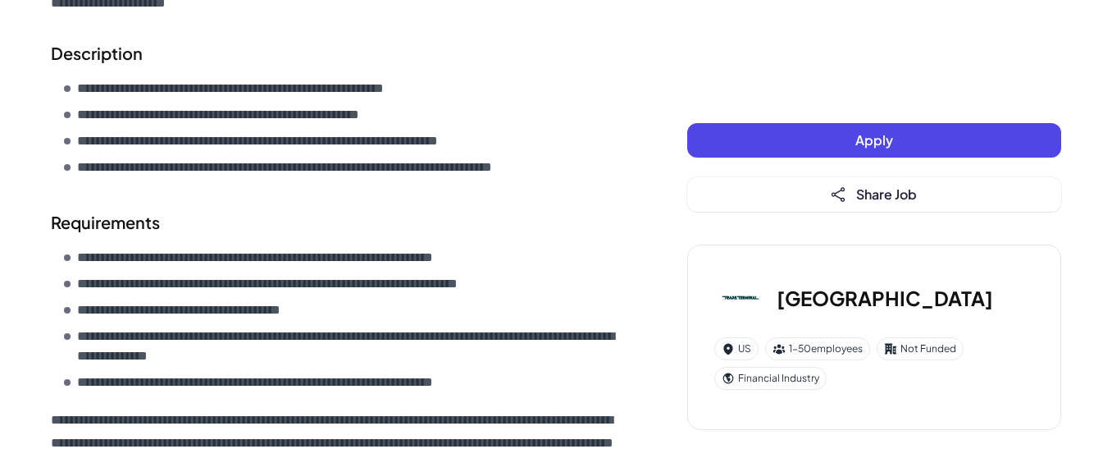
scroll to position [604, 0]
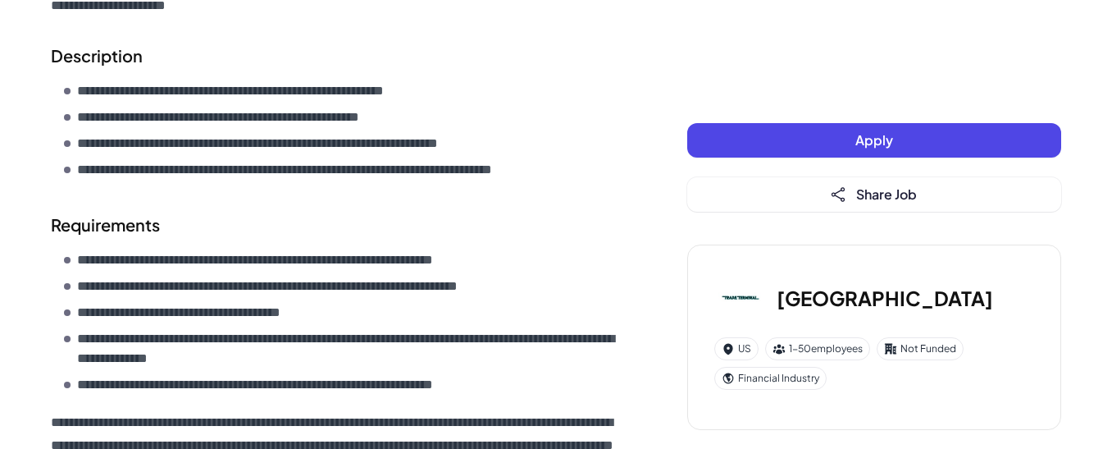
click at [805, 133] on button "Apply" at bounding box center [874, 140] width 374 height 34
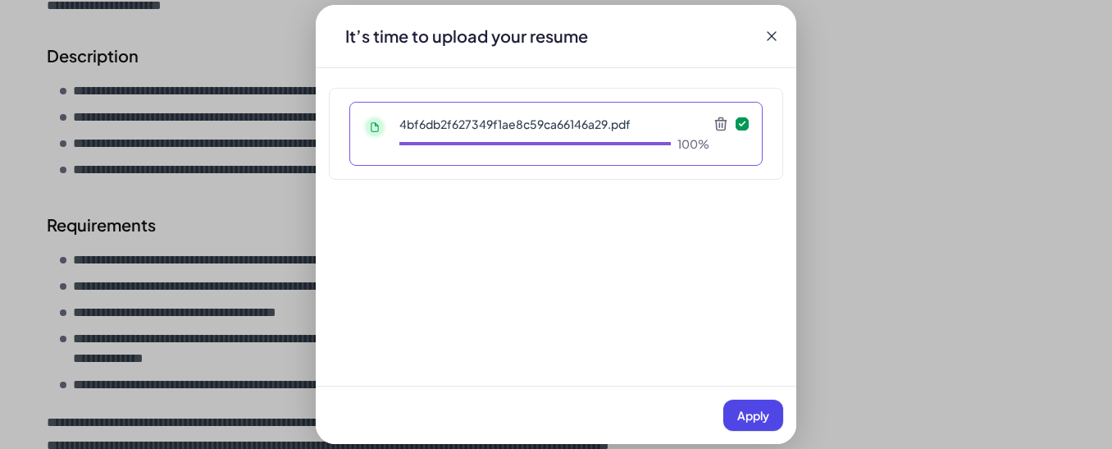
click at [750, 415] on span "Apply" at bounding box center [753, 415] width 32 height 15
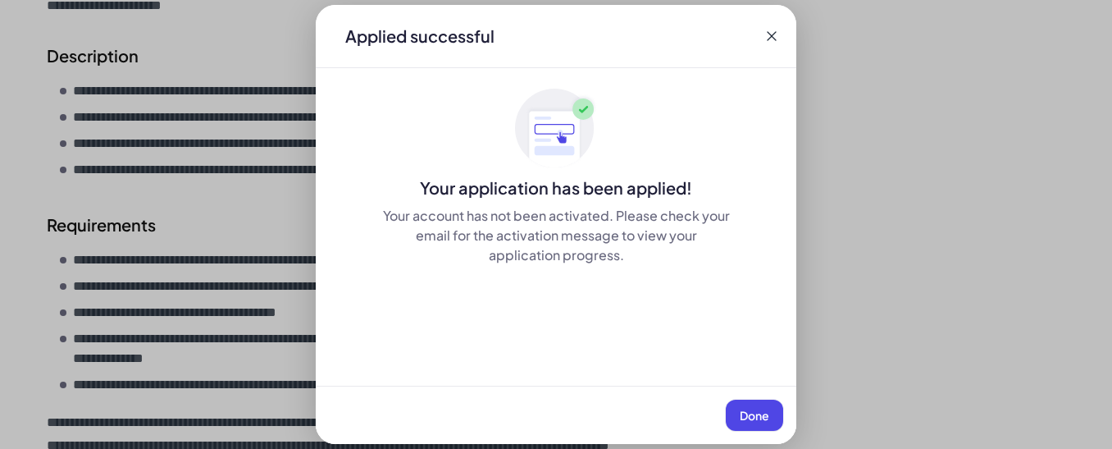
click at [763, 425] on button "Done" at bounding box center [754, 414] width 57 height 31
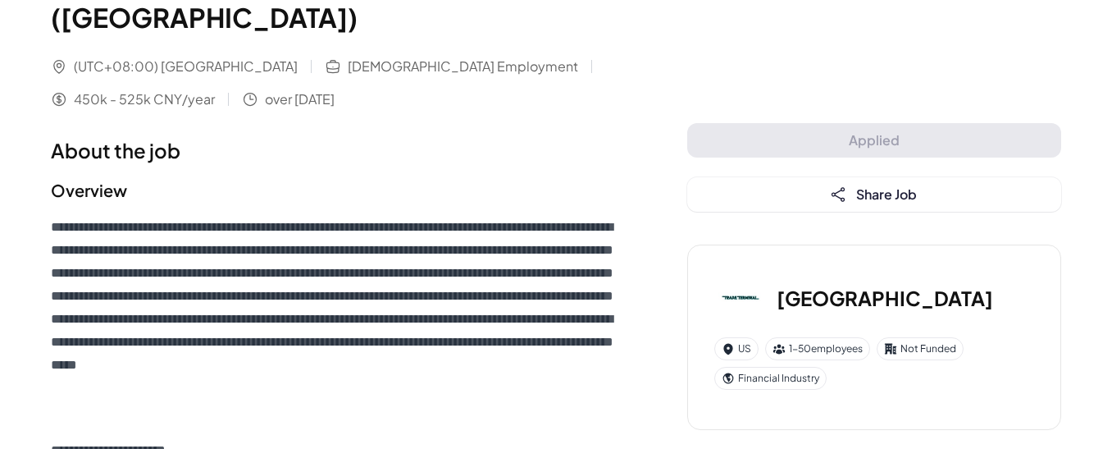
scroll to position [148, 0]
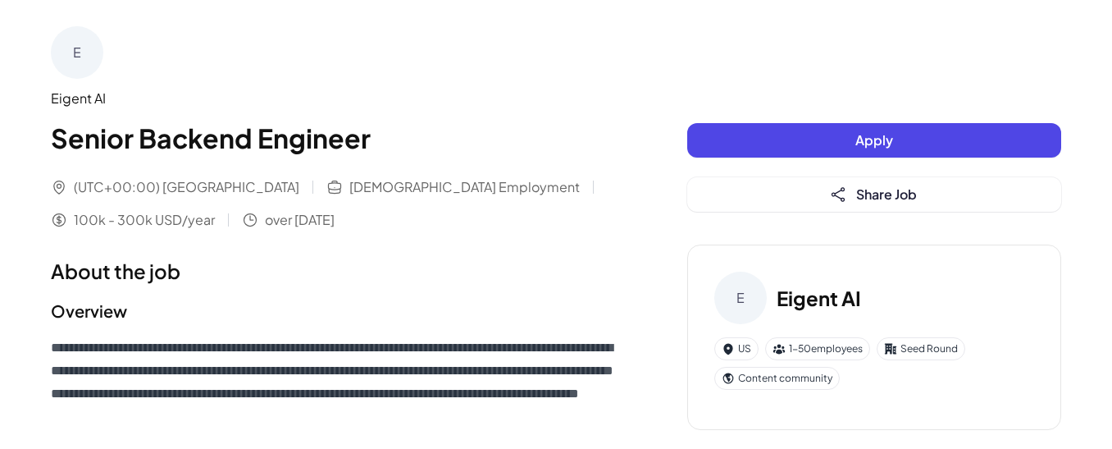
click at [769, 148] on button "Apply" at bounding box center [874, 140] width 374 height 34
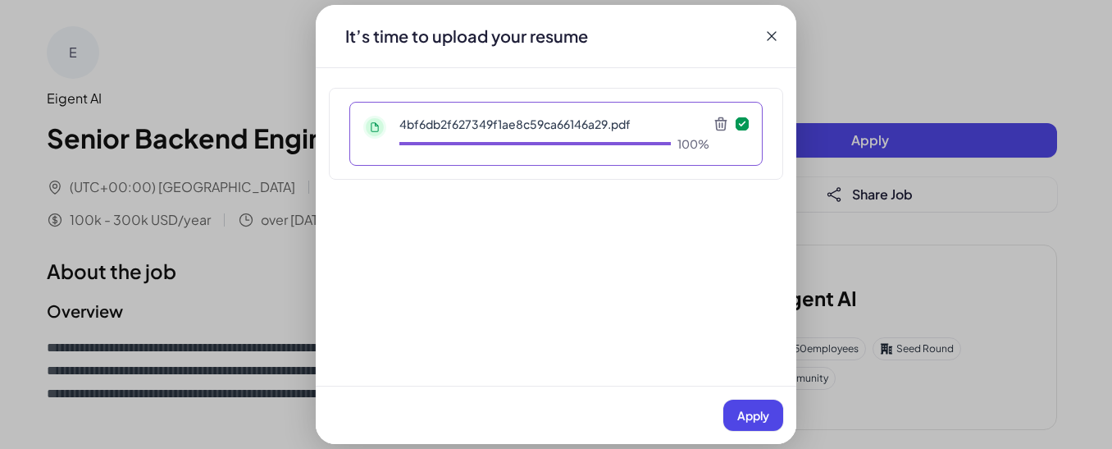
click at [774, 49] on div "It’s time to upload your resume" at bounding box center [556, 36] width 481 height 62
click at [771, 43] on icon at bounding box center [771, 36] width 16 height 16
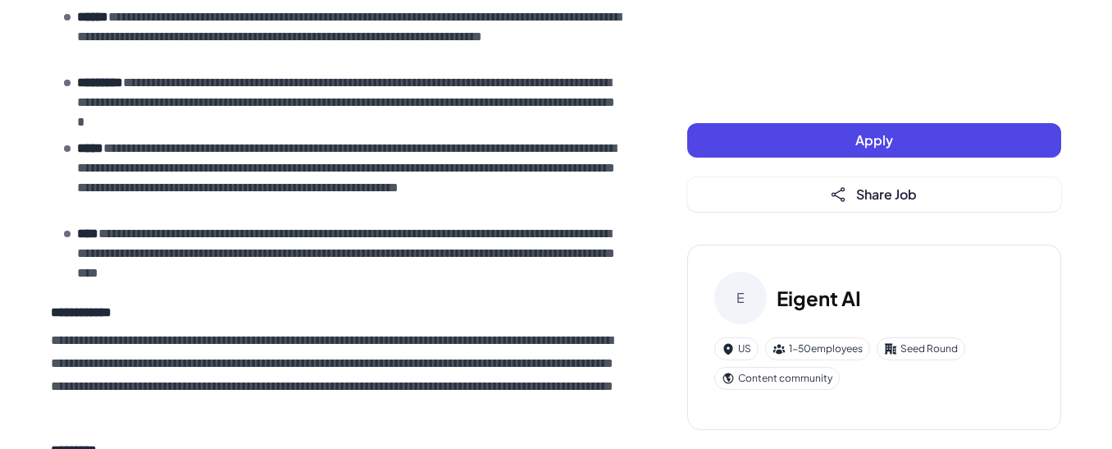
scroll to position [499, 0]
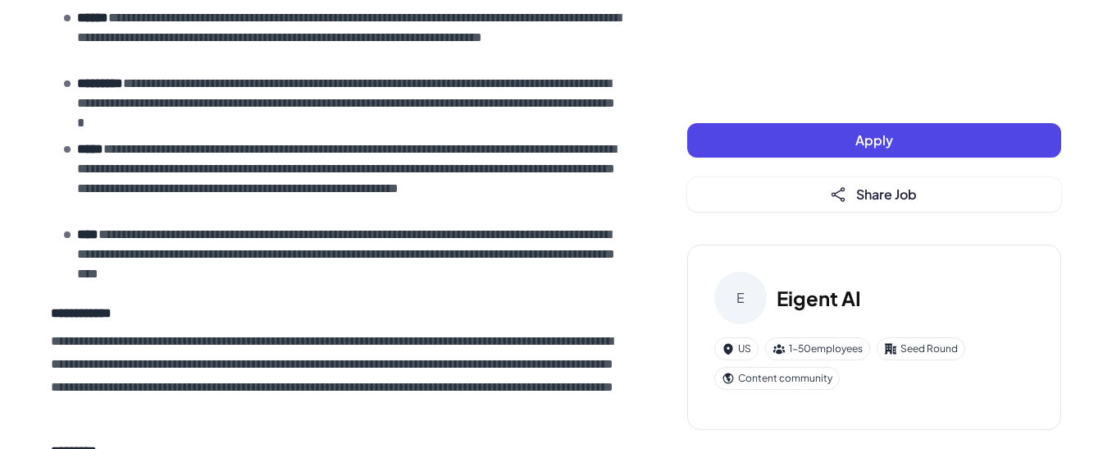
click at [814, 147] on button "Apply" at bounding box center [874, 140] width 374 height 34
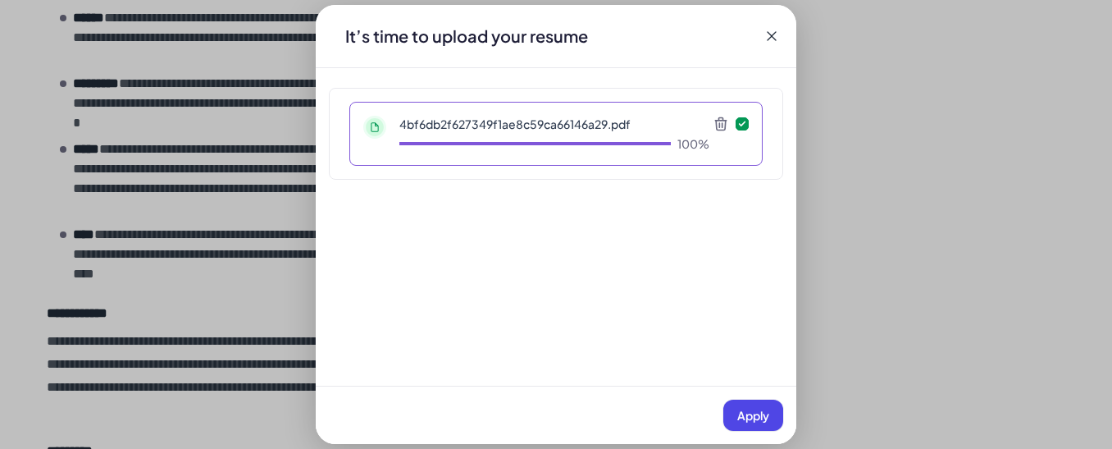
click at [745, 412] on span "Apply" at bounding box center [753, 415] width 32 height 15
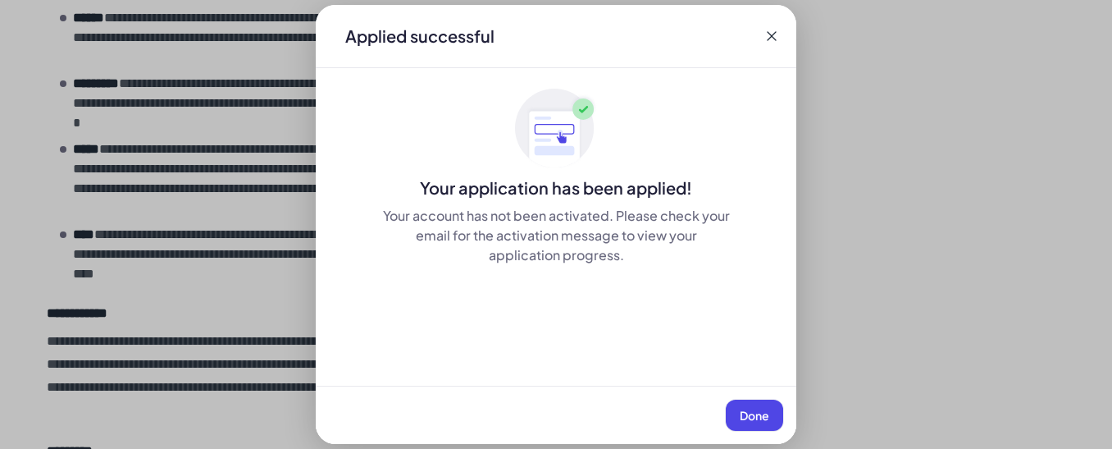
click at [765, 412] on span "Done" at bounding box center [755, 415] width 30 height 15
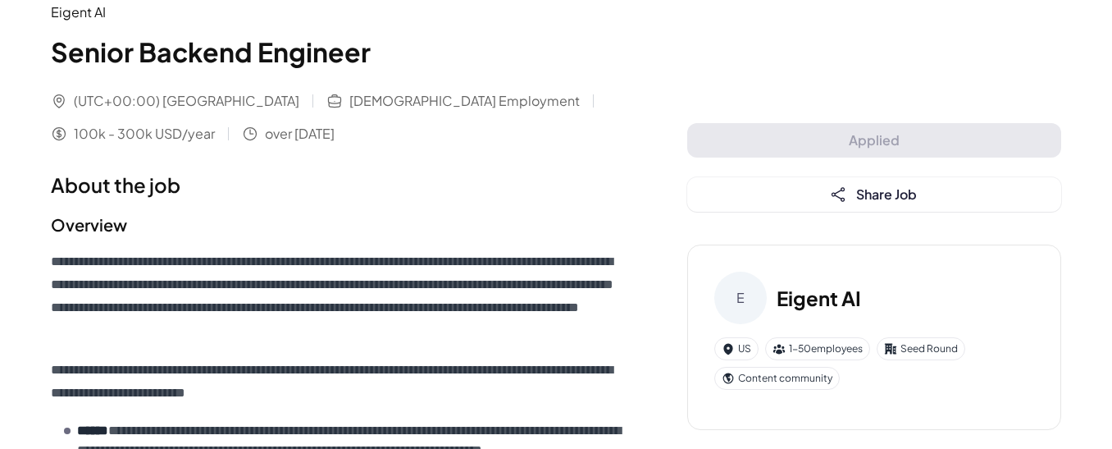
scroll to position [0, 0]
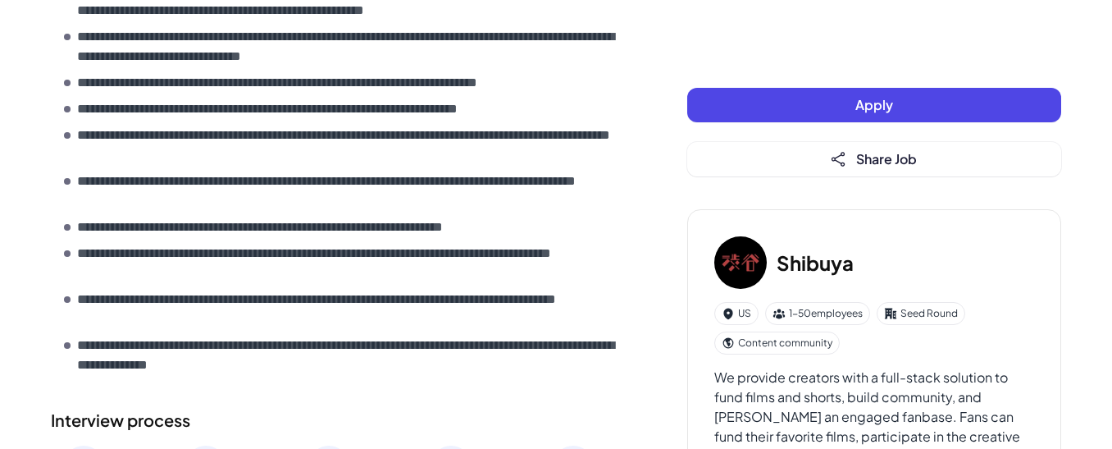
scroll to position [1084, 0]
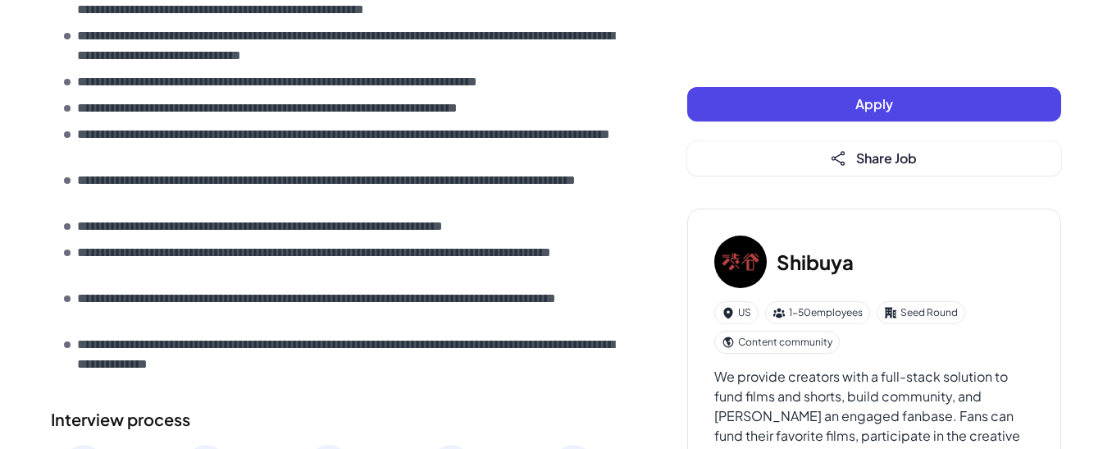
click at [816, 91] on button "Apply" at bounding box center [874, 104] width 374 height 34
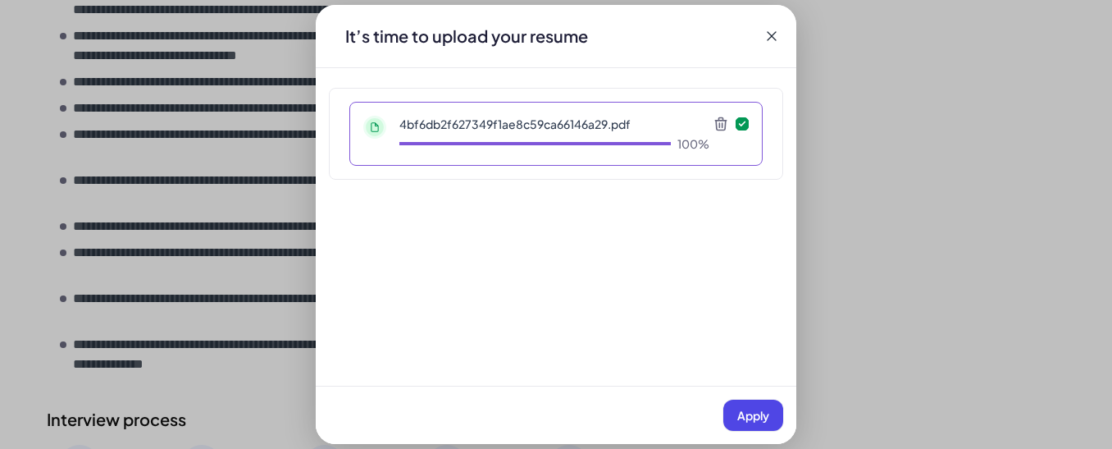
click at [758, 408] on span "Apply" at bounding box center [753, 415] width 32 height 15
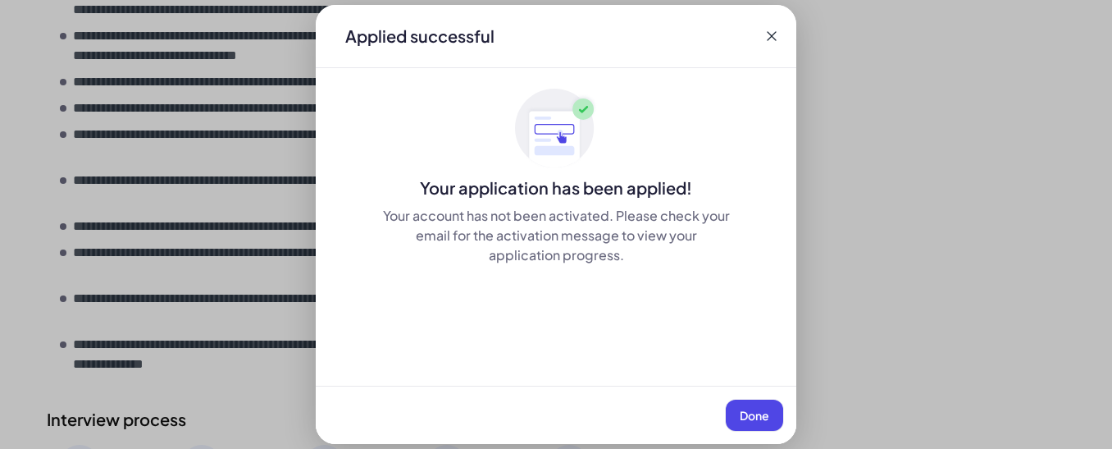
click at [748, 412] on span "Done" at bounding box center [755, 415] width 30 height 15
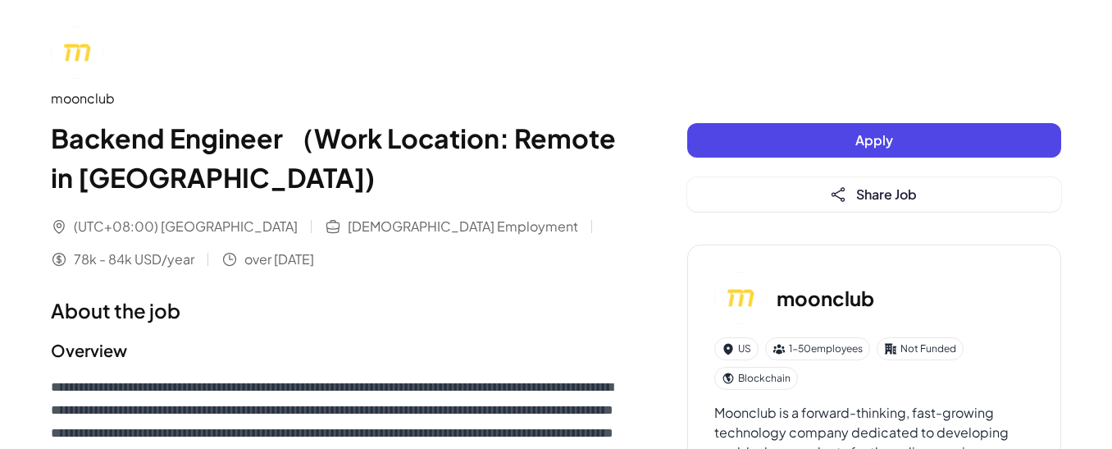
click at [688, 125] on div "Apply Share Job" at bounding box center [874, 167] width 374 height 89
click at [749, 138] on button "Apply" at bounding box center [874, 140] width 374 height 34
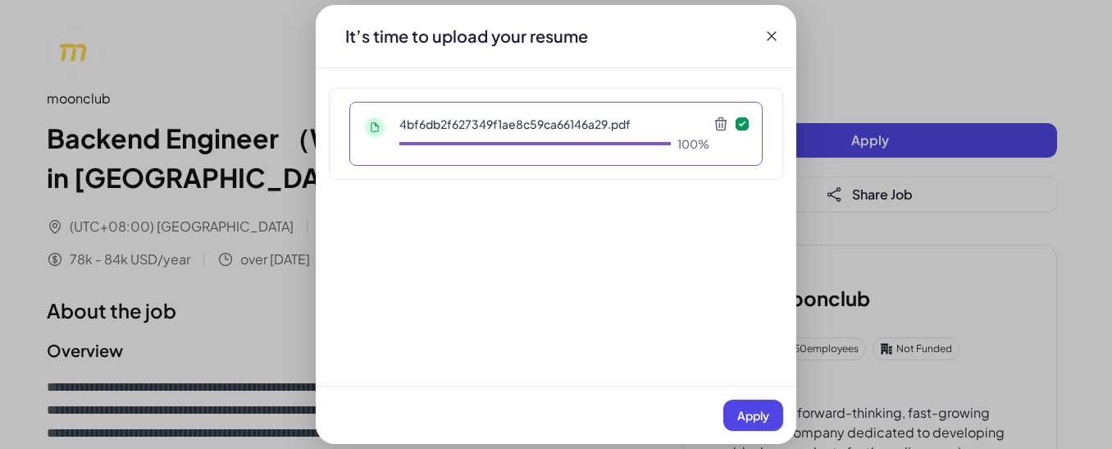
click at [763, 412] on span "Apply" at bounding box center [753, 415] width 32 height 15
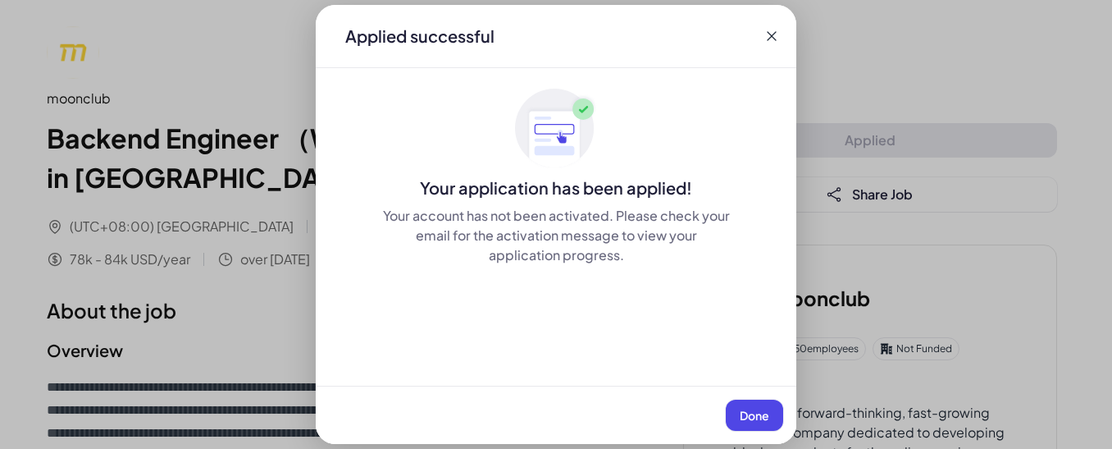
click at [759, 408] on span "Done" at bounding box center [755, 415] width 30 height 15
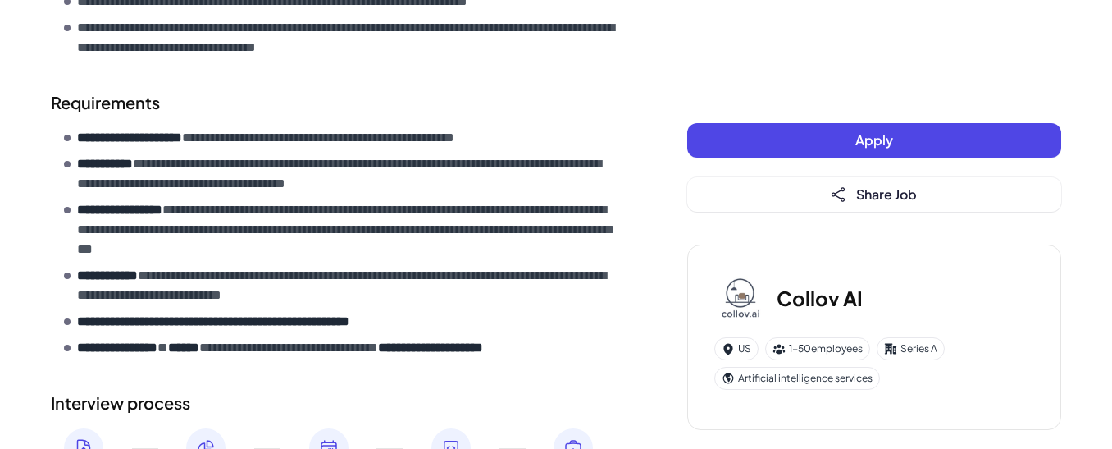
scroll to position [823, 0]
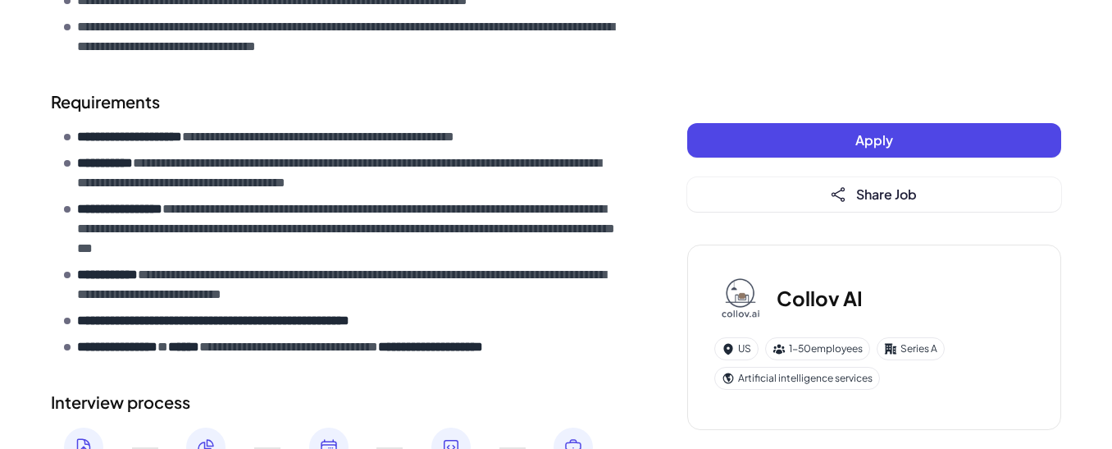
click at [772, 139] on button "Apply" at bounding box center [874, 140] width 374 height 34
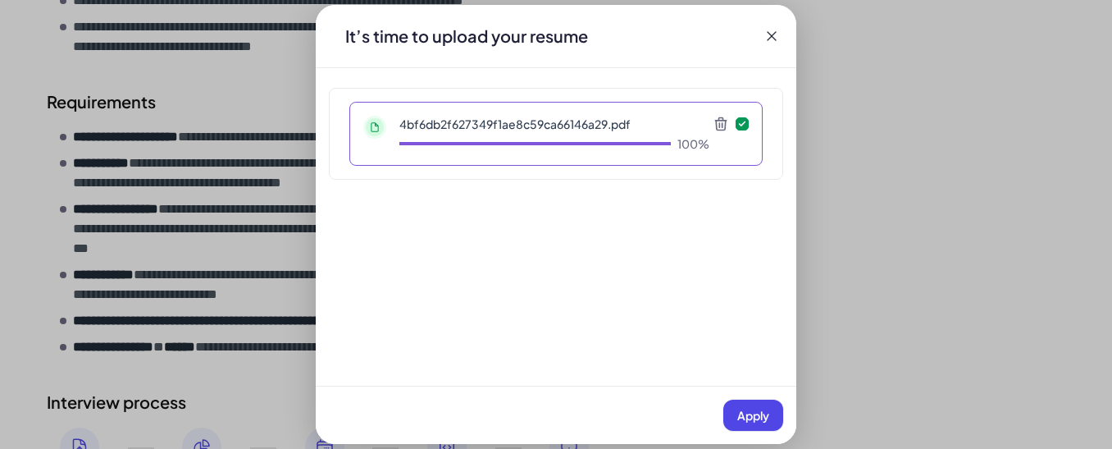
click at [767, 422] on span "Apply" at bounding box center [753, 415] width 32 height 15
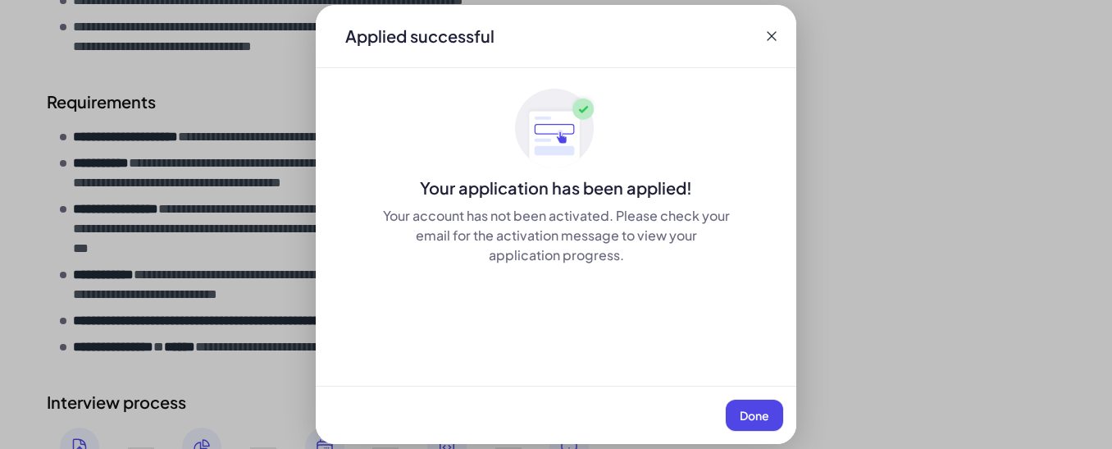
click at [749, 404] on button "Done" at bounding box center [754, 414] width 57 height 31
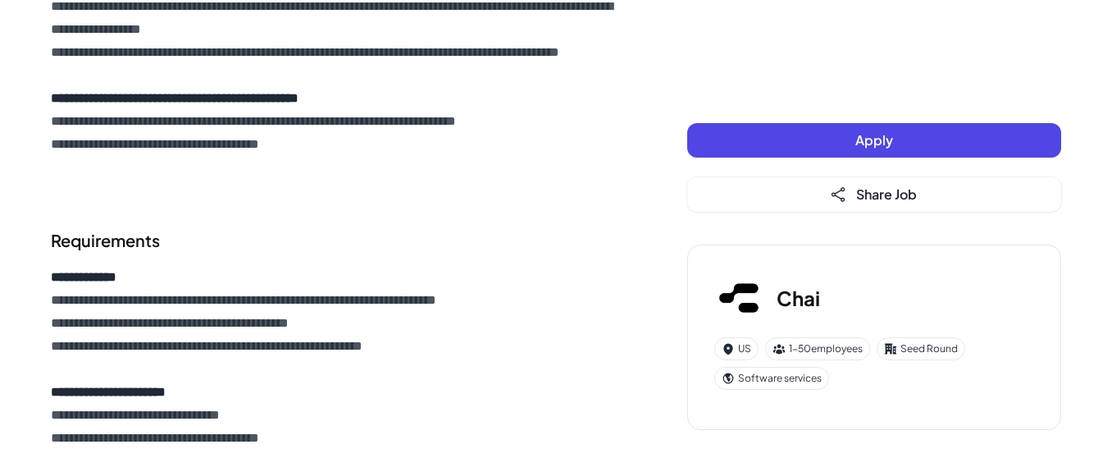
scroll to position [806, 0]
click at [707, 140] on button "Apply" at bounding box center [874, 140] width 374 height 34
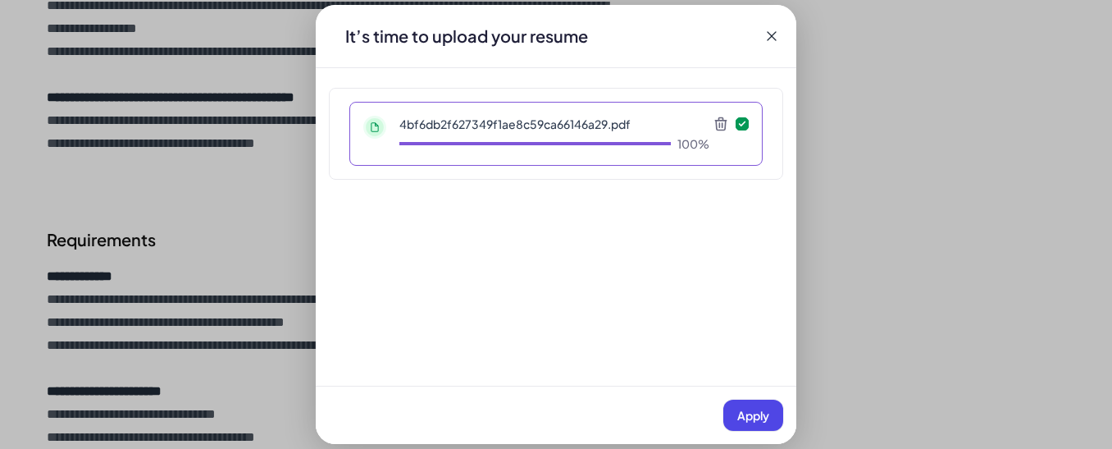
click at [747, 422] on button "Apply" at bounding box center [753, 414] width 60 height 31
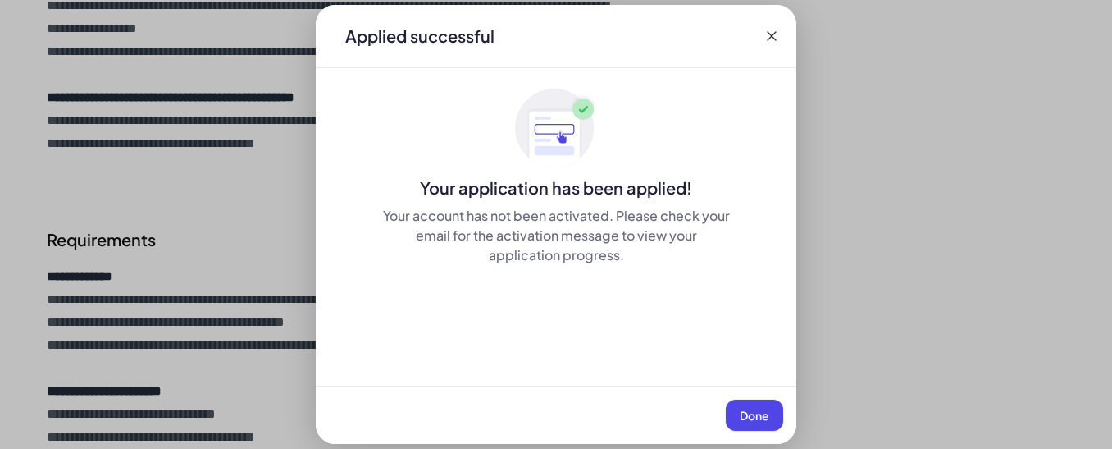
click at [766, 414] on span "Done" at bounding box center [755, 415] width 30 height 15
